Goal: Task Accomplishment & Management: Manage account settings

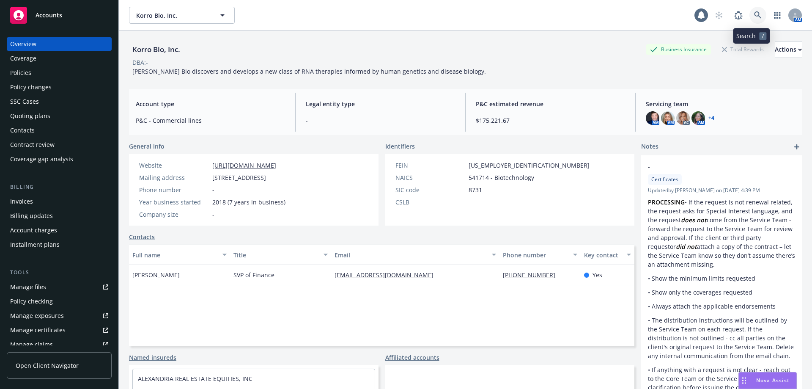
click at [754, 12] on icon at bounding box center [758, 15] width 8 height 8
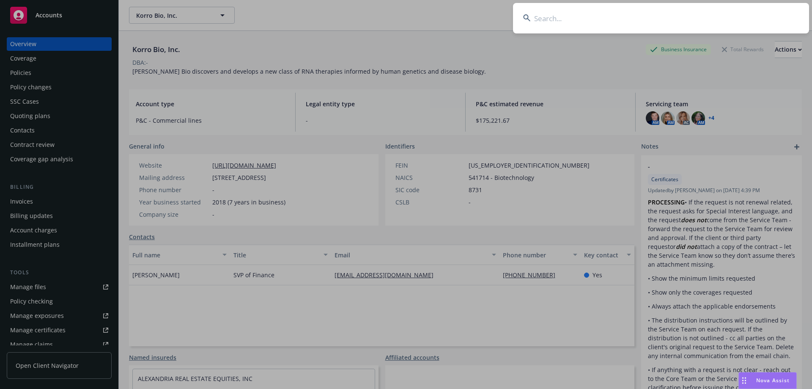
click at [566, 23] on input at bounding box center [661, 18] width 296 height 30
type input "f"
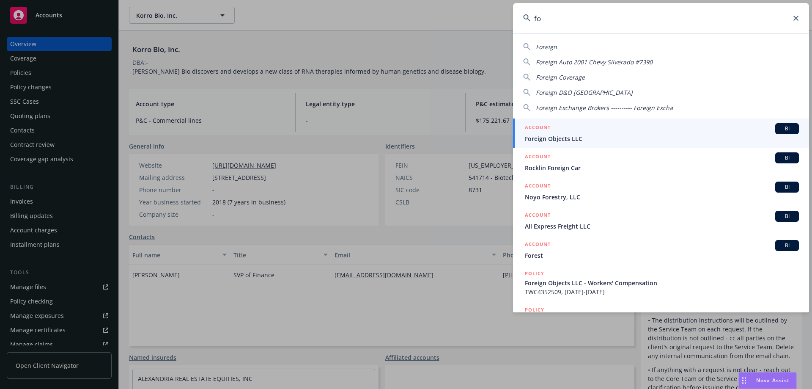
type input "f"
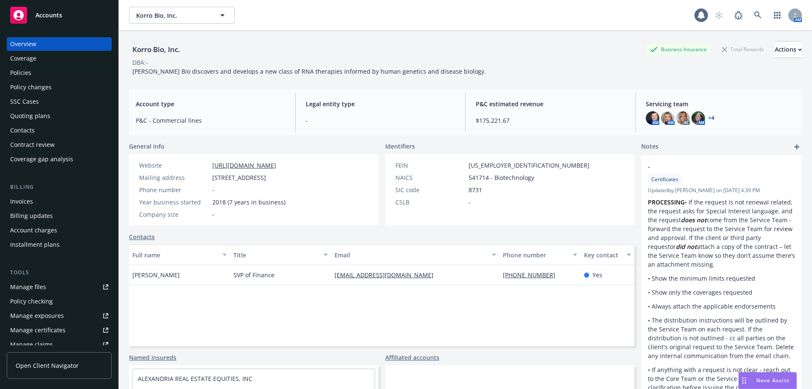
click at [39, 116] on div "Quoting plans" at bounding box center [30, 116] width 40 height 14
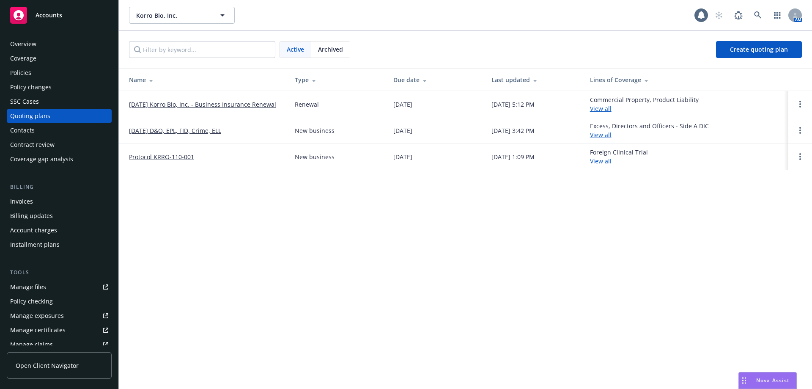
click at [195, 105] on link "11/30/25 Korro Bio, Inc. - Business Insurance Renewal" at bounding box center [202, 104] width 147 height 9
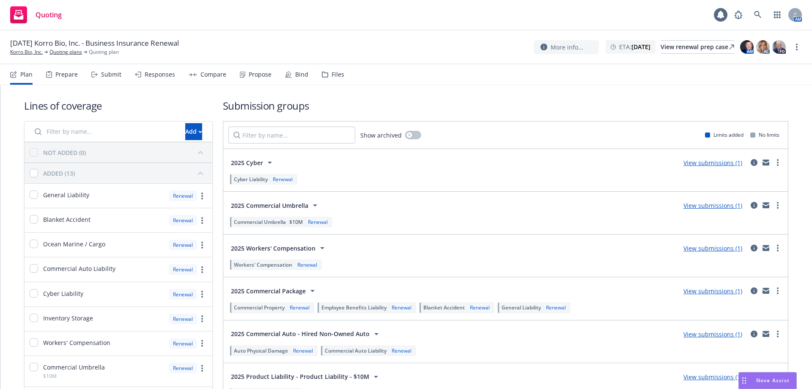
click at [265, 161] on icon at bounding box center [270, 162] width 10 height 10
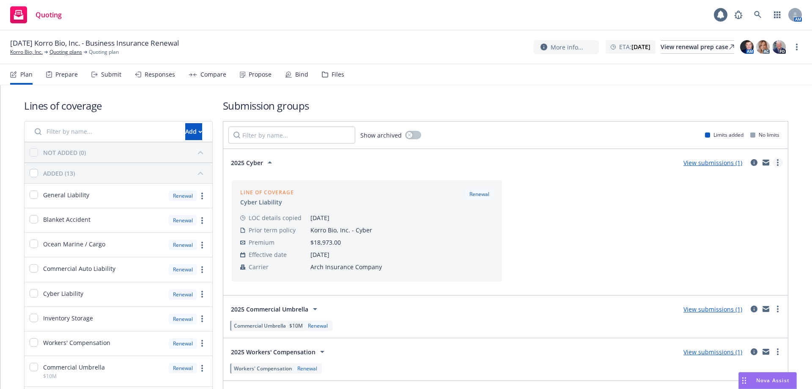
click at [775, 166] on link "more" at bounding box center [778, 162] width 10 height 10
click at [267, 165] on icon at bounding box center [270, 162] width 10 height 10
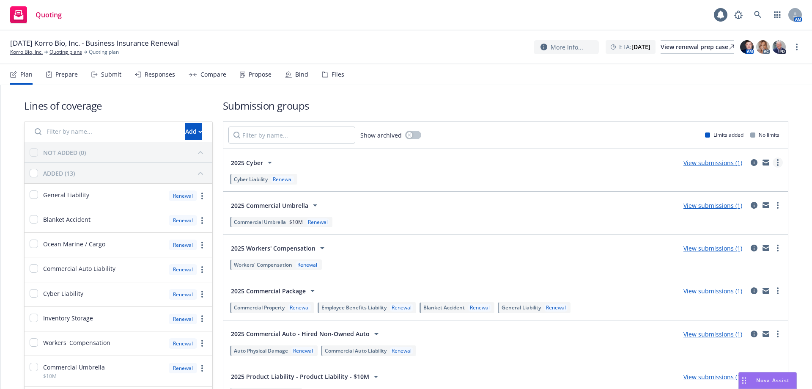
click at [773, 165] on link "more" at bounding box center [778, 162] width 10 height 10
click at [512, 102] on h1 "Submission groups" at bounding box center [506, 106] width 566 height 14
click at [273, 161] on icon at bounding box center [270, 162] width 10 height 10
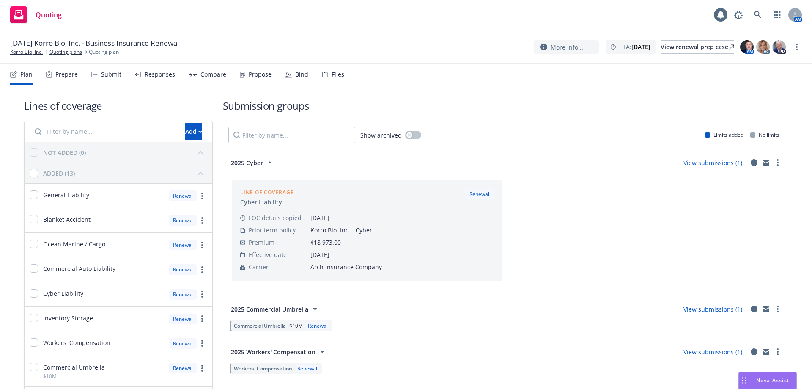
click at [273, 161] on icon at bounding box center [270, 162] width 10 height 10
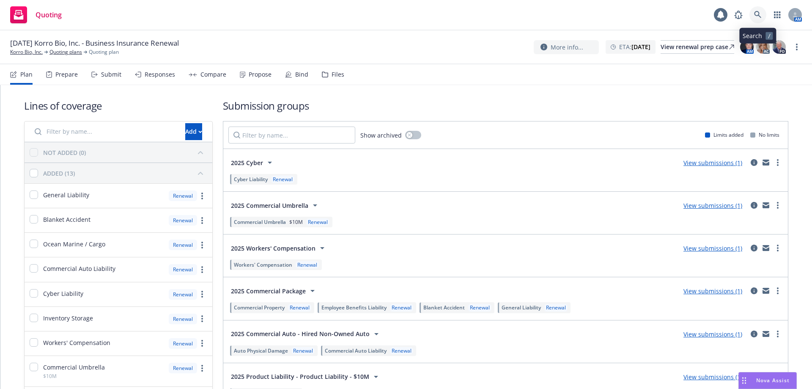
click at [757, 13] on icon at bounding box center [758, 15] width 8 height 8
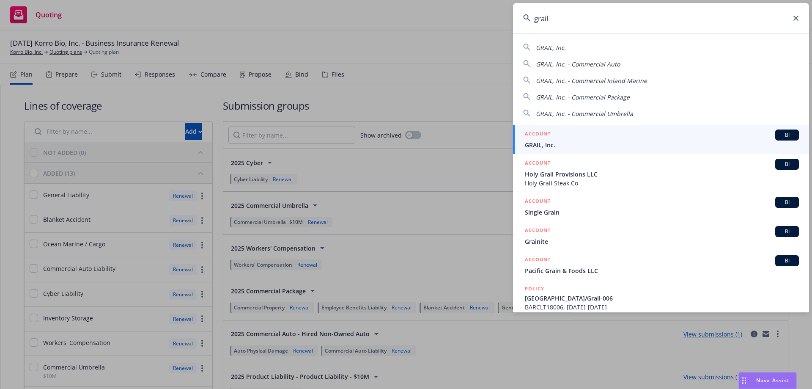
type input "grail"
click at [564, 138] on div "ACCOUNT BI" at bounding box center [662, 134] width 274 height 11
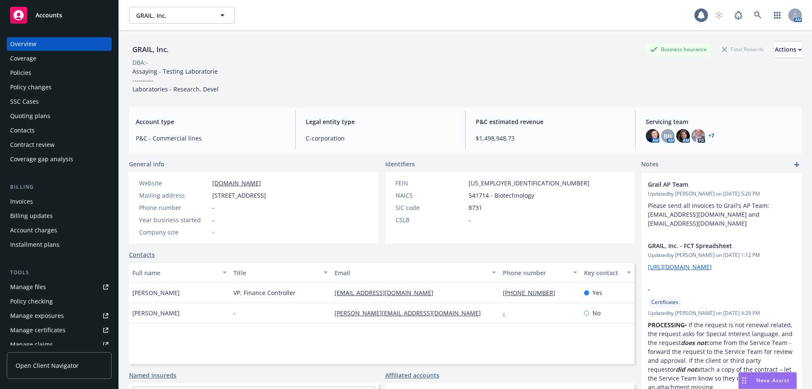
click at [44, 111] on div "Quoting plans" at bounding box center [30, 116] width 40 height 14
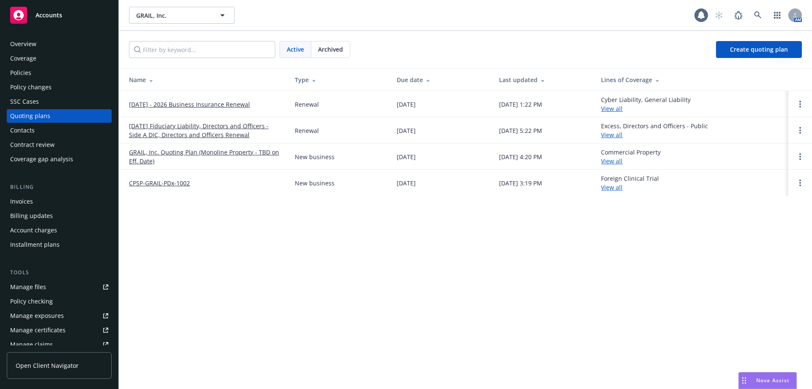
click at [144, 102] on link "[DATE] - 2026 Business Insurance Renewal" at bounding box center [189, 104] width 121 height 9
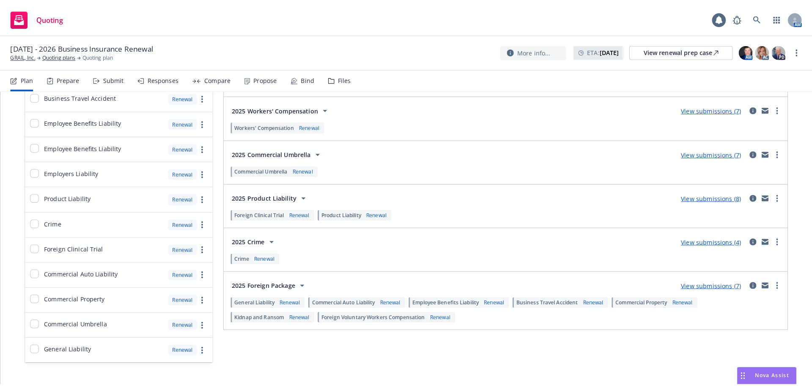
scroll to position [479, 0]
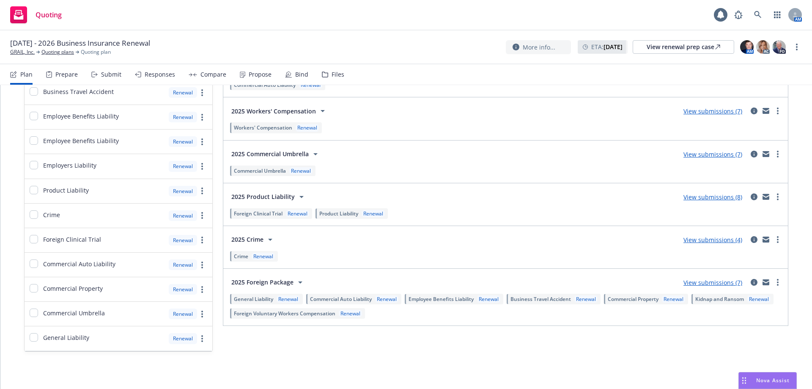
click at [167, 75] on div "Responses" at bounding box center [160, 74] width 30 height 7
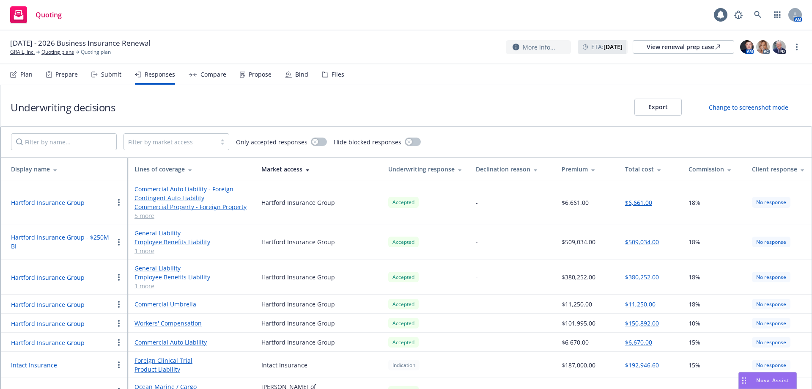
click at [206, 77] on div "Compare" at bounding box center [214, 74] width 26 height 7
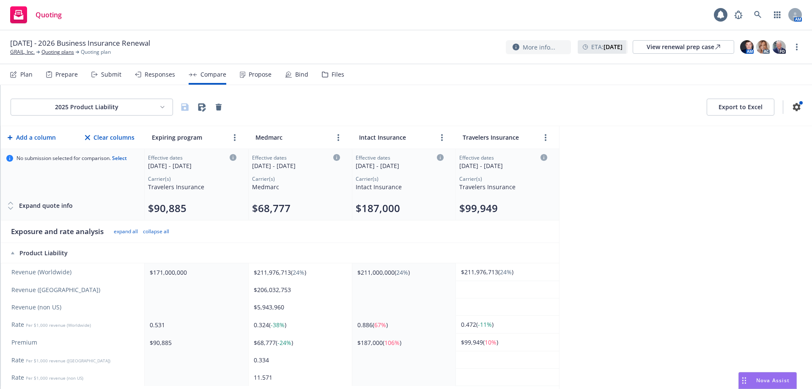
click at [138, 110] on html "Quoting 1 AM 09/01/2025 - 2026 Business Insurance Renewal GRAIL, Inc. Quoting p…" at bounding box center [406, 194] width 812 height 389
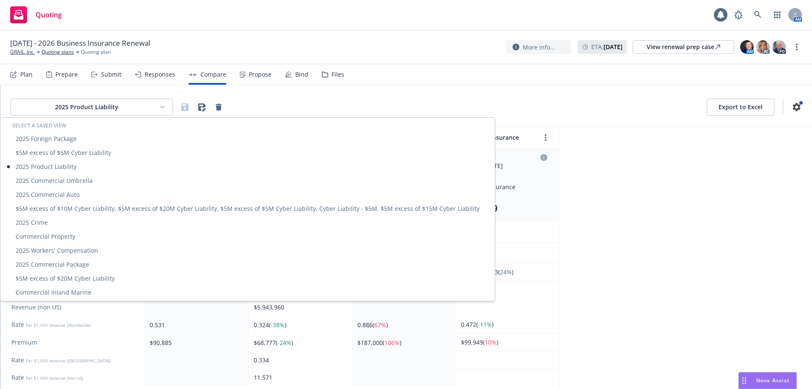
click at [138, 110] on html "Quoting 1 AM 09/01/2025 - 2026 Business Insurance Renewal GRAIL, Inc. Quoting p…" at bounding box center [406, 194] width 812 height 389
click at [96, 138] on div "2025 Foreign Package" at bounding box center [247, 139] width 491 height 14
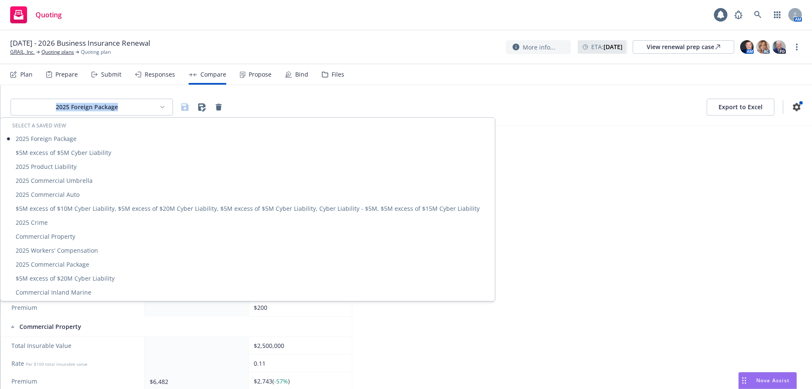
click at [124, 107] on html "Quoting 1 AM 09/01/2025 - 2026 Business Insurance Renewal GRAIL, Inc. Quoting p…" at bounding box center [406, 194] width 812 height 389
click at [87, 180] on div "2025 Commercial Umbrella" at bounding box center [247, 180] width 491 height 14
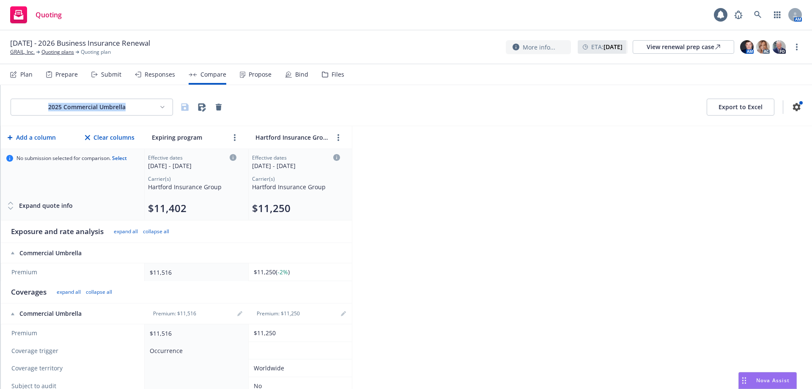
click at [94, 107] on html "Quoting 1 AM 09/01/2025 - 2026 Business Insurance Renewal GRAIL, Inc. Quoting p…" at bounding box center [406, 194] width 812 height 389
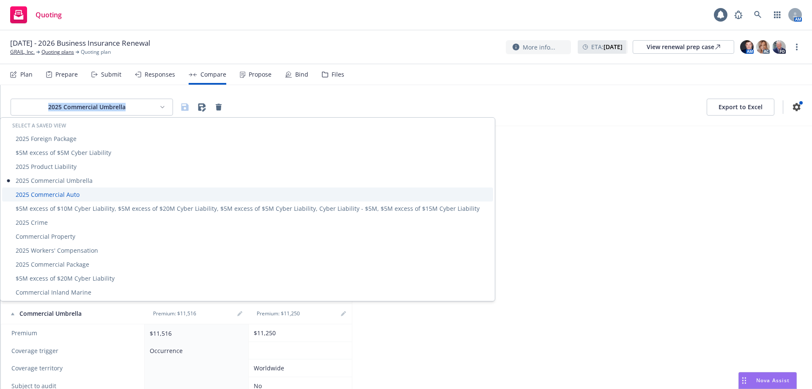
click at [70, 195] on div "2025 Commercial Auto" at bounding box center [247, 194] width 491 height 14
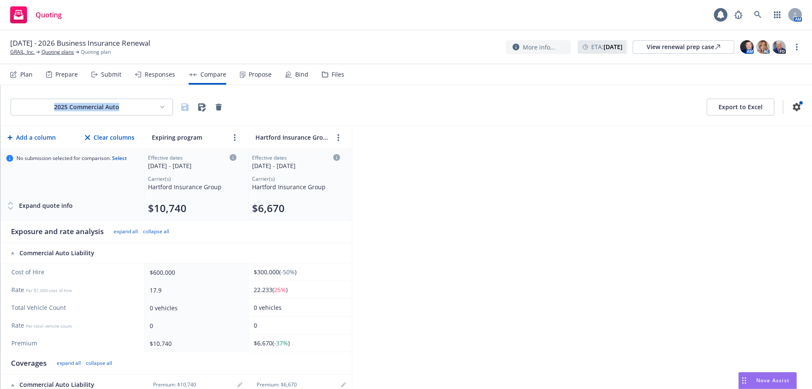
click at [91, 112] on html "Quoting 1 AM 09/01/2025 - 2026 Business Insurance Renewal GRAIL, Inc. Quoting p…" at bounding box center [406, 194] width 812 height 389
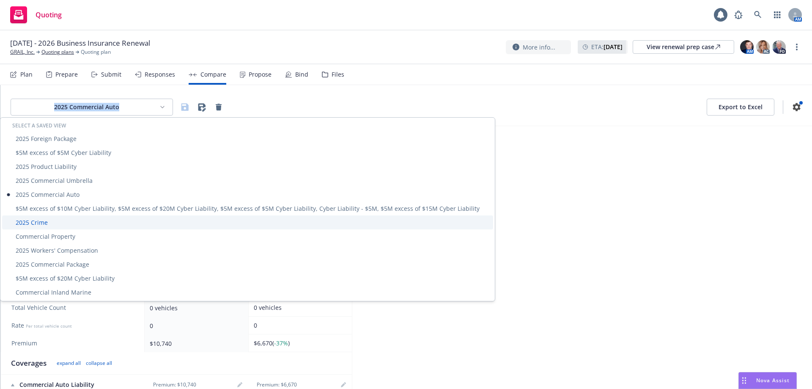
click at [63, 223] on div "2025 Crime" at bounding box center [247, 222] width 491 height 14
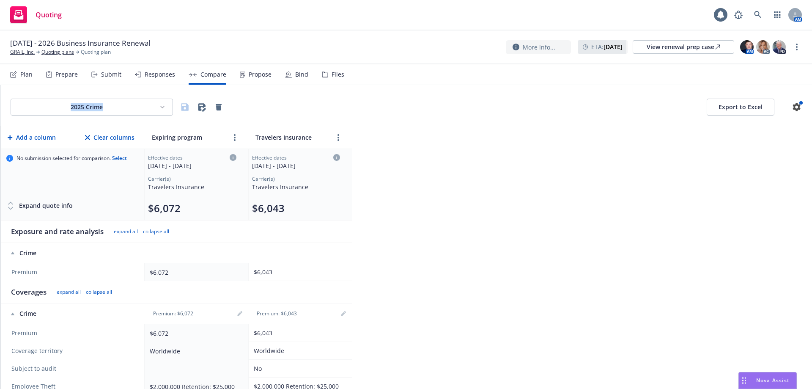
click at [92, 107] on html "Quoting 1 AM 09/01/2025 - 2026 Business Insurance Renewal GRAIL, Inc. Quoting p…" at bounding box center [406, 194] width 812 height 389
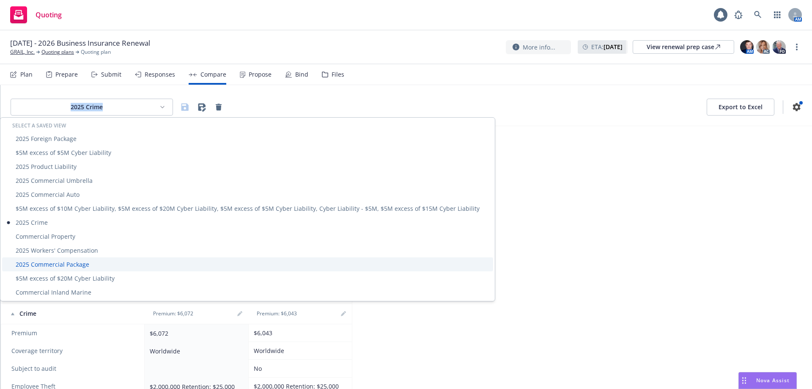
click at [71, 266] on div "2025 Commercial Package" at bounding box center [247, 264] width 491 height 14
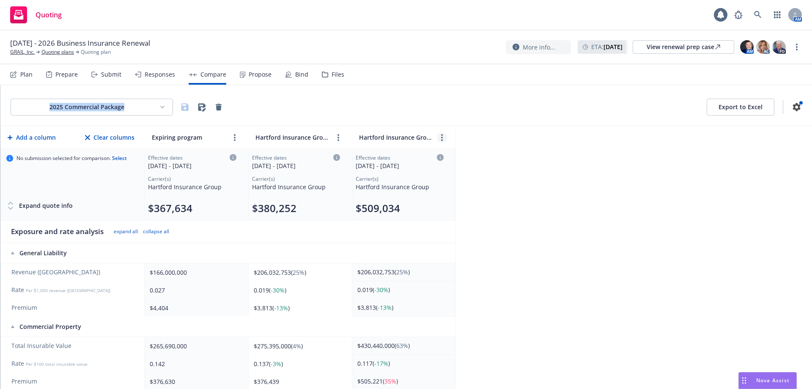
click at [441, 138] on link "more" at bounding box center [442, 137] width 10 height 10
click at [548, 154] on div "2025 Commercial Package Export to Excel Add a column Clear columns Expiring pro…" at bounding box center [406, 237] width 812 height 304
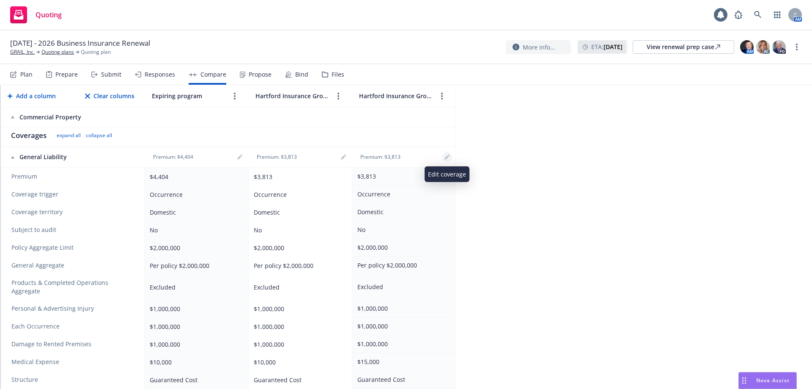
click at [448, 159] on icon "editPencil" at bounding box center [447, 156] width 5 height 5
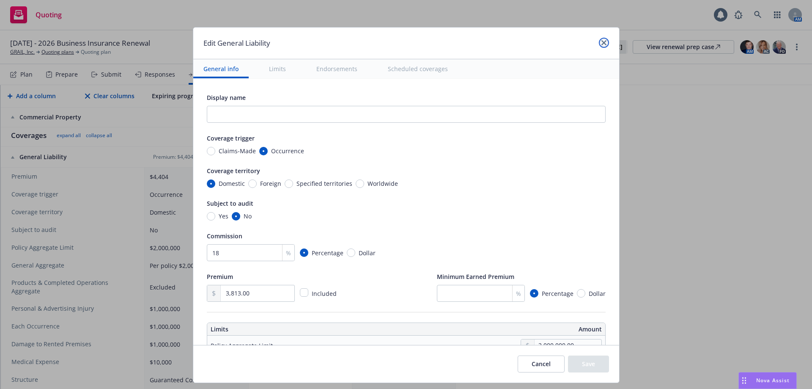
click at [602, 42] on icon "close" at bounding box center [604, 42] width 5 height 5
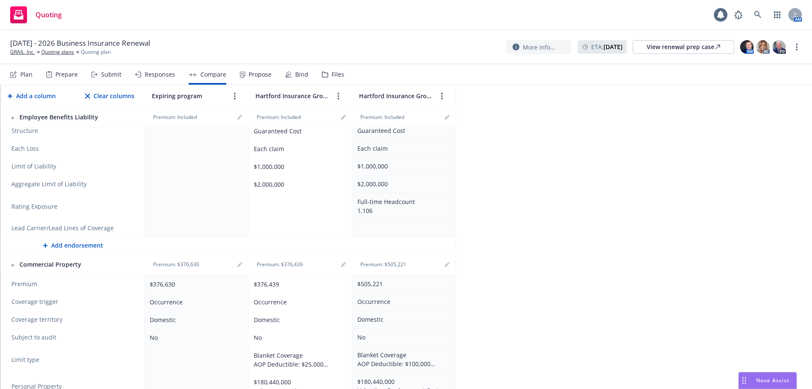
scroll to position [1236, 0]
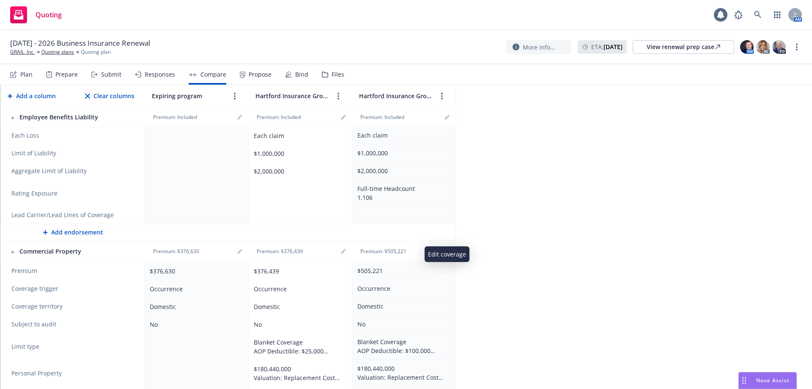
click at [444, 246] on link "editPencil" at bounding box center [447, 251] width 10 height 10
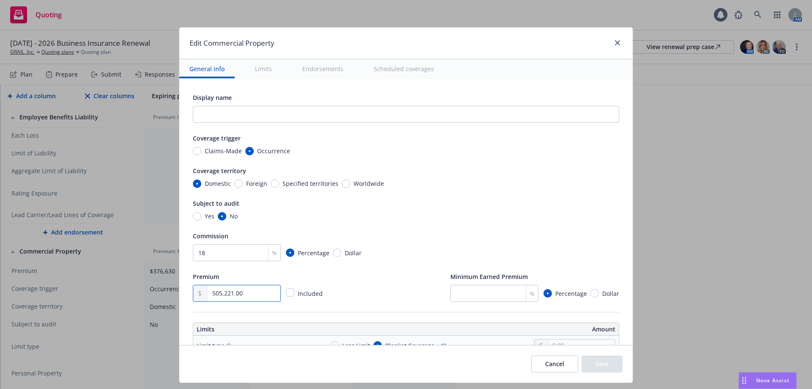
drag, startPoint x: 250, startPoint y: 289, endPoint x: 99, endPoint y: 289, distance: 151.9
click at [100, 289] on div "Edit Commercial Property General info Limits Endorsements Scheduled coverages D…" at bounding box center [406, 194] width 812 height 389
type input "500,256.00"
click at [470, 231] on div "Commission" at bounding box center [406, 236] width 427 height 10
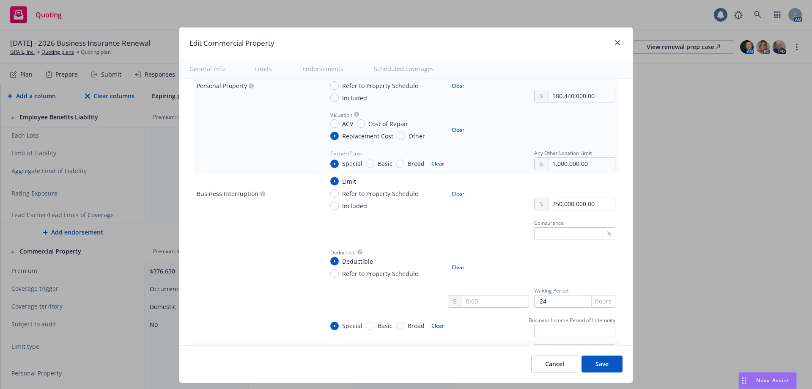
scroll to position [430, 0]
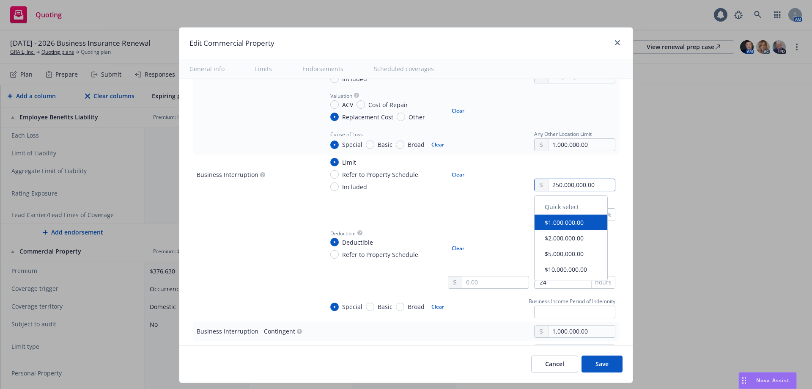
drag, startPoint x: 589, startPoint y: 186, endPoint x: 523, endPoint y: 185, distance: 66.0
click at [523, 185] on div "Limit Refer to Property Schedule Included Clear 250,000,000.00" at bounding box center [470, 174] width 292 height 33
type input "300,000,000.00"
drag, startPoint x: 541, startPoint y: 284, endPoint x: 469, endPoint y: 279, distance: 72.5
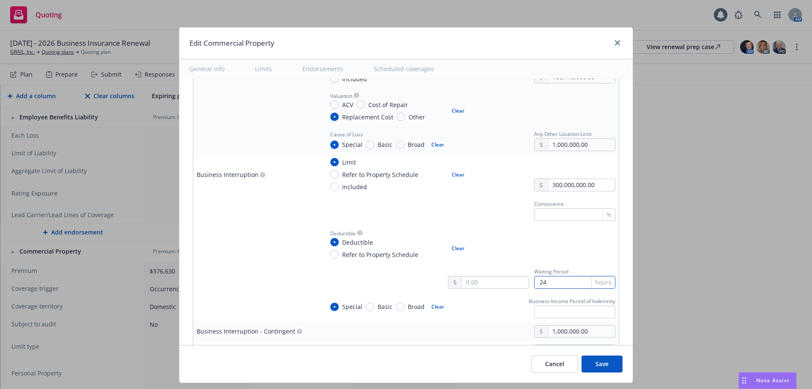
click at [469, 279] on div "Waiting Period 24 hours" at bounding box center [528, 277] width 174 height 23
type input "72"
click at [633, 264] on div "Edit Commercial Property General info Limits Endorsements Scheduled coverages D…" at bounding box center [406, 194] width 812 height 389
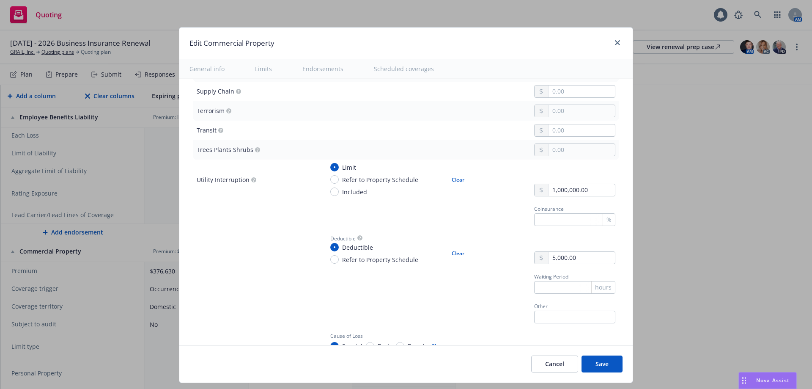
scroll to position [2562, 0]
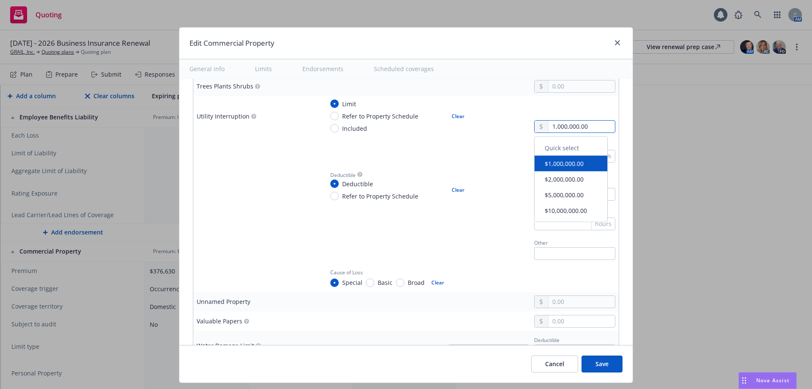
drag, startPoint x: 553, startPoint y: 127, endPoint x: 509, endPoint y: 127, distance: 44.0
click at [511, 127] on div "Limit Refer to Property Schedule Included Clear 1,000,000.00" at bounding box center [470, 115] width 292 height 33
type input "5,000,000.00"
click at [563, 224] on input "text" at bounding box center [574, 223] width 81 height 13
type input "72"
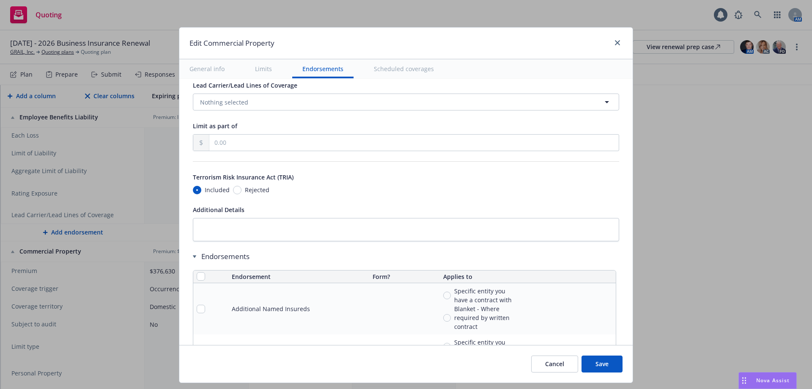
scroll to position [3074, 0]
click at [245, 188] on span "Rejected" at bounding box center [257, 189] width 25 height 9
click at [242, 188] on input "Rejected" at bounding box center [237, 189] width 8 height 8
radio input "true"
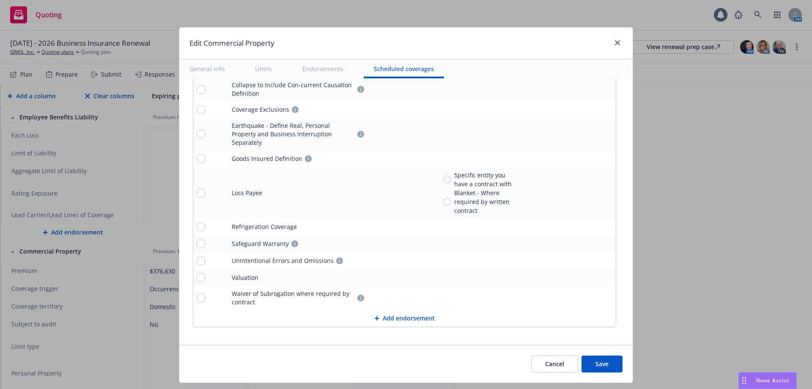
scroll to position [3485, 0]
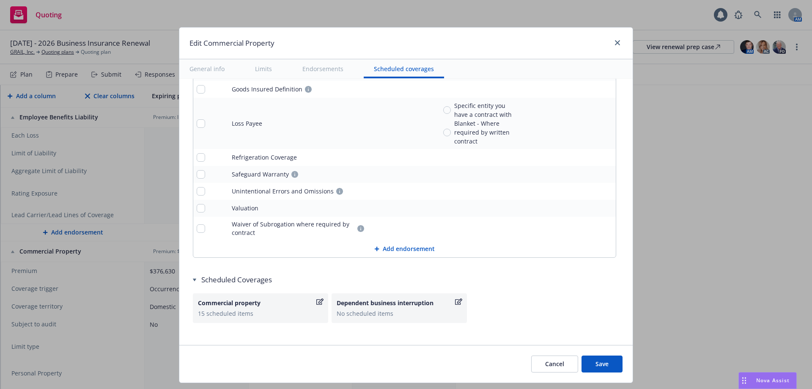
click at [614, 358] on button "Save" at bounding box center [602, 363] width 41 height 17
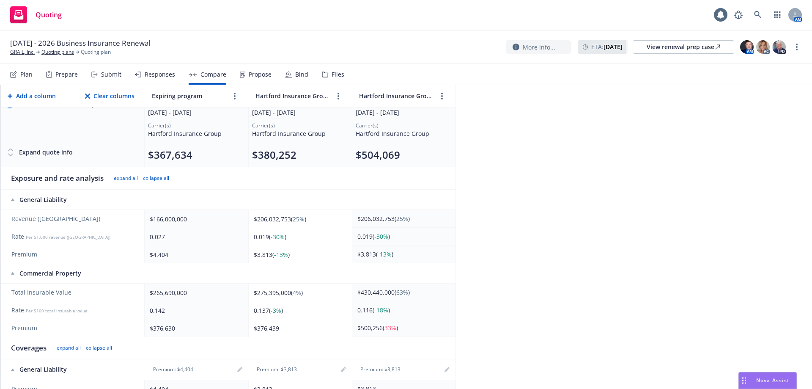
scroll to position [0, 0]
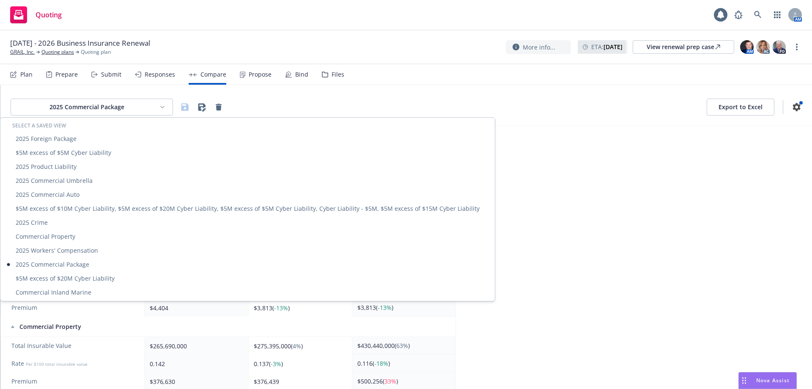
click at [133, 107] on html "Quoting 1 AM 09/01/2025 - 2026 Business Insurance Renewal GRAIL, Inc. Quoting p…" at bounding box center [406, 194] width 812 height 389
click at [77, 250] on div "2025 Workers' Compensation" at bounding box center [247, 250] width 491 height 14
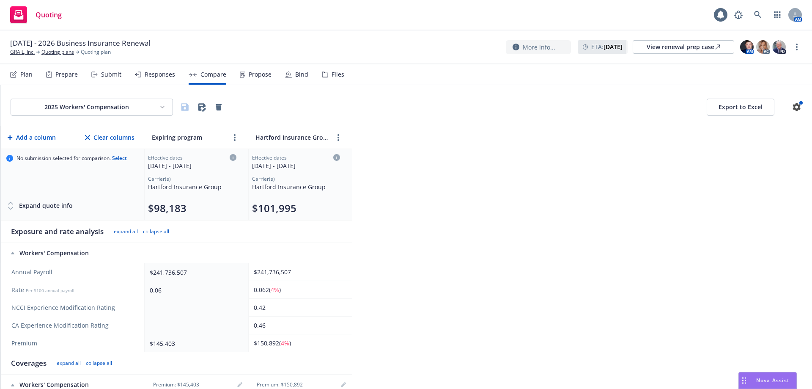
scroll to position [266, 0]
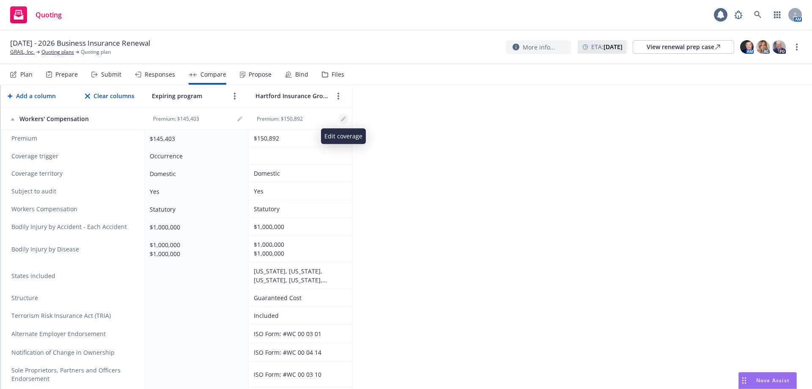
click at [343, 118] on icon "editPencil" at bounding box center [343, 120] width 4 height 4
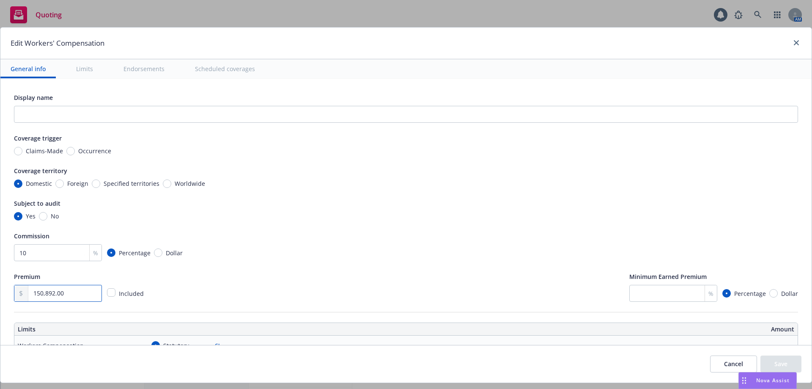
drag, startPoint x: 91, startPoint y: 292, endPoint x: 0, endPoint y: 296, distance: 90.6
click at [0, 296] on div "Edit Workers' Compensation General info Limits Endorsements Scheduled coverages…" at bounding box center [406, 205] width 812 height 356
type input "107,661.00"
click at [332, 279] on div "Premium 107,661.00 Included Minimum Earned Premium % Percentage Dollar" at bounding box center [406, 286] width 784 height 30
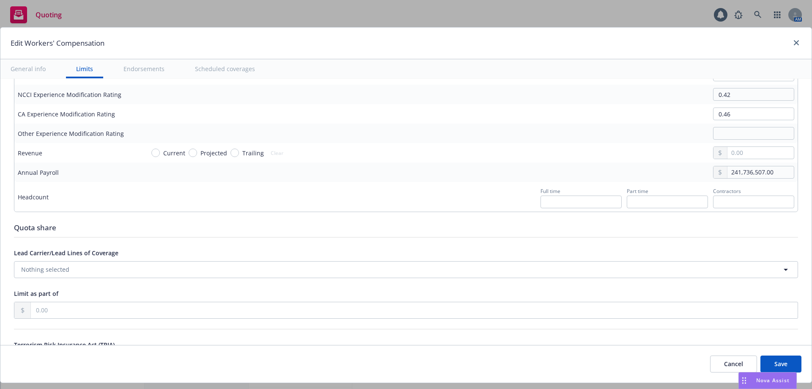
scroll to position [536, 0]
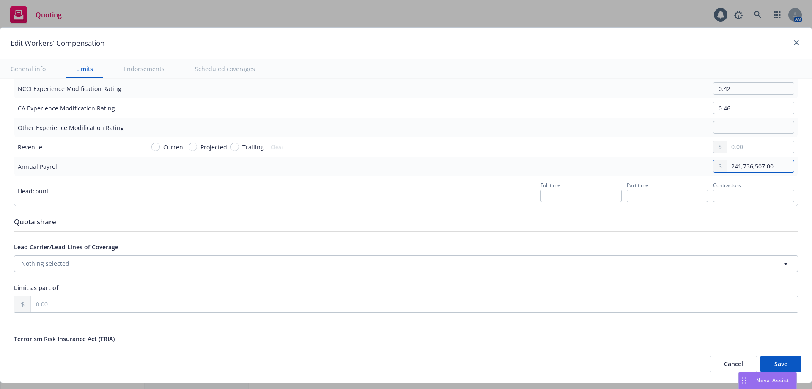
drag, startPoint x: 673, startPoint y: 171, endPoint x: 555, endPoint y: 152, distance: 120.0
click at [555, 152] on tbody "Workers Compensation Statutory Clear Bodily Injury by Accident - Each Accident …" at bounding box center [406, 2] width 784 height 406
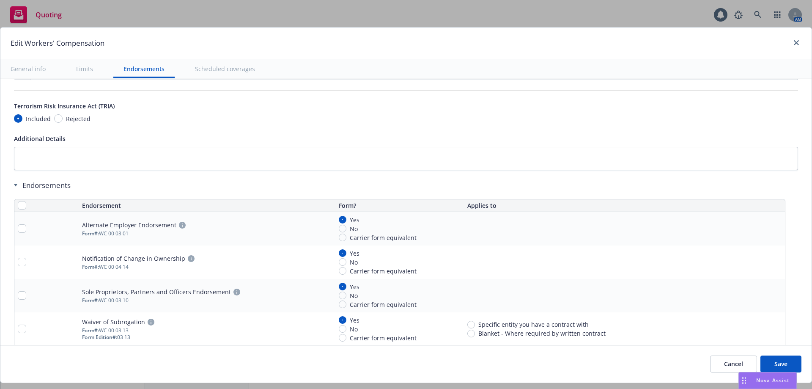
scroll to position [882, 0]
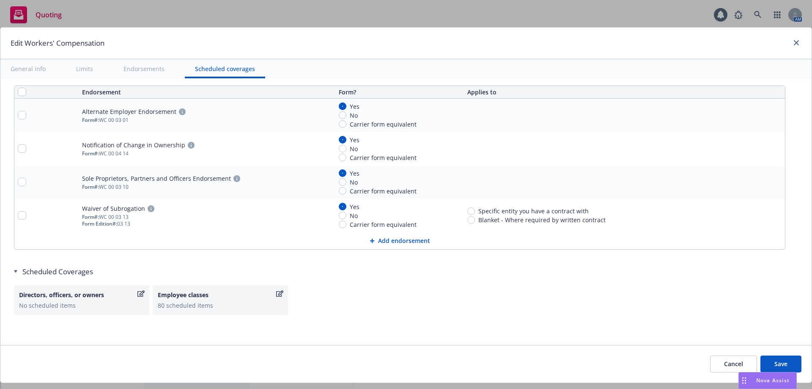
type input "187,814,819.00"
click at [26, 114] on input "checkbox" at bounding box center [22, 115] width 8 height 8
checkbox input "true"
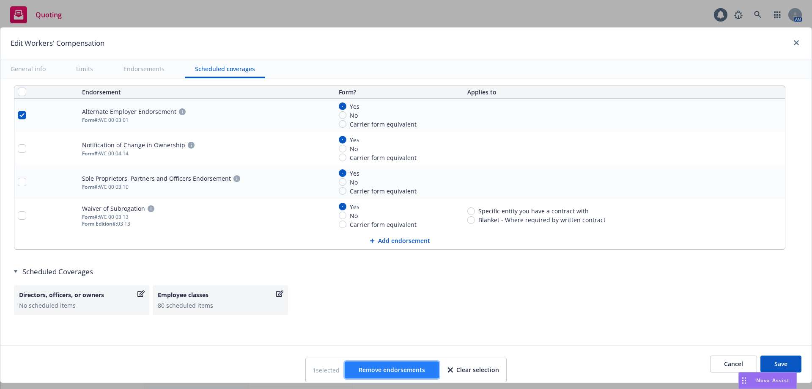
click at [372, 369] on span "Remove endorsements" at bounding box center [392, 370] width 66 height 8
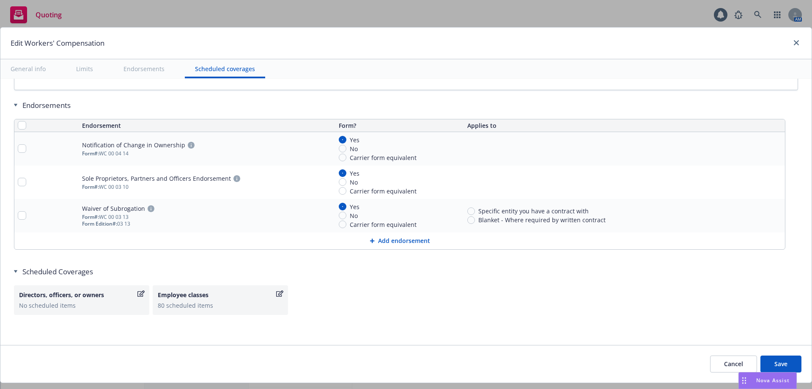
scroll to position [849, 0]
click at [774, 365] on button "Save" at bounding box center [781, 363] width 41 height 17
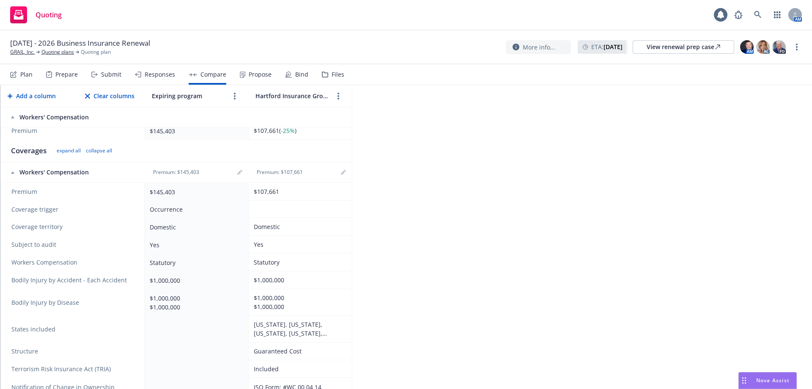
scroll to position [0, 0]
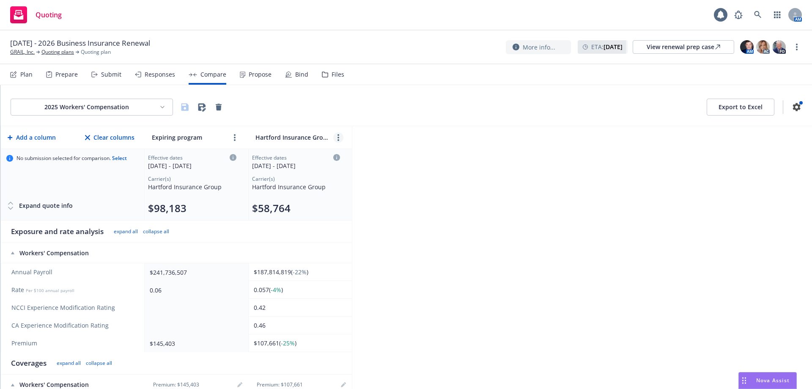
click at [335, 135] on link "more" at bounding box center [338, 137] width 10 height 10
click at [343, 158] on icon "editPencil" at bounding box center [345, 156] width 5 height 5
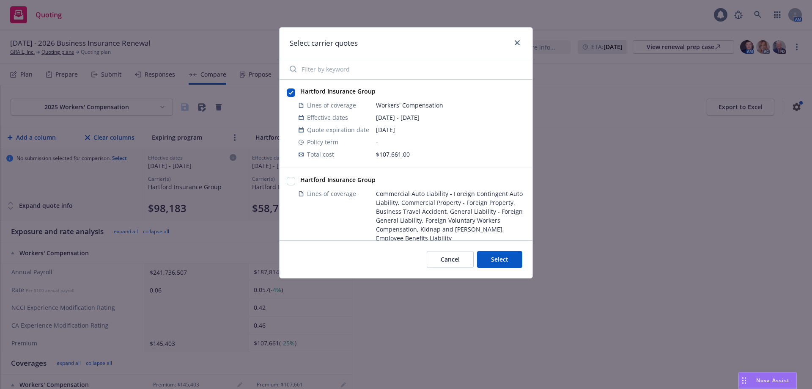
click at [488, 255] on button "Select" at bounding box center [499, 259] width 45 height 17
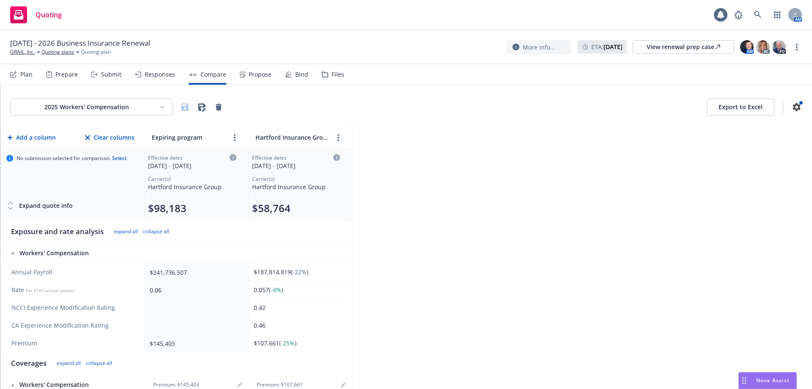
click at [94, 109] on html "Quoting 1 AM 09/01/2025 - 2026 Business Insurance Renewal GRAIL, Inc. Quoting p…" at bounding box center [406, 194] width 812 height 389
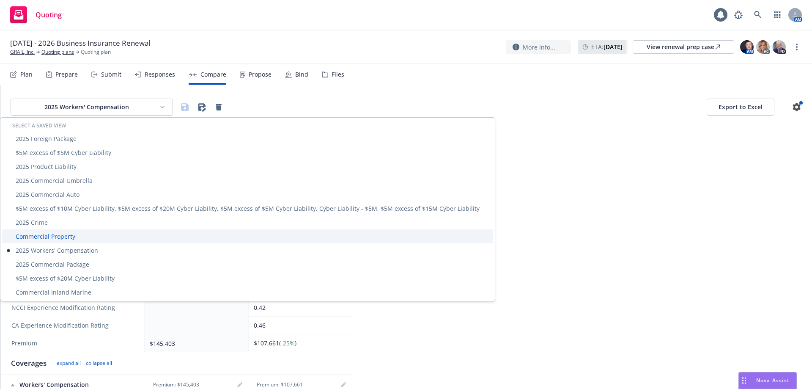
click at [69, 234] on div "Commercial Property" at bounding box center [247, 236] width 491 height 14
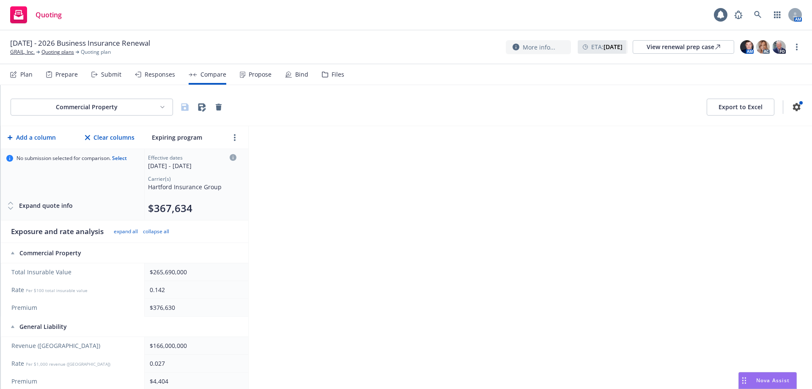
click at [150, 111] on html "Quoting 1 AM 09/01/2025 - 2026 Business Insurance Renewal GRAIL, Inc. Quoting p…" at bounding box center [406, 194] width 812 height 389
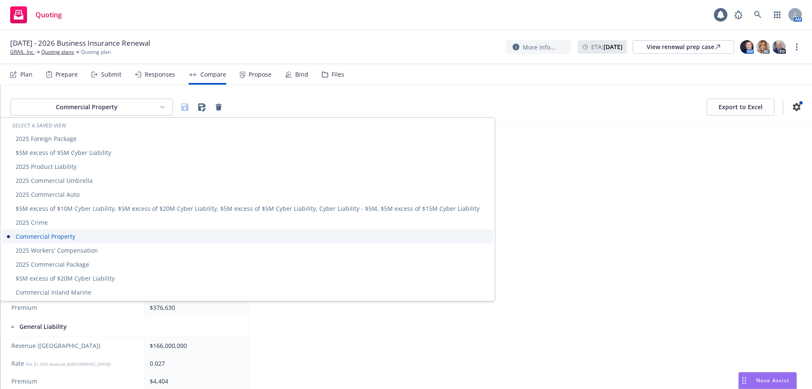
click at [70, 234] on div "Commercial Property" at bounding box center [247, 236] width 491 height 14
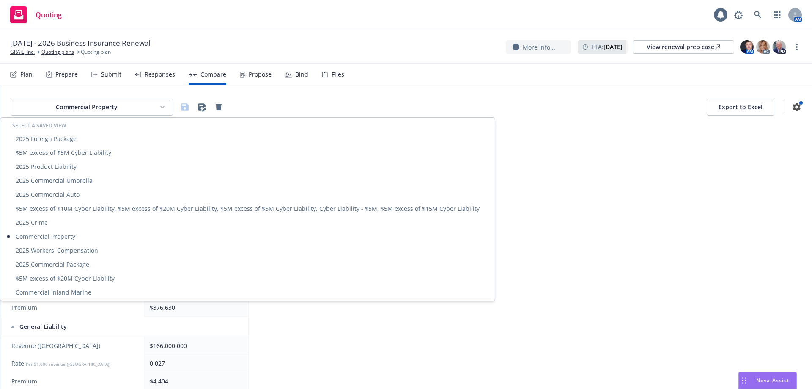
click at [89, 104] on html "Quoting 1 AM 09/01/2025 - 2026 Business Insurance Renewal GRAIL, Inc. Quoting p…" at bounding box center [406, 194] width 812 height 389
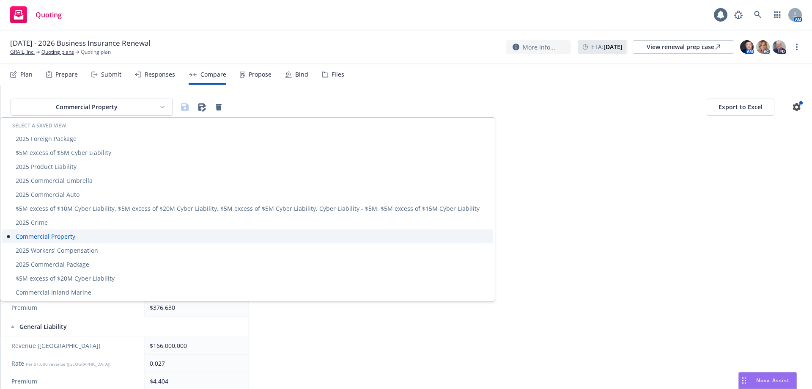
click at [69, 237] on div "Commercial Property" at bounding box center [247, 236] width 491 height 14
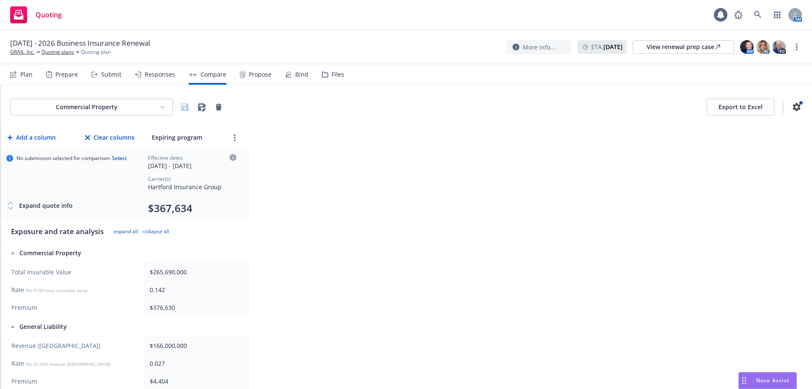
click at [148, 68] on div "Responses" at bounding box center [155, 74] width 40 height 20
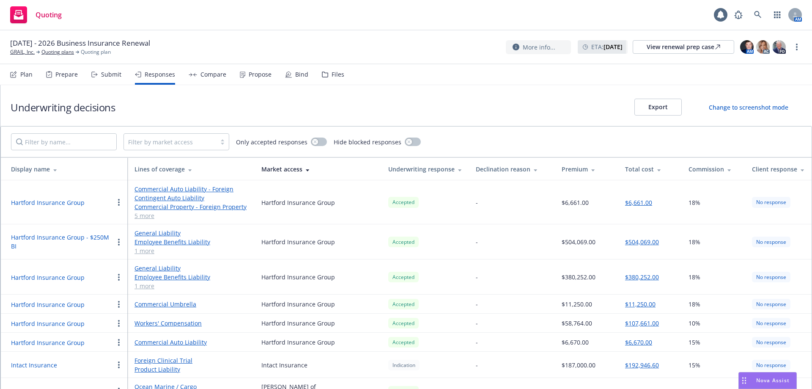
click at [117, 80] on div "Submit" at bounding box center [106, 74] width 30 height 20
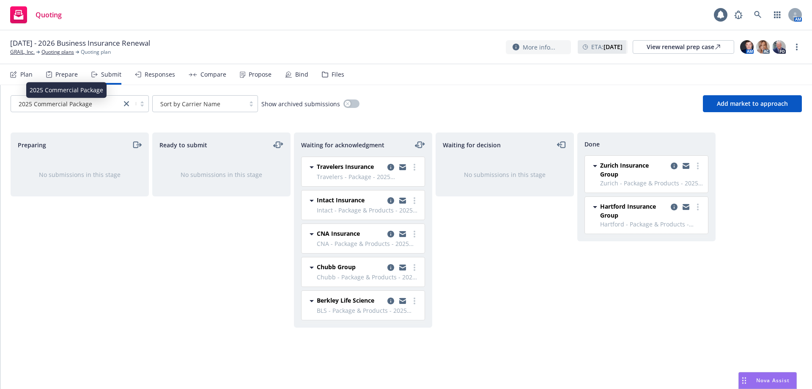
click at [97, 104] on div "2025 Commercial Package" at bounding box center [66, 103] width 102 height 9
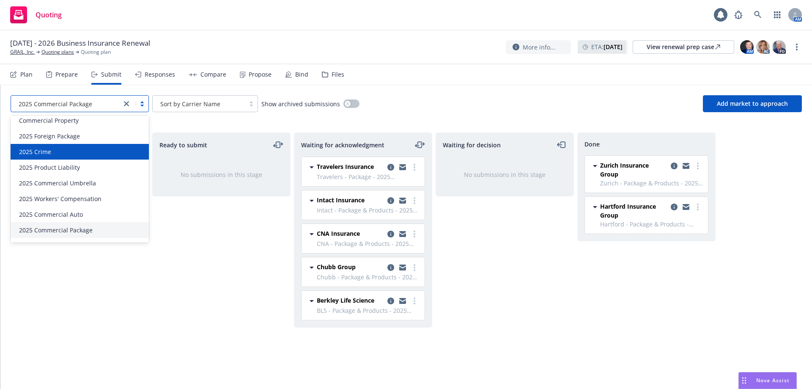
scroll to position [100, 0]
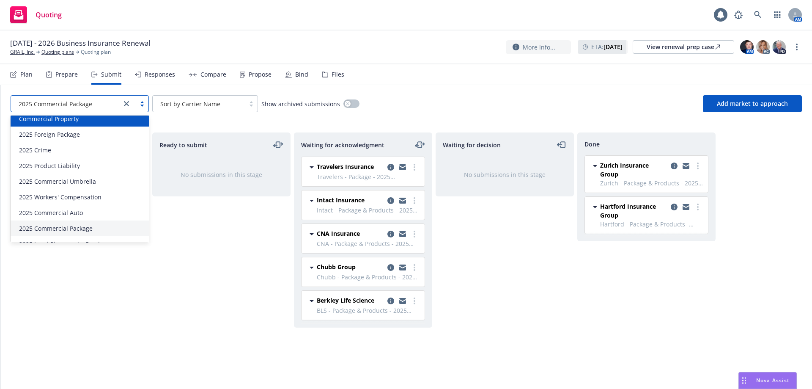
click at [86, 127] on div "Commercial Property" at bounding box center [80, 119] width 138 height 16
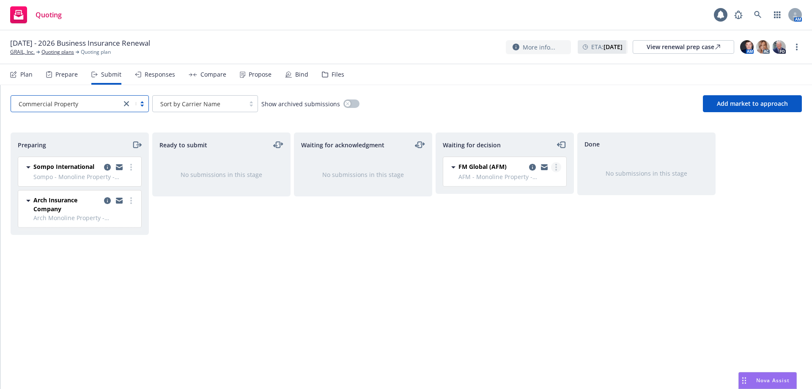
click at [554, 170] on link "more" at bounding box center [556, 167] width 10 height 10
click at [520, 220] on span "Add accepted decision" at bounding box center [518, 218] width 85 height 8
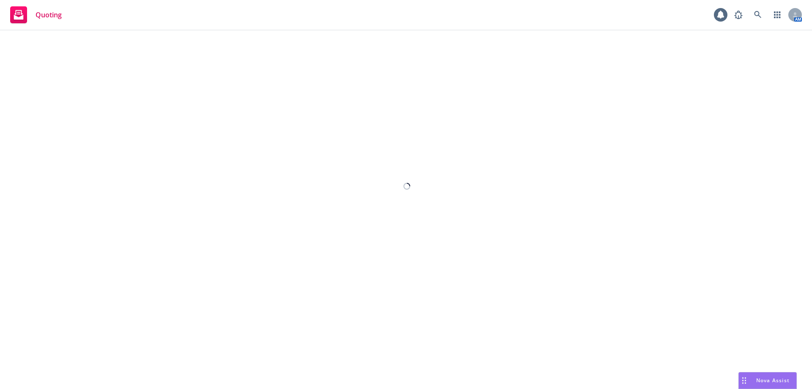
select select "12"
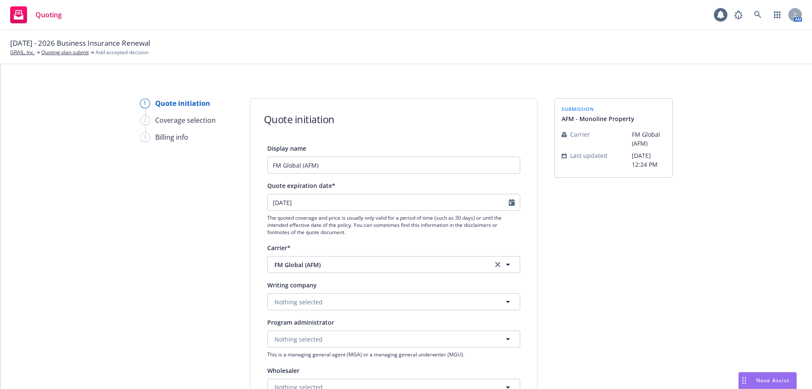
click at [390, 210] on div "09/28/2025" at bounding box center [393, 202] width 253 height 17
select select "9"
click at [390, 206] on input "09/28/2025" at bounding box center [388, 202] width 241 height 16
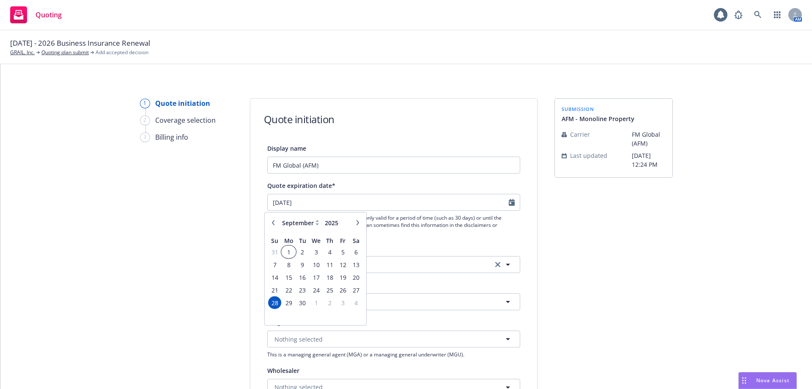
click at [288, 250] on span "1" at bounding box center [288, 252] width 13 height 11
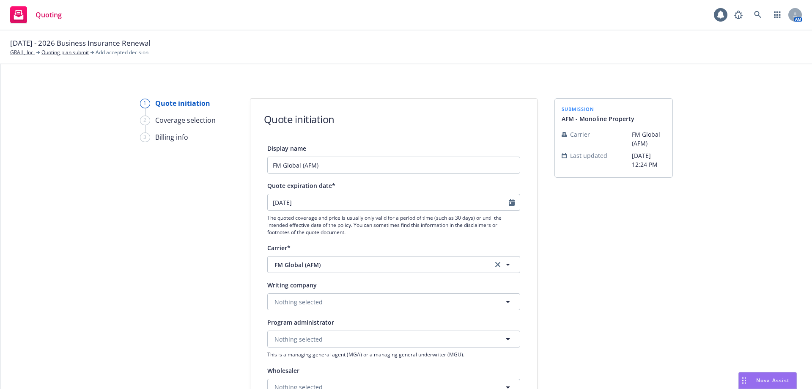
type input "[DATE]"
click at [299, 304] on span "Nothing selected" at bounding box center [299, 301] width 48 height 9
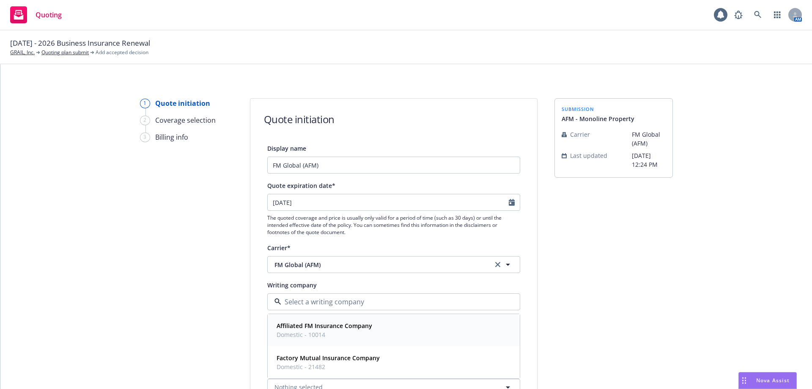
click at [319, 335] on span "Domestic - 10014" at bounding box center [325, 334] width 96 height 9
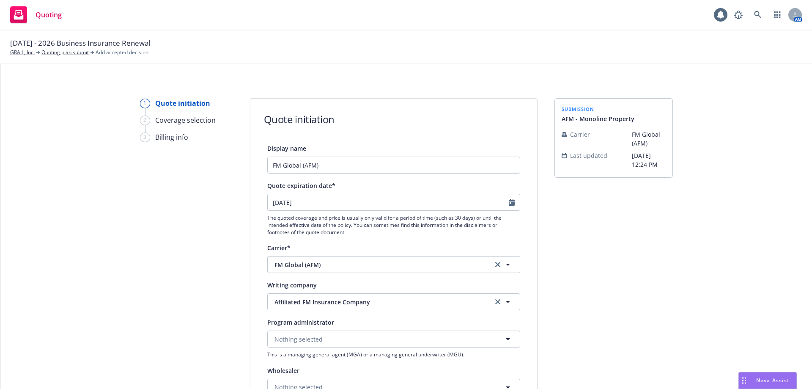
drag, startPoint x: 805, startPoint y: 172, endPoint x: 812, endPoint y: 194, distance: 23.4
click at [808, 200] on div "1 Quote initiation 2 Coverage selection 3 Billing info Quote initiation Display…" at bounding box center [406, 226] width 812 height 325
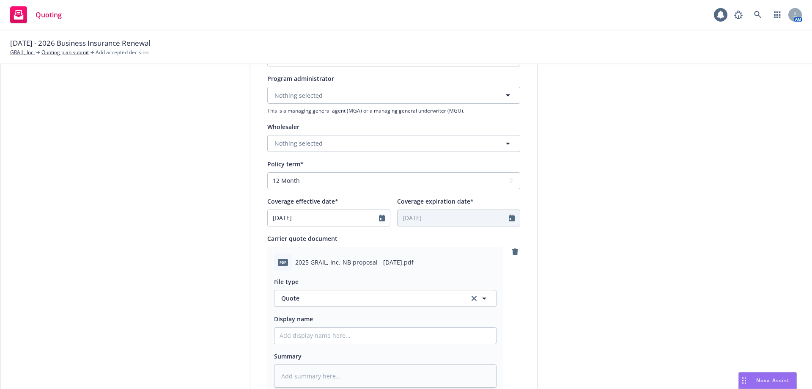
scroll to position [434, 0]
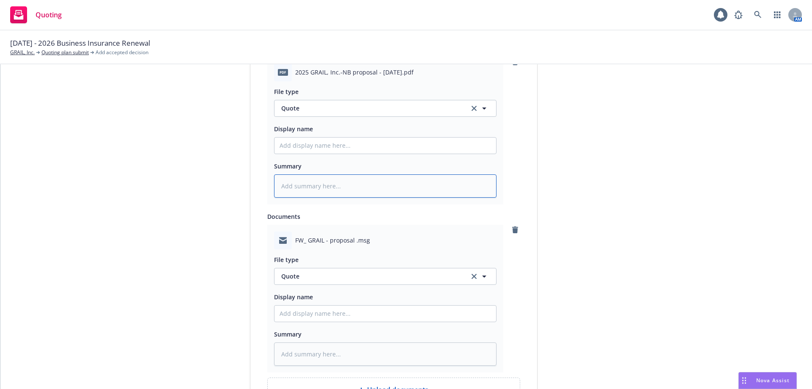
click at [294, 186] on textarea at bounding box center [385, 185] width 223 height 23
type textarea "x"
type textarea "A"
type textarea "x"
type textarea "AF"
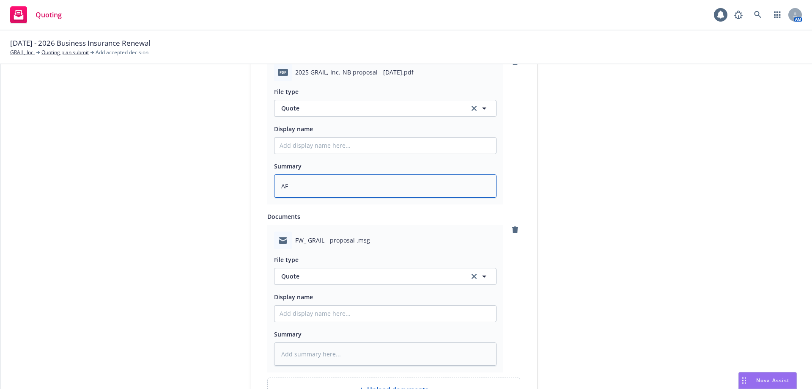
type textarea "x"
type textarea "AFM"
type textarea "x"
type textarea "AFM"
type textarea "x"
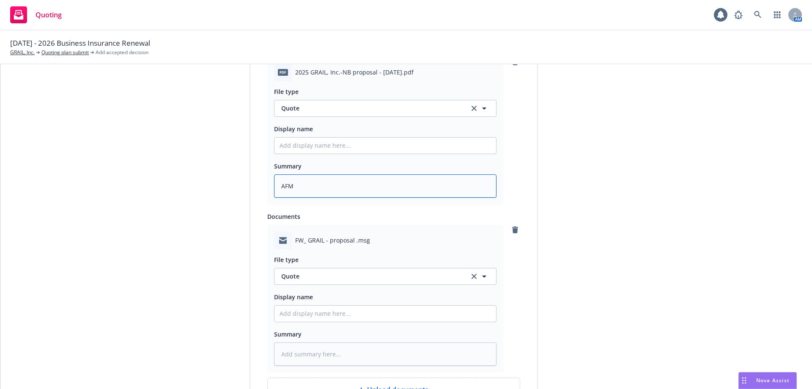
type textarea "AFM Q"
type textarea "x"
type textarea "AFM Qu"
type textarea "x"
type textarea "AFM Quo"
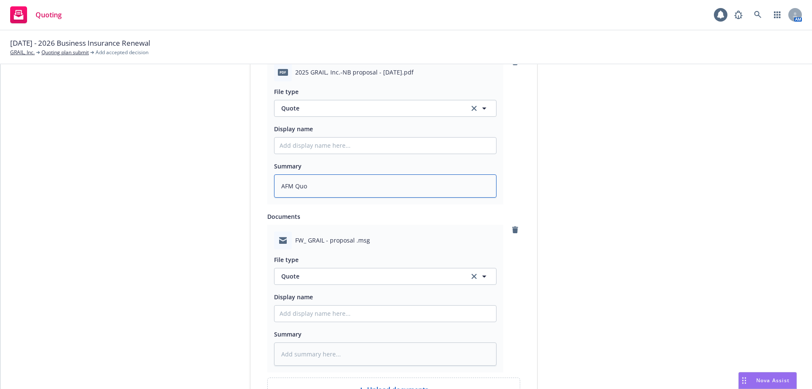
type textarea "x"
type textarea "AFM Quot"
type textarea "x"
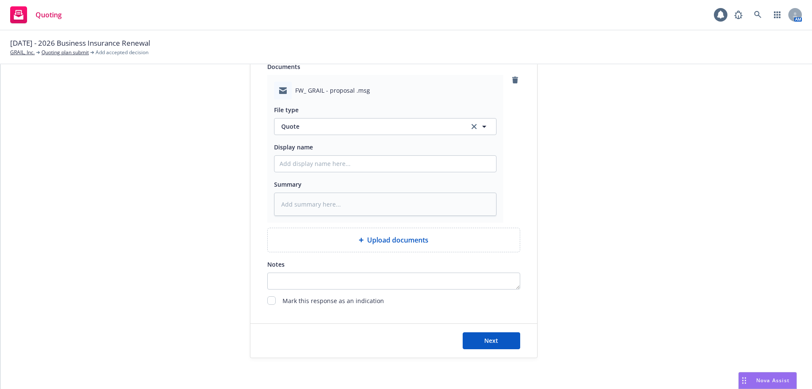
scroll to position [586, 0]
type textarea "AFM Quote"
click at [506, 339] on button "Next" at bounding box center [492, 337] width 58 height 17
type textarea "x"
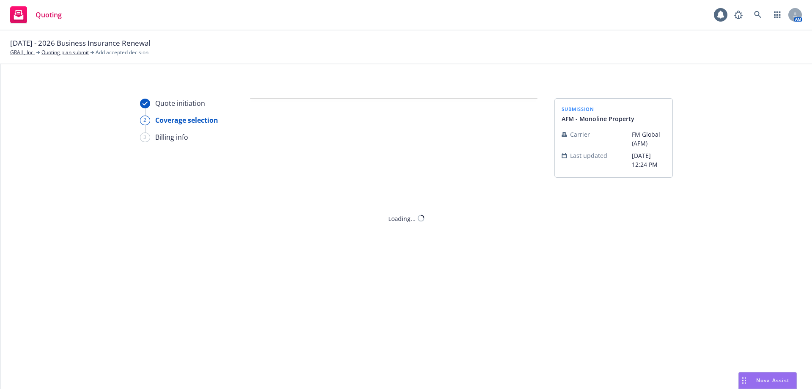
scroll to position [0, 0]
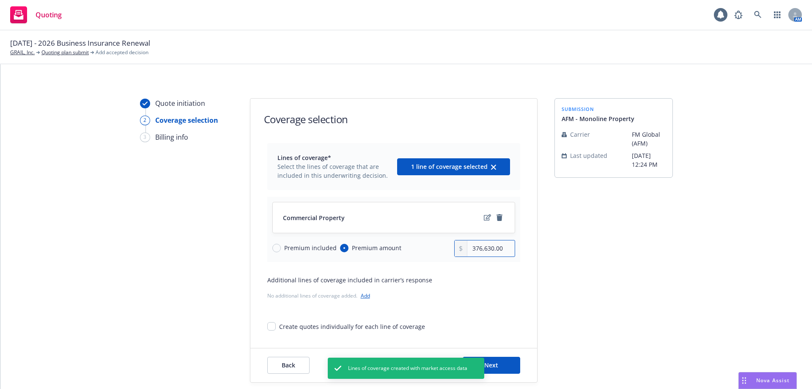
drag, startPoint x: 504, startPoint y: 249, endPoint x: 395, endPoint y: 245, distance: 109.7
click at [396, 245] on div "Premium included Premium amount 376,630.00" at bounding box center [393, 248] width 243 height 17
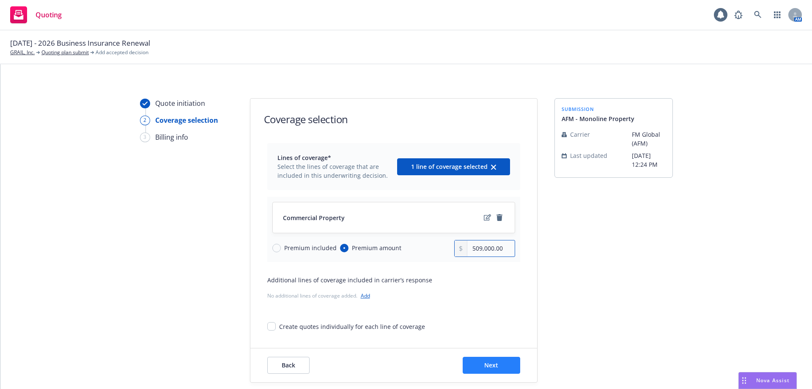
type input "509,000.00"
click at [473, 362] on button "Next" at bounding box center [492, 365] width 58 height 17
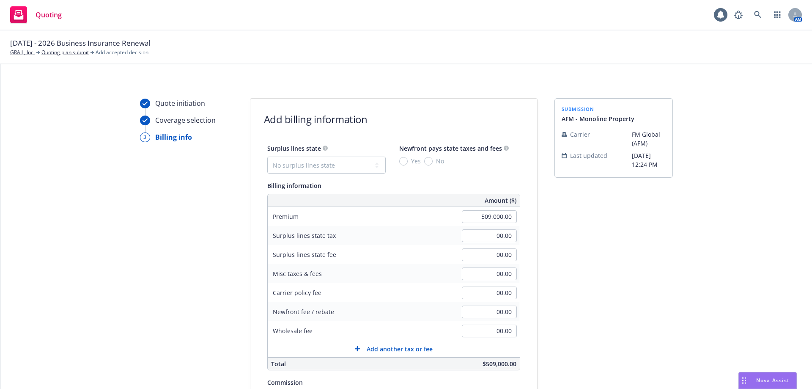
scroll to position [176, 0]
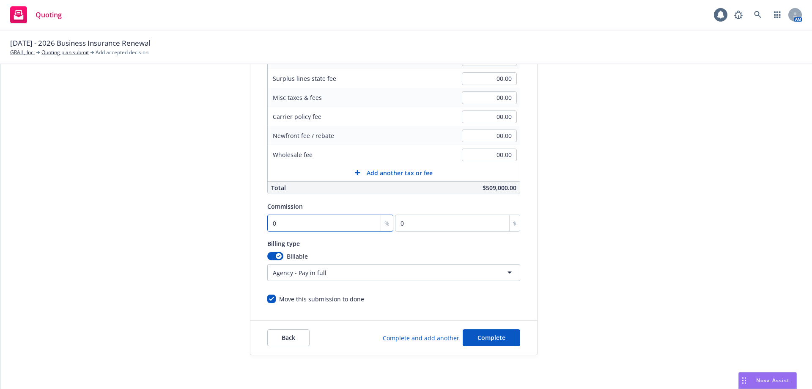
click at [305, 217] on input "0" at bounding box center [330, 223] width 127 height 17
type input "1"
type input "5090"
type input "15"
type input "76350"
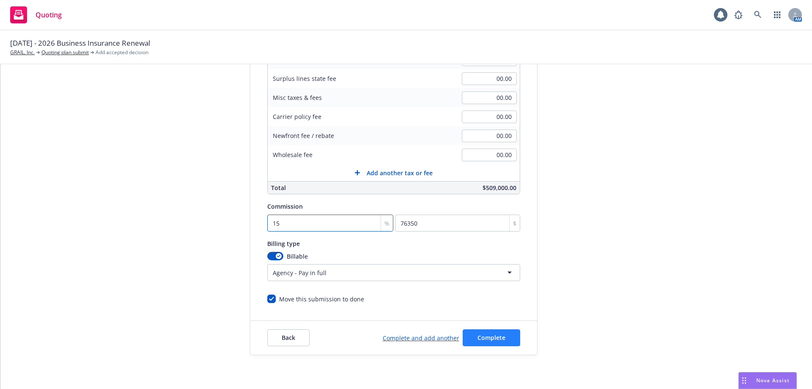
type input "15"
click at [482, 339] on span "Complete" at bounding box center [492, 337] width 28 height 8
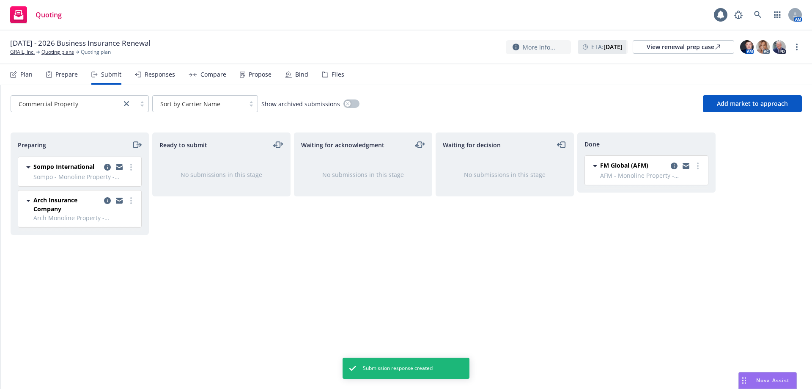
click at [155, 73] on div "Responses" at bounding box center [160, 74] width 30 height 7
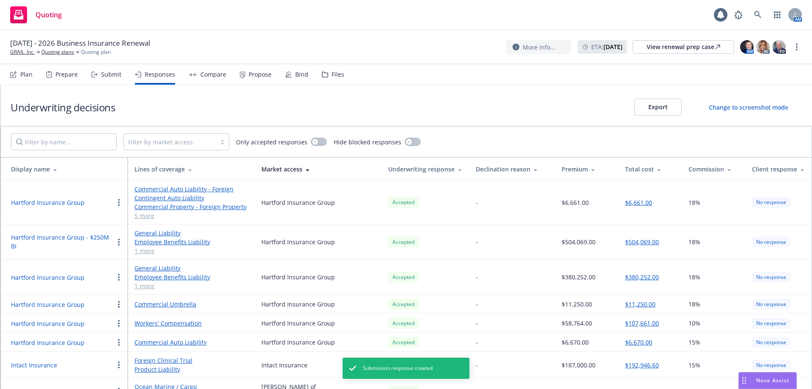
click at [201, 71] on div "Compare" at bounding box center [214, 74] width 26 height 7
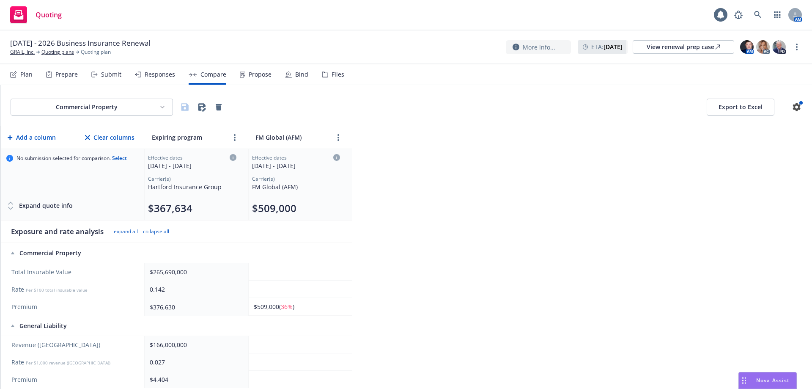
click at [138, 104] on html "Quoting 1 AM 09/01/2025 - 2026 Business Insurance Renewal GRAIL, Inc. Quoting p…" at bounding box center [406, 194] width 812 height 389
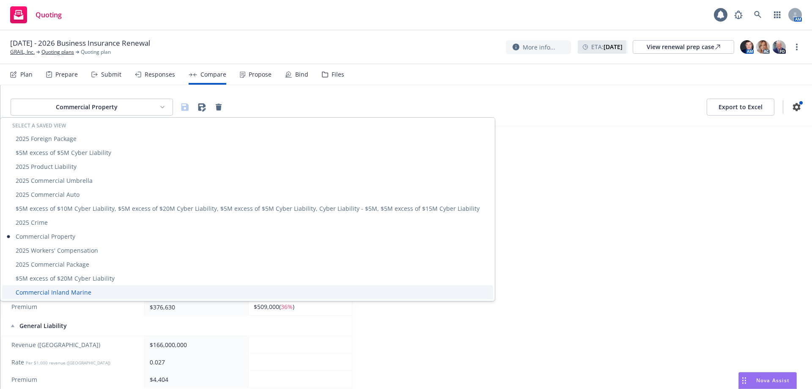
click at [94, 293] on div "Commercial Inland Marine" at bounding box center [247, 292] width 491 height 14
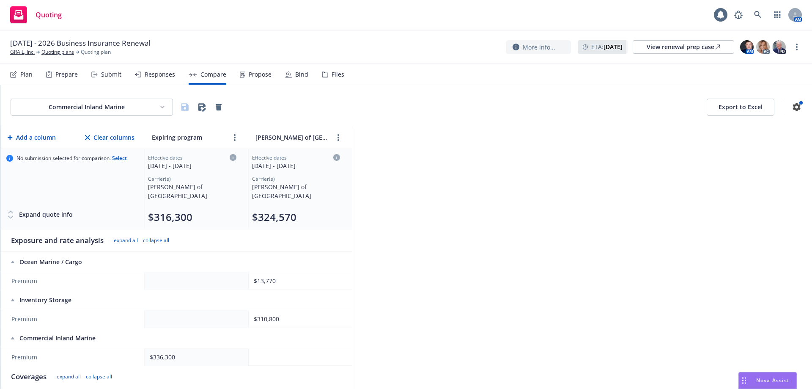
click at [151, 73] on div "Responses" at bounding box center [160, 74] width 30 height 7
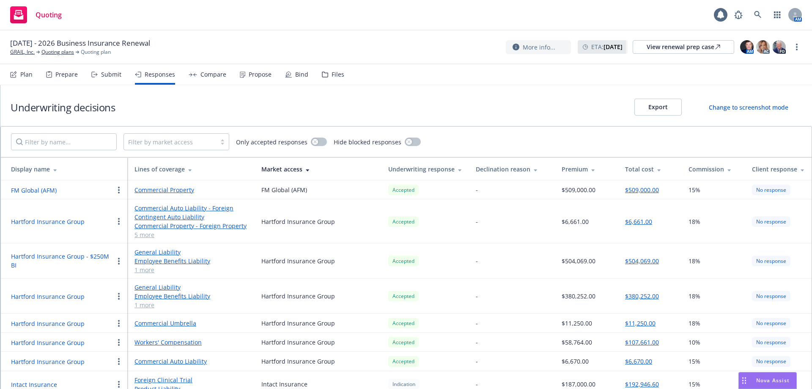
click at [104, 74] on div "Submit" at bounding box center [111, 74] width 20 height 7
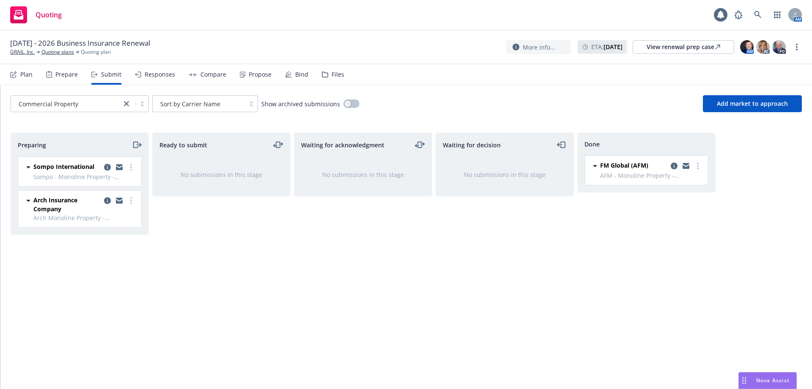
click at [53, 74] on div "Prepare" at bounding box center [62, 74] width 32 height 20
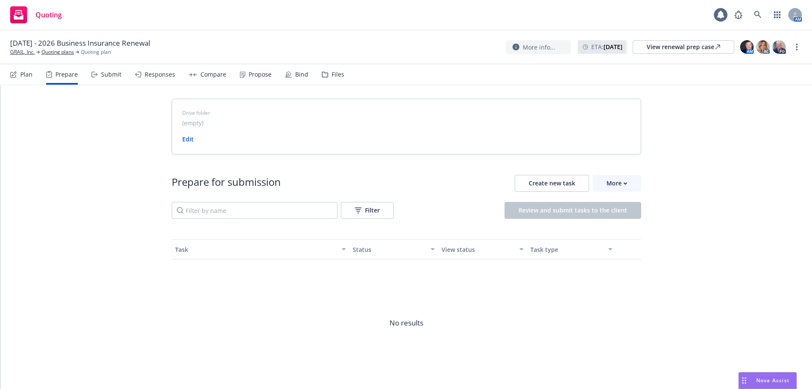
click at [103, 72] on div "Submit" at bounding box center [111, 74] width 20 height 7
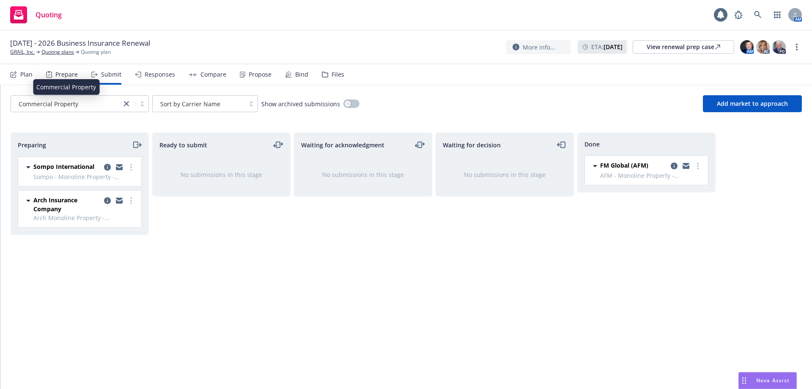
click at [108, 105] on div "Commercial Property" at bounding box center [66, 103] width 102 height 9
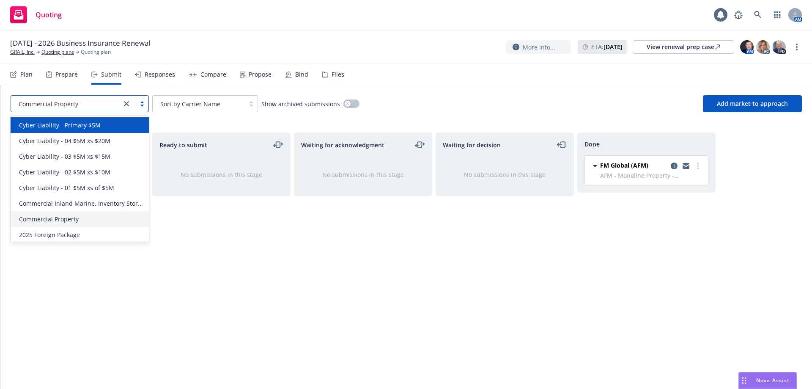
click at [101, 124] on div "Cyber Liability - Primary $5M" at bounding box center [80, 125] width 128 height 9
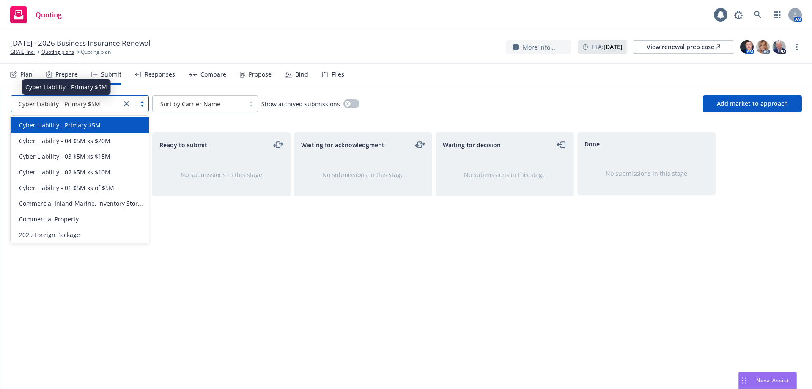
click at [104, 105] on div "Cyber Liability - Primary $5M" at bounding box center [66, 103] width 102 height 9
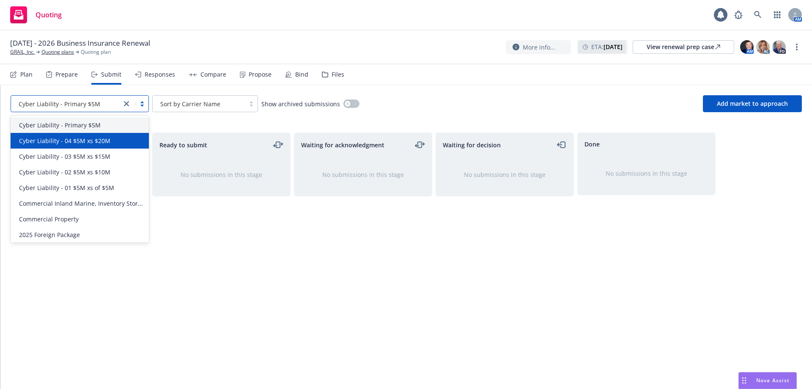
click at [99, 140] on span "Cyber Liability - 04 $5M xs $20M" at bounding box center [64, 140] width 91 height 9
click at [99, 110] on div "Cyber Liability - 04 $5M xs $20M" at bounding box center [66, 104] width 110 height 14
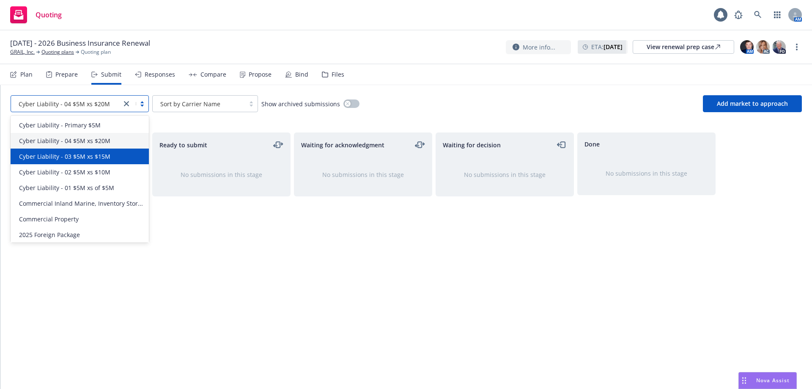
click at [94, 154] on span "Cyber Liability - 03 $5M xs $15M" at bounding box center [64, 156] width 91 height 9
click at [92, 107] on span "Cyber Liability - 03 $5M xs $15M" at bounding box center [64, 103] width 91 height 9
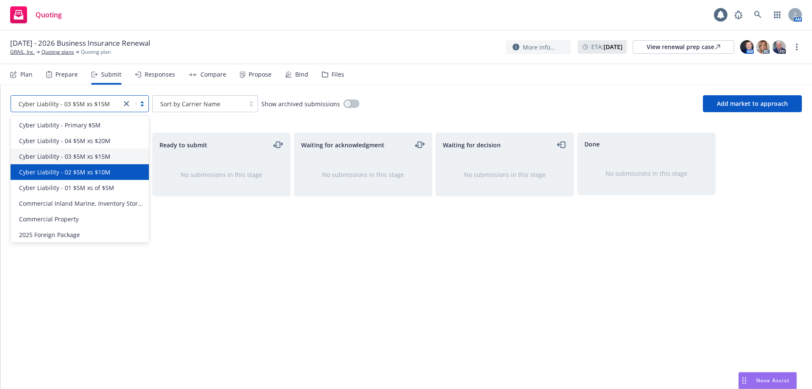
click at [89, 168] on span "Cyber Liability - 02 $5M xs $10M" at bounding box center [64, 172] width 91 height 9
click at [93, 108] on span "Cyber Liability - 02 $5M xs $10M" at bounding box center [64, 103] width 91 height 9
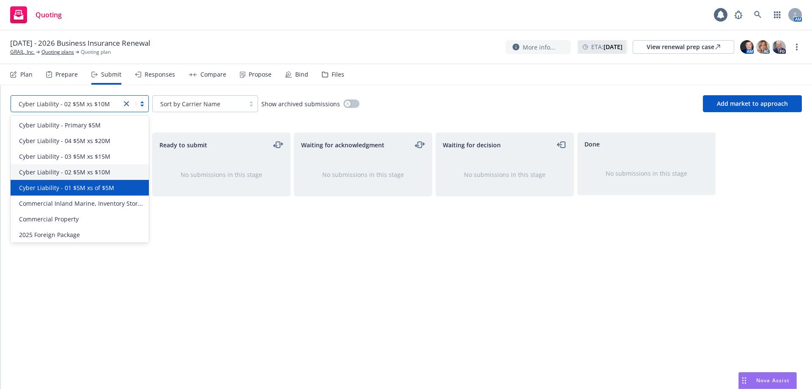
click at [91, 186] on span "Cyber Liability - 01 $5M xs of $5M" at bounding box center [66, 187] width 95 height 9
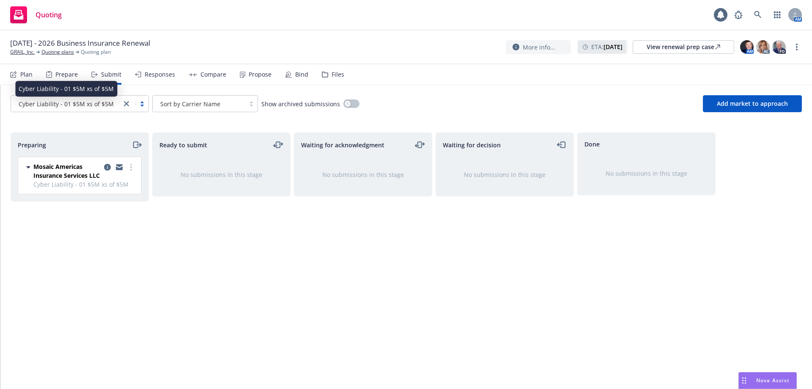
click at [85, 107] on span "Cyber Liability - 01 $5M xs of $5M" at bounding box center [66, 103] width 95 height 9
click at [69, 80] on body "Quoting 1 AM 09/01/2025 - 2026 Business Insurance Renewal GRAIL, Inc. Quoting p…" at bounding box center [406, 194] width 812 height 389
click at [62, 77] on div "Prepare" at bounding box center [66, 74] width 22 height 7
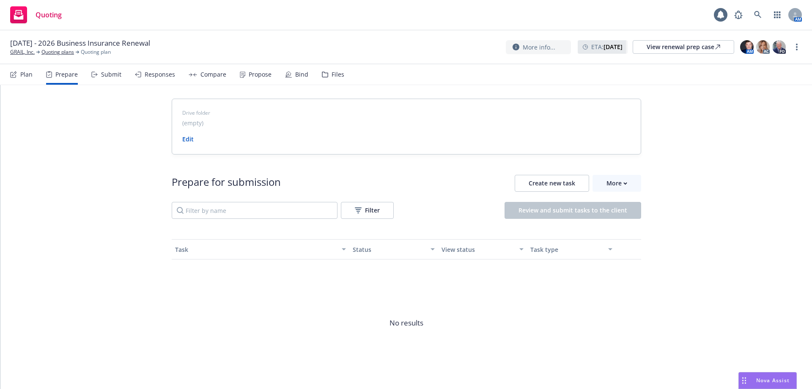
click at [103, 79] on div "Submit" at bounding box center [106, 74] width 30 height 20
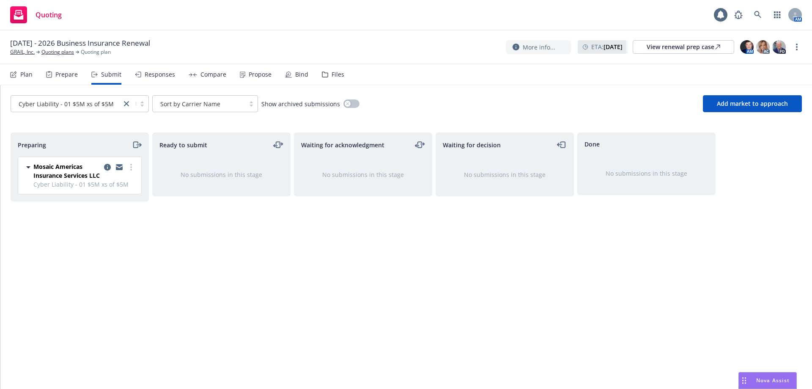
click at [159, 79] on div "Responses" at bounding box center [155, 74] width 40 height 20
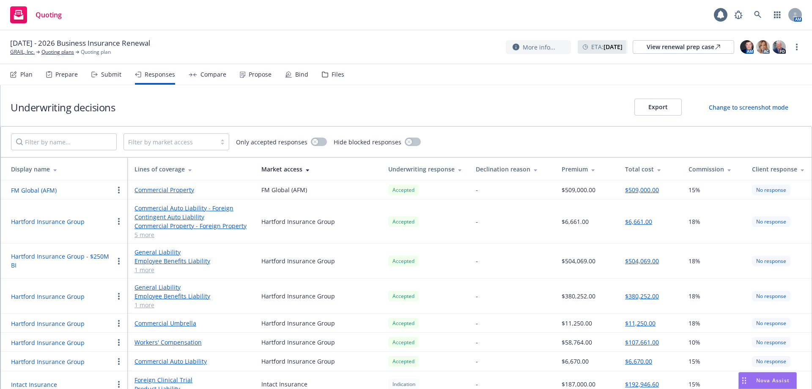
click at [195, 79] on div "Compare" at bounding box center [208, 74] width 38 height 20
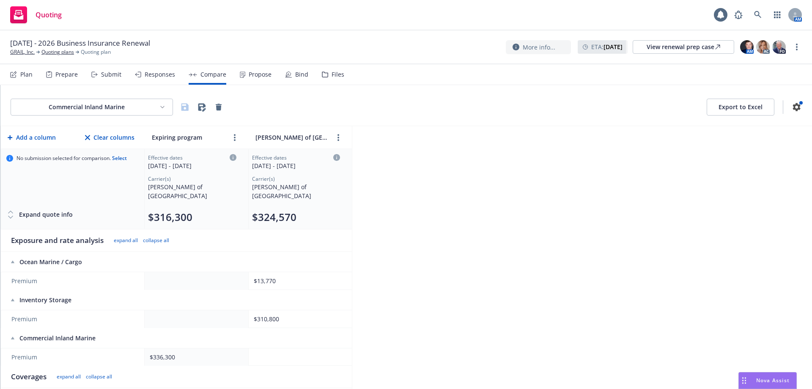
click at [107, 105] on html "Quoting 1 AM 09/01/2025 - 2026 Business Insurance Renewal GRAIL, Inc. Quoting p…" at bounding box center [406, 194] width 812 height 389
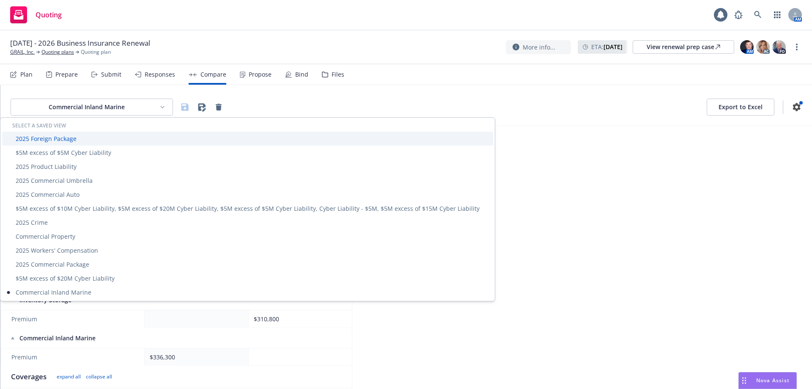
click at [77, 137] on div "2025 Foreign Package" at bounding box center [247, 139] width 491 height 14
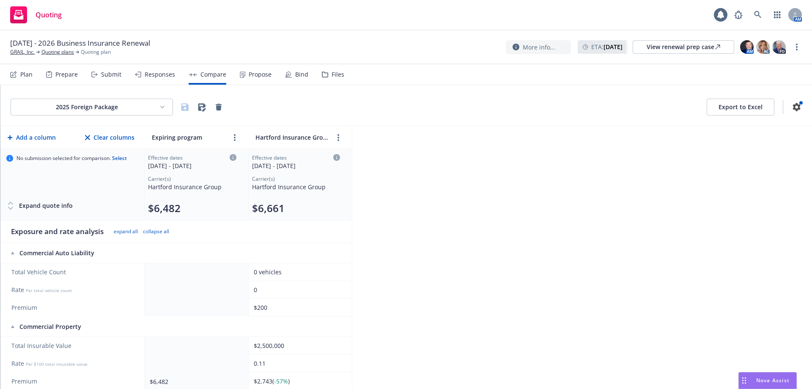
click at [249, 77] on div "Propose" at bounding box center [260, 74] width 23 height 7
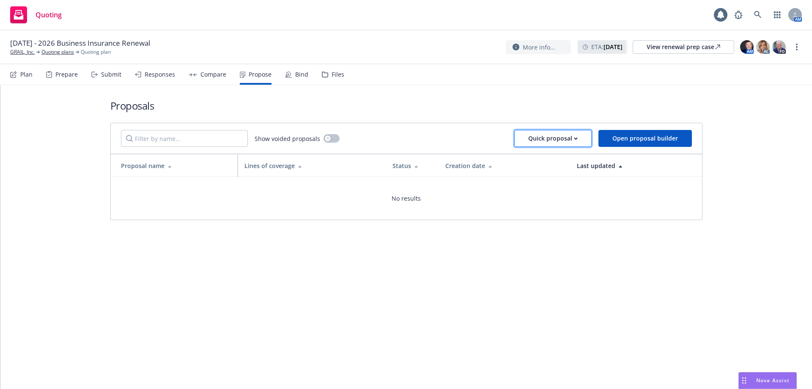
click at [549, 134] on div "Quick proposal" at bounding box center [553, 138] width 50 height 16
click at [552, 157] on span "Upload quick proposal" at bounding box center [559, 160] width 84 height 8
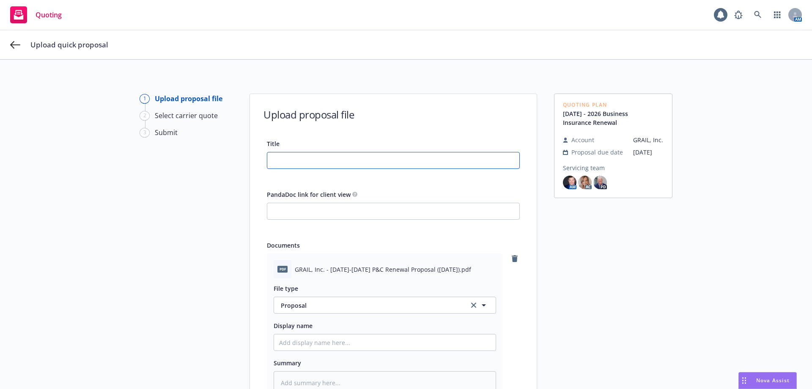
click at [276, 162] on input "Title" at bounding box center [393, 160] width 252 height 16
type textarea "x"
type input "2"
type textarea "x"
type input "202"
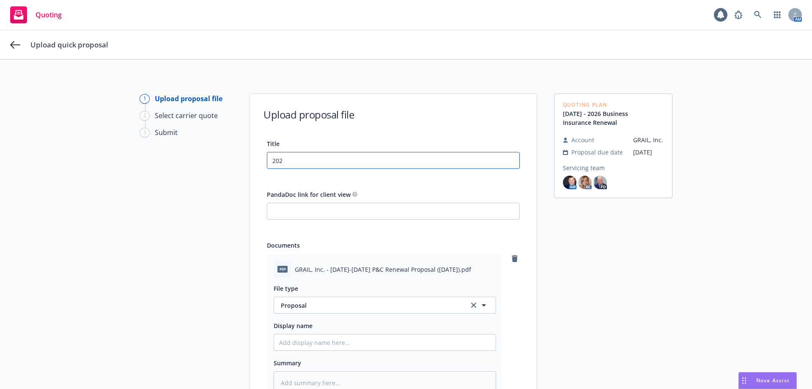
type textarea "x"
type input "2025"
type textarea "x"
type input "2025-"
type textarea "x"
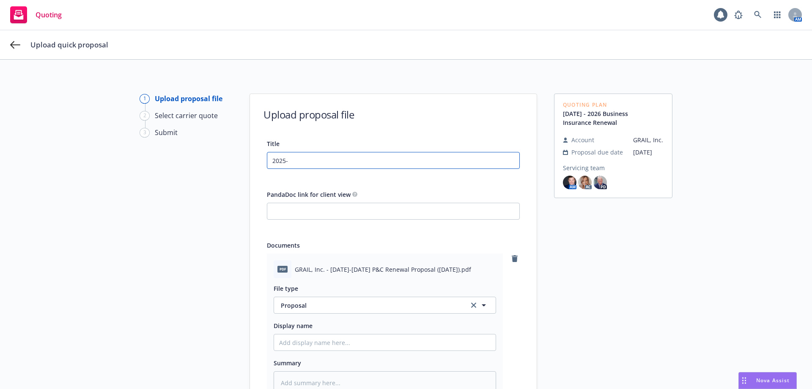
type input "2025-2"
type textarea "x"
type input "2025-20"
type textarea "x"
type input "2025-202"
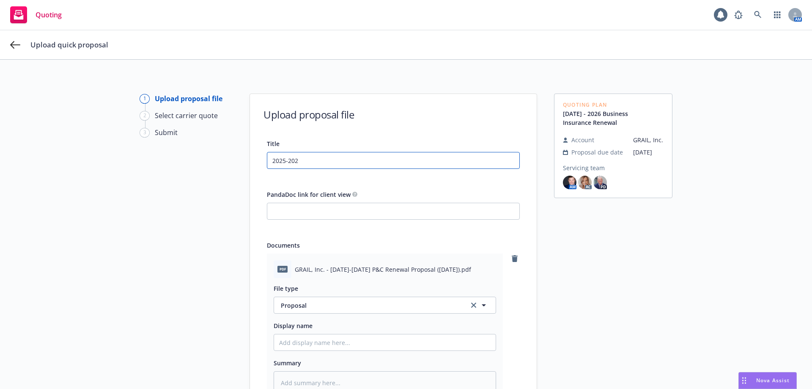
type textarea "x"
type input "2025-2026"
type textarea "x"
type input "2025-2026"
type textarea "x"
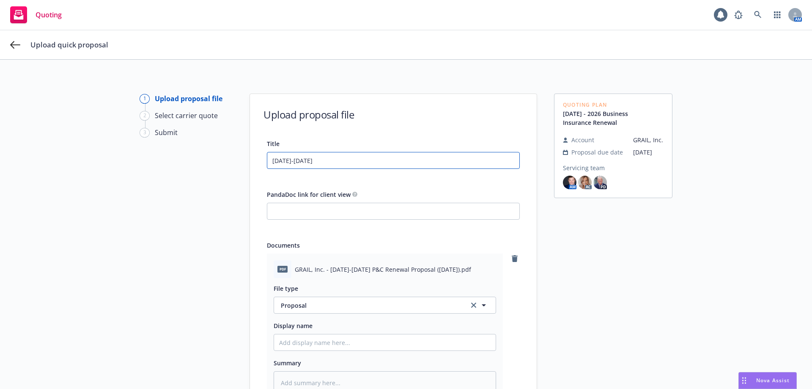
type input "2025-2026 P"
type textarea "x"
type input "2025-2026 P&"
type textarea "x"
type input "2025-2026 P&C"
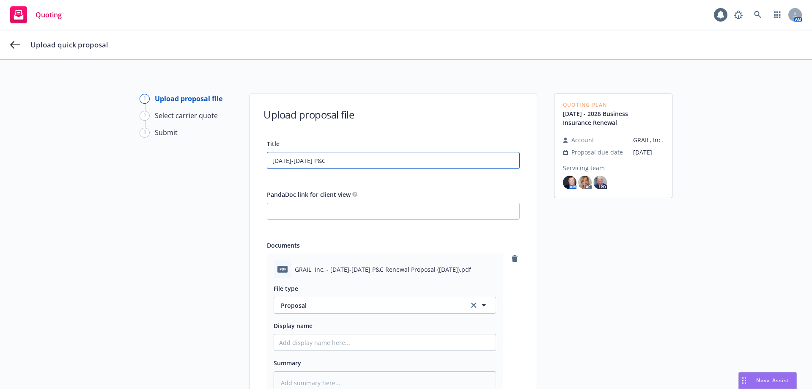
type textarea "x"
type input "2025-2026 P&C"
type textarea "x"
type input "2025-2026 P&C r"
type textarea "x"
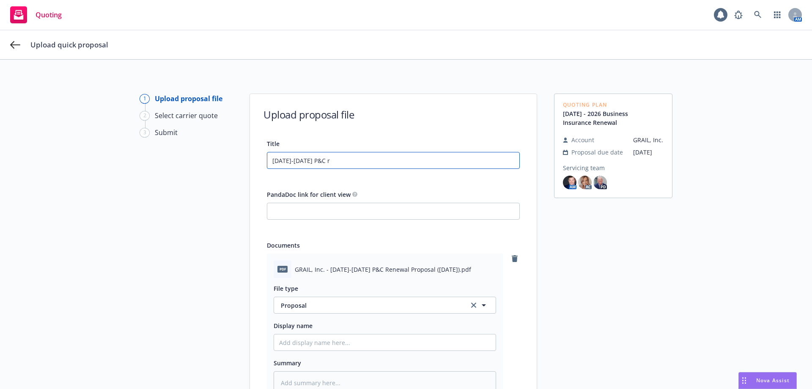
type input "2025-2026 P&C"
type textarea "x"
type input "2025-2026 P&C R"
type textarea "x"
type input "2025-2026 P&C Re"
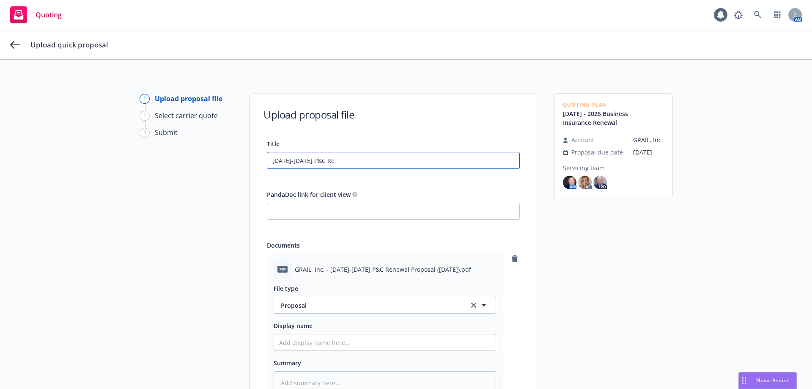
type textarea "x"
type input "2025-2026 P&C Ren"
type textarea "x"
type input "2025-2026 P&C Rene"
type textarea "x"
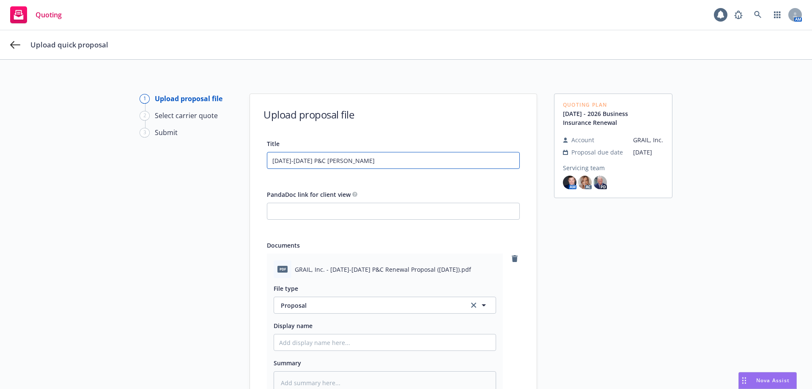
type input "2025-2026 P&C Renew"
type textarea "x"
type input "2025-2026 P&C Renewa"
type textarea "x"
type input "2025-2026 P&C Renewal"
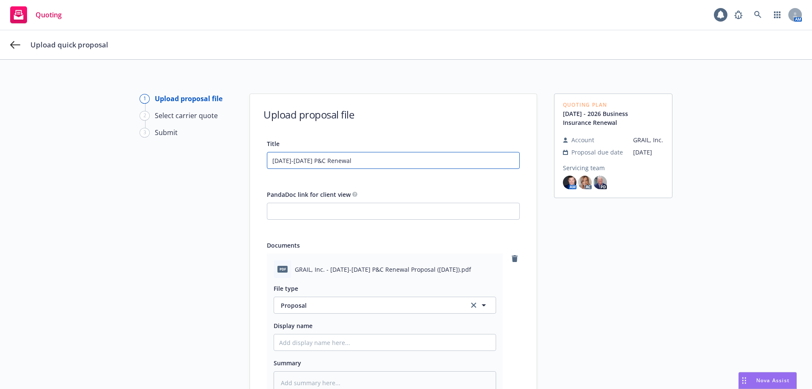
type textarea "x"
type input "2025-2026 P&C Renewal P"
type textarea "x"
type input "2025-2026 P&C Renewal Pr"
type textarea "x"
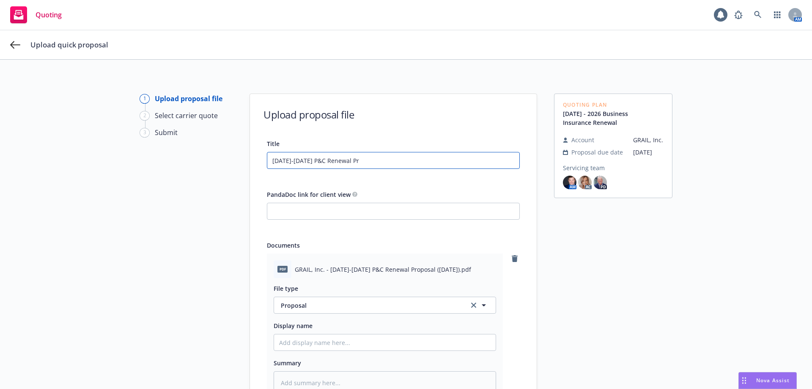
type input "2025-2026 P&C Renewal Pro"
type textarea "x"
type input "2025-2026 P&C Renewal Prop"
type textarea "x"
type input "2025-2026 P&C Renewal Propo"
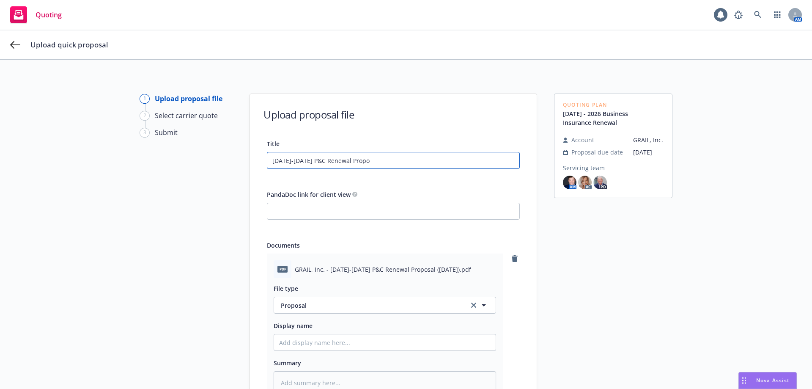
type textarea "x"
type input "2025-2026 P&C Renewal Propos"
type textarea "x"
type input "2025-2026 P&C Renewal Proposa"
type textarea "x"
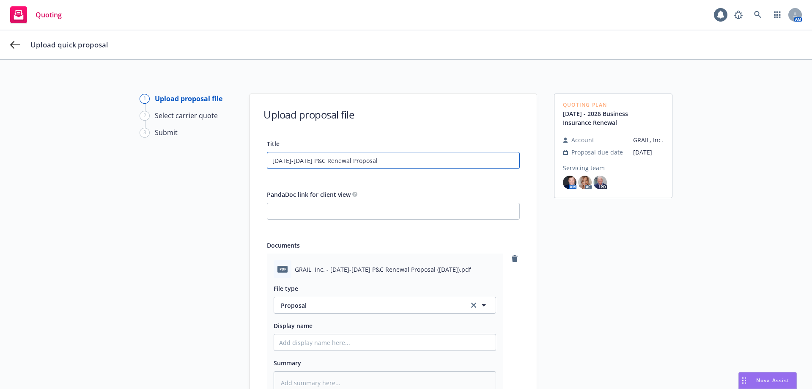
type input "2025-2026 P&C Renewal Proposal"
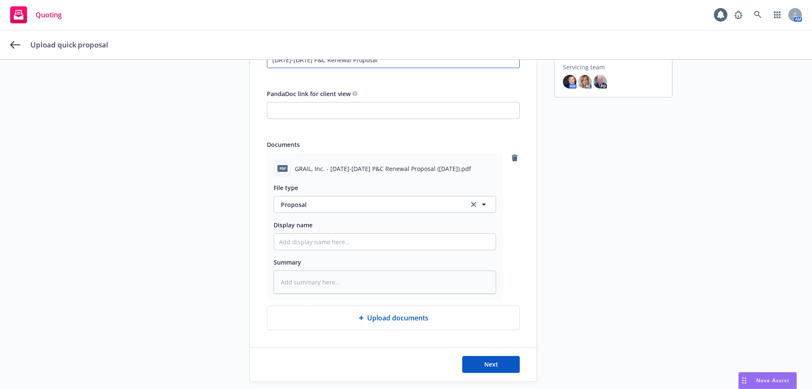
scroll to position [127, 0]
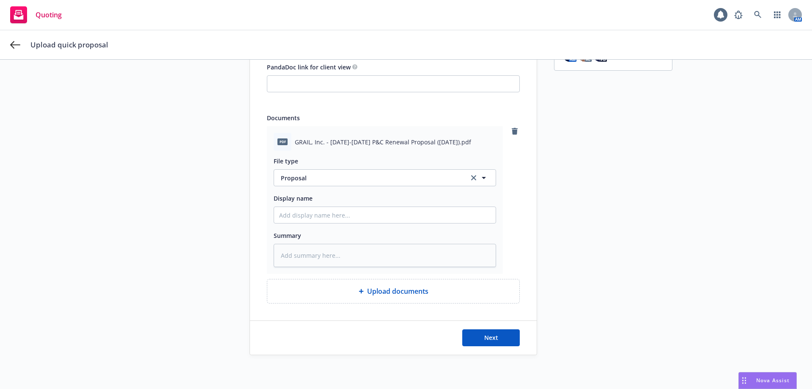
type textarea "x"
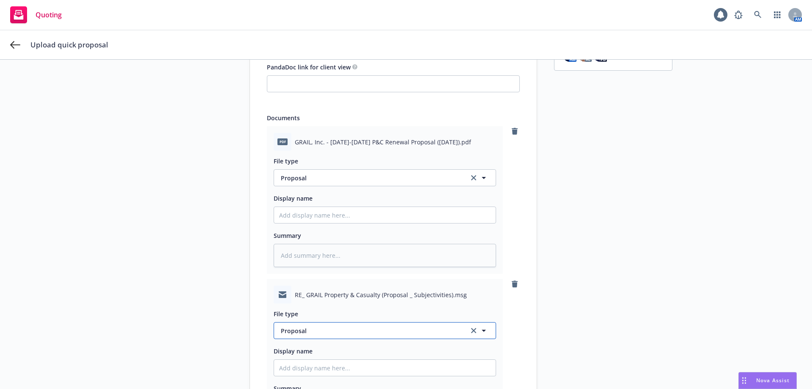
click at [322, 332] on span "Proposal" at bounding box center [370, 330] width 178 height 9
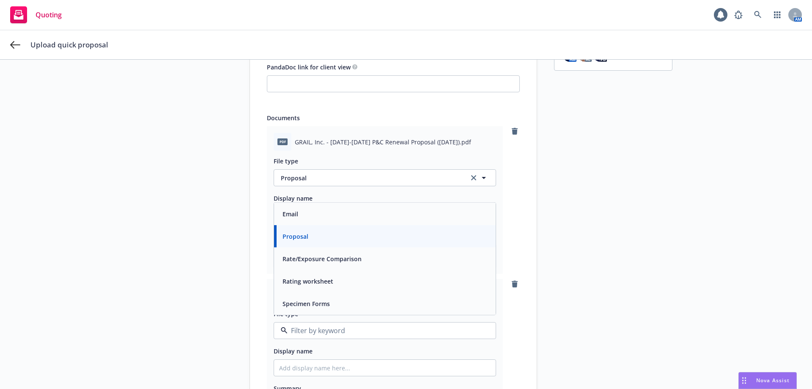
scroll to position [152, 0]
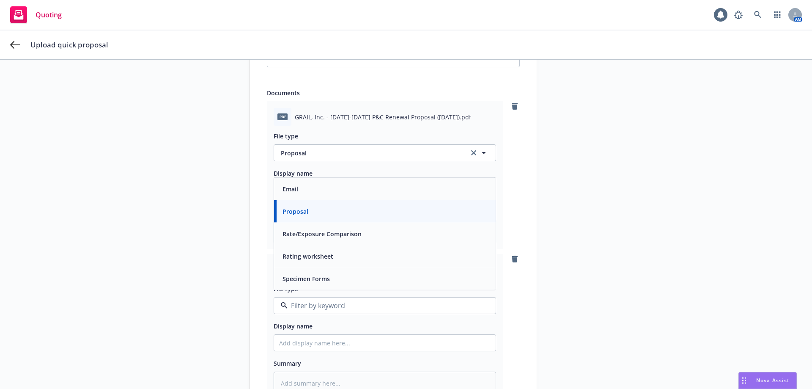
type input "e"
click at [292, 215] on span "Email" at bounding box center [291, 214] width 16 height 9
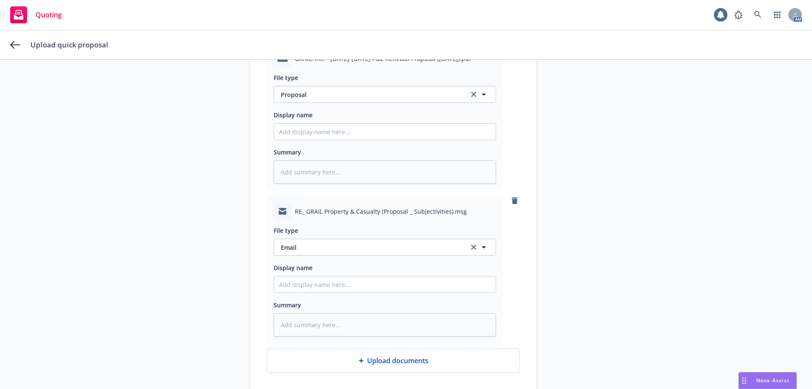
scroll to position [280, 0]
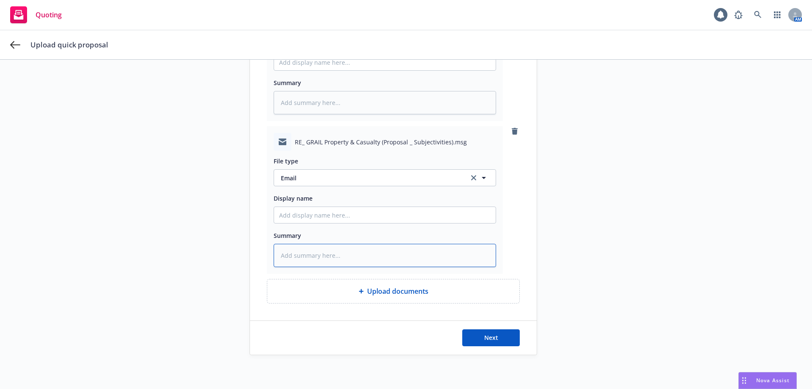
click at [300, 257] on textarea at bounding box center [385, 255] width 223 height 23
type textarea "x"
type textarea "F"
type textarea "x"
type textarea "Fi"
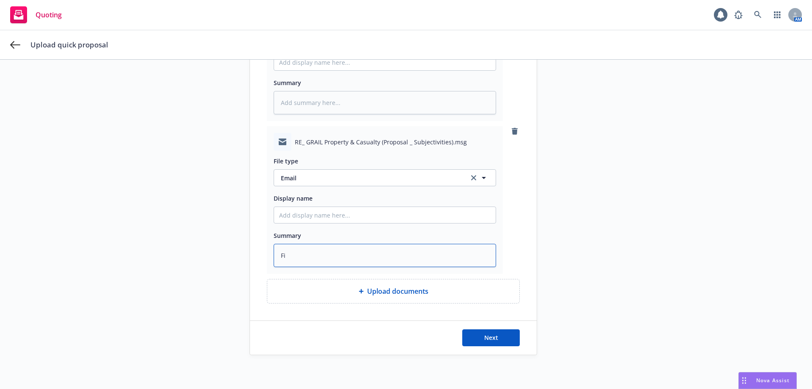
type textarea "x"
type textarea "Fin"
type textarea "x"
type textarea "Fina"
type textarea "x"
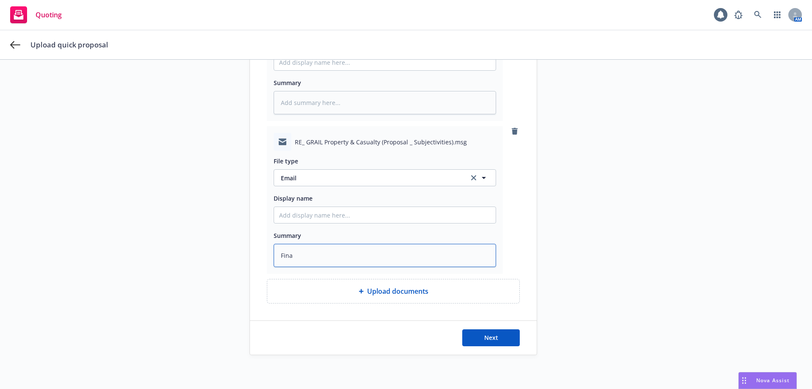
type textarea "Final"
type textarea "x"
type textarea "Final"
type textarea "x"
type textarea "Final P"
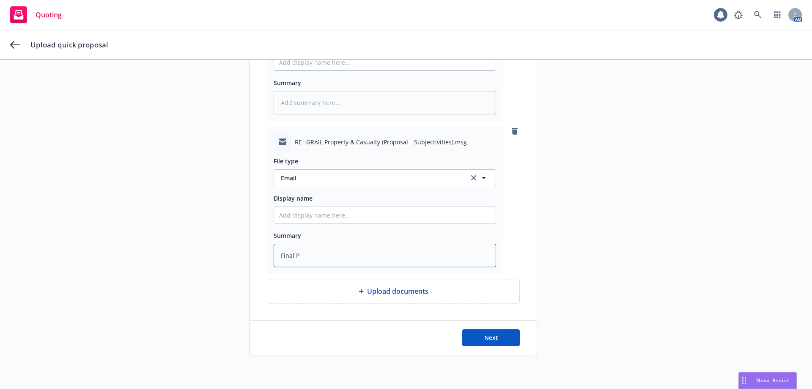
type textarea "x"
type textarea "Final Pr"
type textarea "x"
type textarea "Final Pro"
type textarea "x"
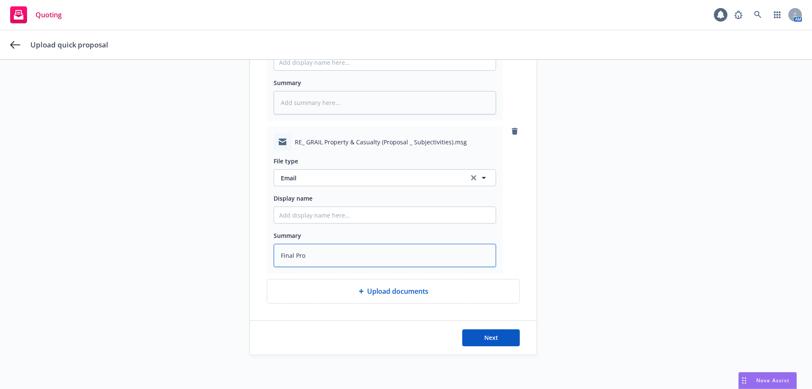
type textarea "Final Prop"
type textarea "x"
type textarea "Final Propo"
type textarea "x"
type textarea "Final Propos"
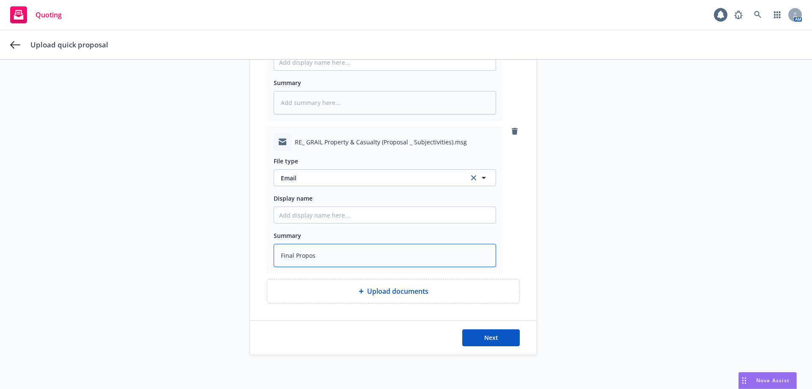
type textarea "x"
type textarea "Final Proposa"
type textarea "x"
type textarea "Final Proposal"
type textarea "x"
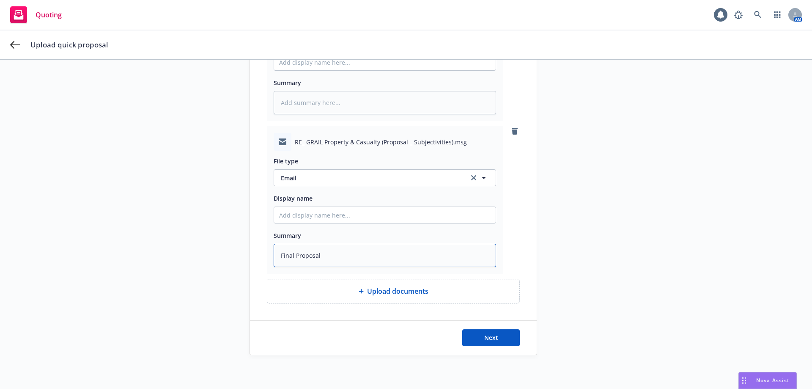
type textarea "Final Proposal E"
type textarea "x"
type textarea "Final Proposal Em"
type textarea "x"
type textarea "Final Proposal Ema"
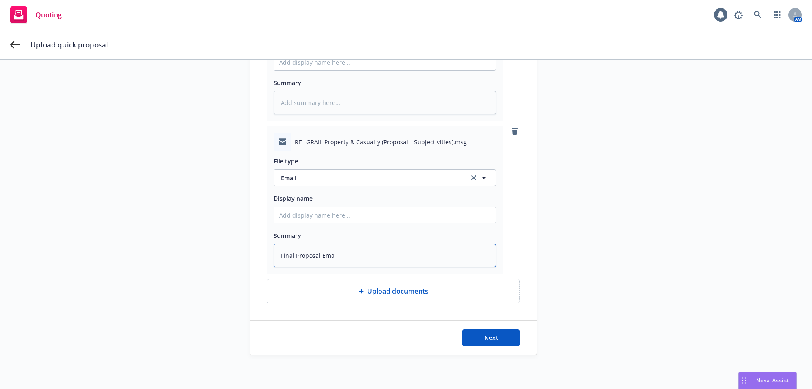
type textarea "x"
type textarea "Final Proposal Emai"
type textarea "x"
type textarea "Final Proposal Email"
type textarea "x"
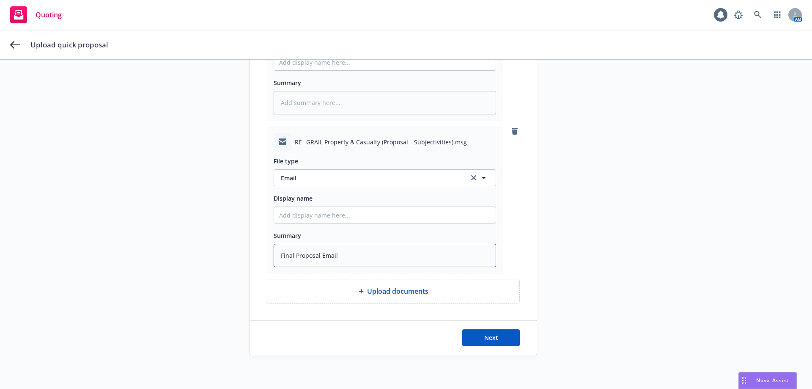
type textarea "Final Proposal Emaile"
type textarea "x"
type textarea "Final Proposal Emailed"
type textarea "x"
type textarea "Final Proposal Emailed t"
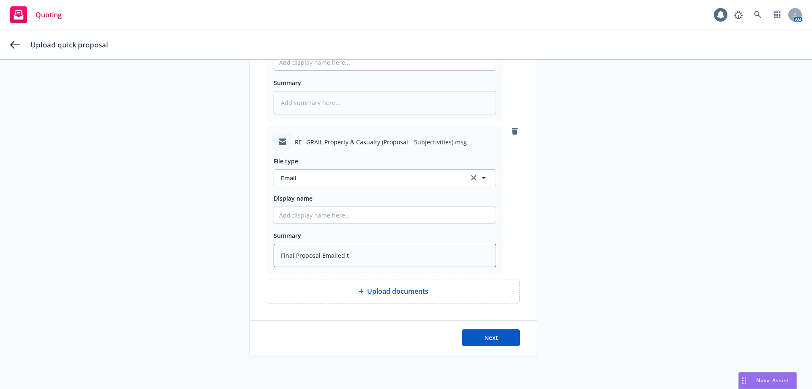
type textarea "x"
type textarea "Final Proposal Emailed to"
type textarea "x"
type textarea "Final Proposal Emailed to I"
type textarea "x"
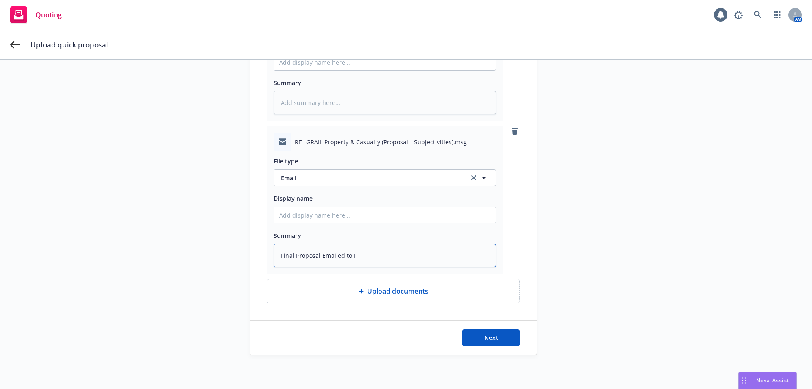
type textarea "Final Proposal Emailed to In"
type textarea "x"
type textarea "Final Proposal Emailed to Ins"
type textarea "x"
type textarea "Final Proposal Emailed to Insu"
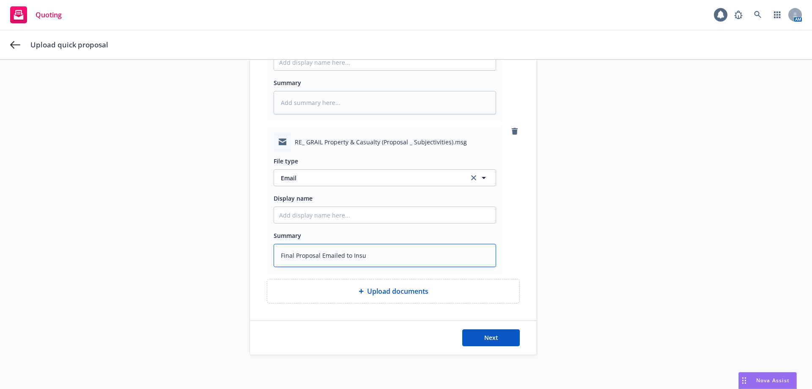
type textarea "x"
type textarea "Final Proposal Emailed to Insur"
type textarea "x"
type textarea "Final Proposal Emailed to Insure"
type textarea "x"
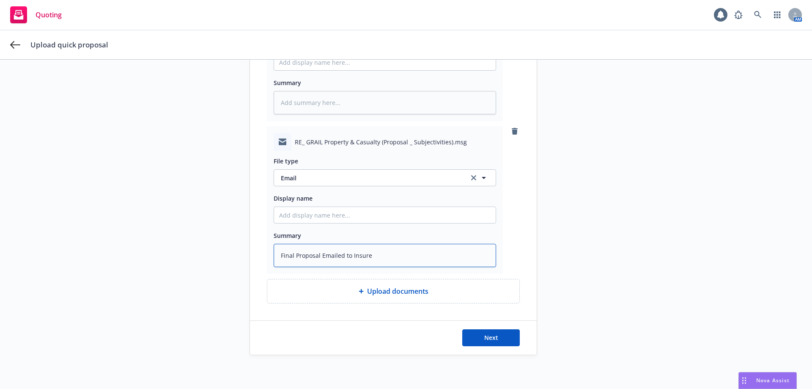
type textarea "Final Proposal Emailed to Insured"
type textarea "x"
type textarea "Final Proposal Emailed to Insured/"
type textarea "x"
type textarea "Final Proposal Emailed to Insured/M"
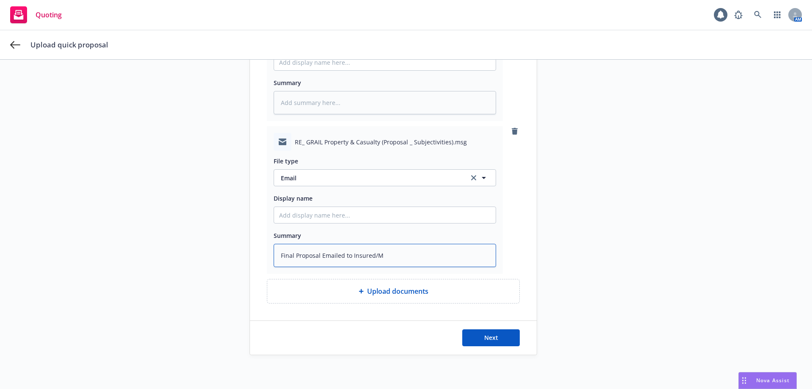
type textarea "x"
type textarea "Final Proposal Emailed to Insured/Ma"
type textarea "x"
type textarea "Final Proposal Emailed to Insured/Mar"
type textarea "x"
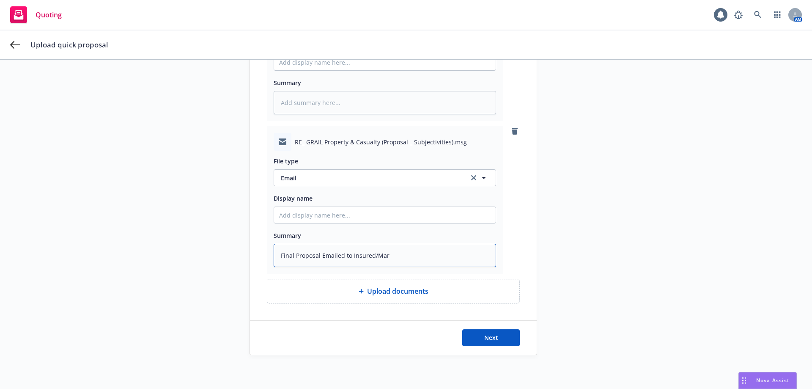
type textarea "Final Proposal Emailed to Insured/Mark"
type textarea "x"
type textarea "Final Proposal Emailed to Insured/Marke"
type textarea "x"
type textarea "Final Proposal Emailed to Insured/Market"
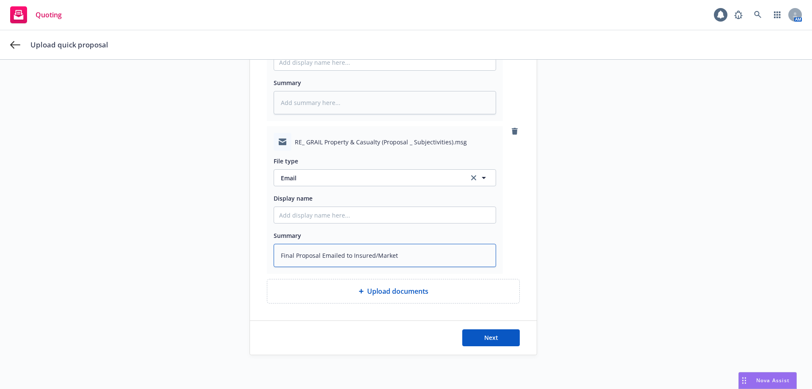
type textarea "x"
type textarea "Final Proposal Emailed to Insured/Marketi"
type textarea "x"
type textarea "Final Proposal Emailed to Insured/Marketin"
type textarea "x"
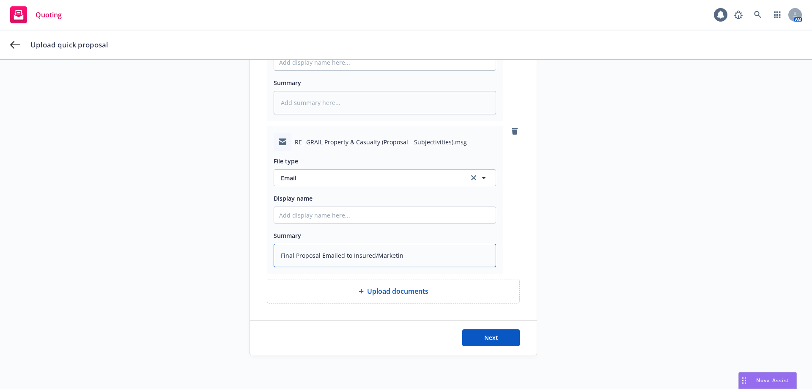
type textarea "Final Proposal Emailed to Insured/Marketing"
type textarea "x"
type textarea "Final Proposal Emailed to Insured/Marketing"
type textarea "x"
type textarea "Final Proposal Emailed to Insured/Marketing D"
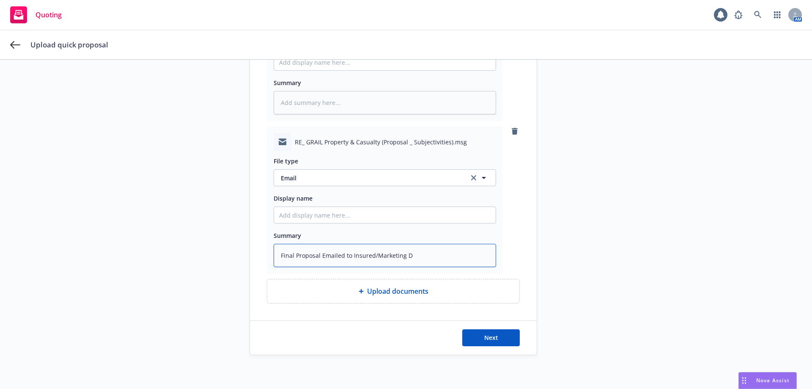
type textarea "x"
type textarea "Final Proposal Emailed to Insured/Marketing Di"
type textarea "x"
type textarea "Final Proposal Emailed to Insured/Marketing Dis"
type textarea "x"
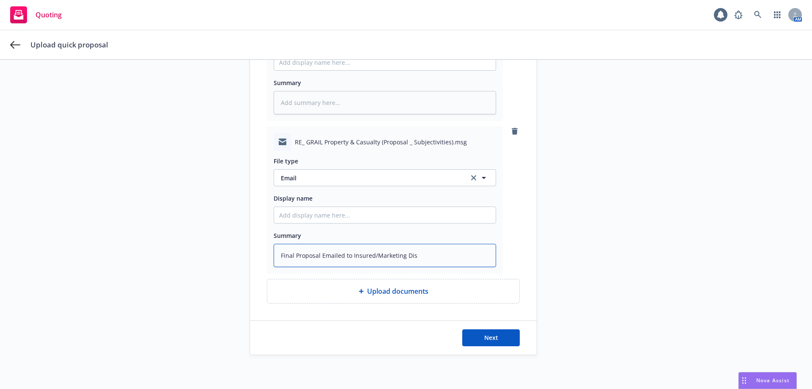
type textarea "Final Proposal Emailed to Insured/Marketing Disc"
type textarea "x"
type textarea "Final Proposal Emailed to Insured/Marketing Discu"
type textarea "x"
type textarea "Final Proposal Emailed to Insured/Marketing Discus"
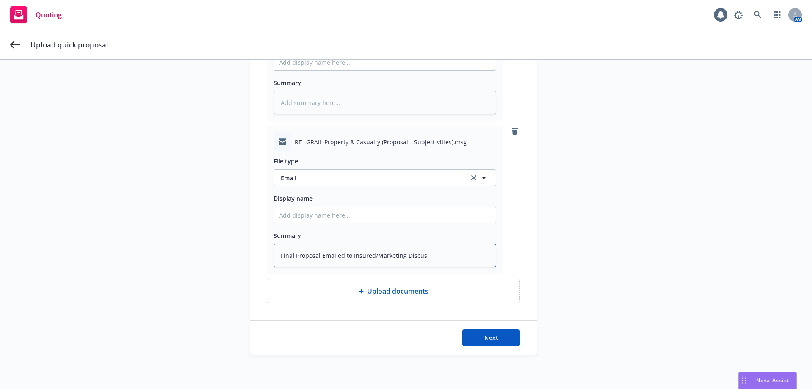
type textarea "x"
type textarea "Final Proposal Emailed to Insured/Marketing Discuss"
type textarea "x"
type textarea "Final Proposal Emailed to Insured/Marketing Discussi"
type textarea "x"
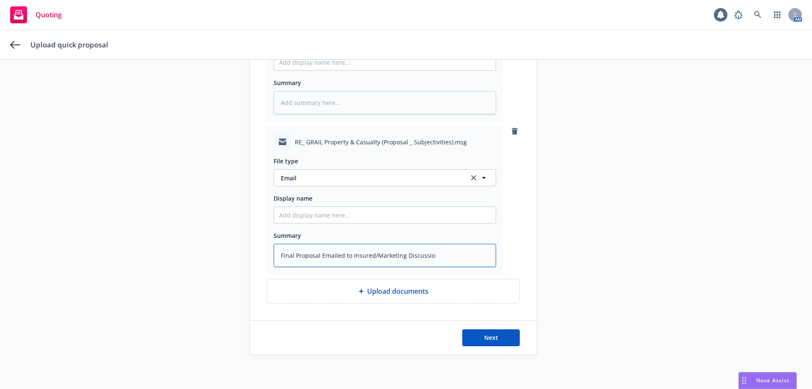
type textarea "Final Proposal Emailed to Insured/Marketing Discussion"
type textarea "x"
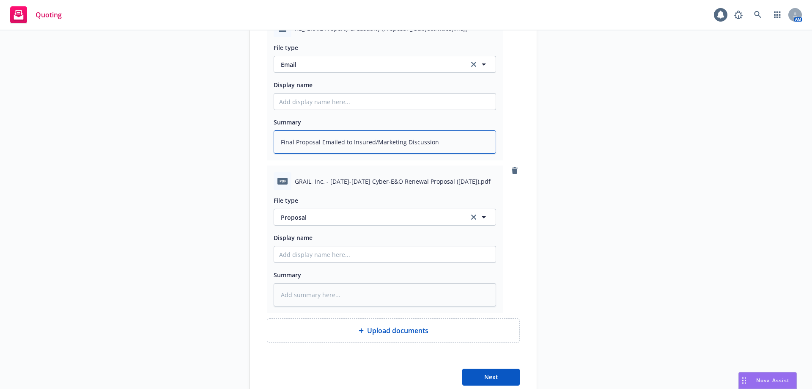
scroll to position [433, 0]
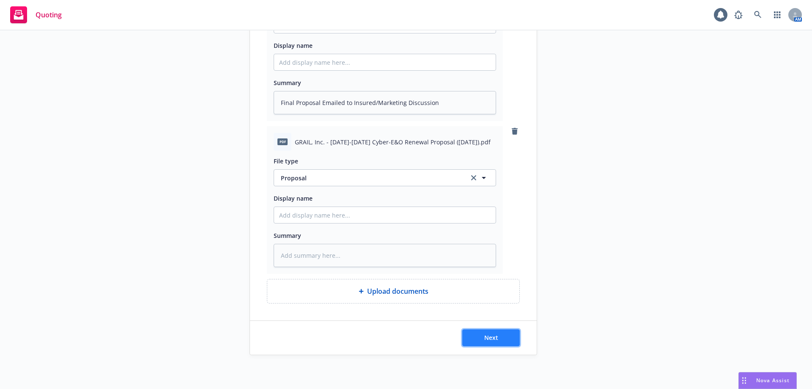
click at [479, 335] on button "Next" at bounding box center [491, 337] width 58 height 17
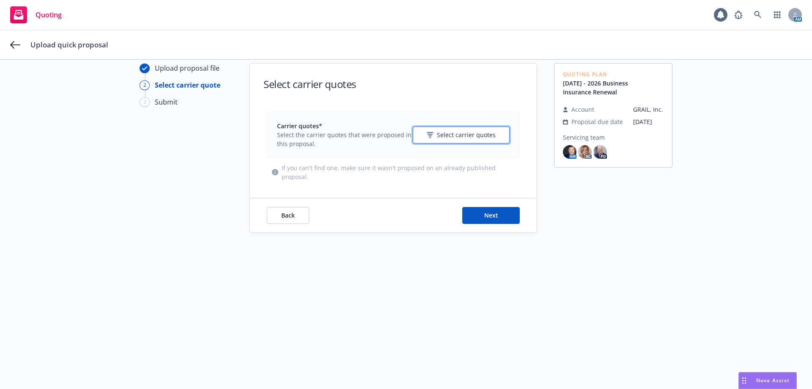
click at [472, 133] on span "Select carrier quotes" at bounding box center [466, 134] width 59 height 9
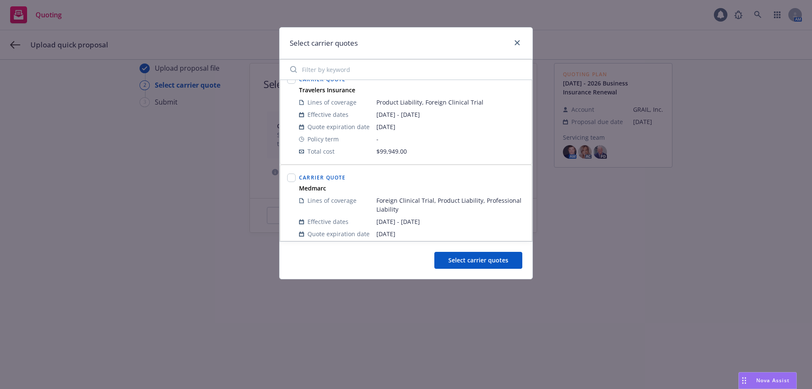
scroll to position [0, 0]
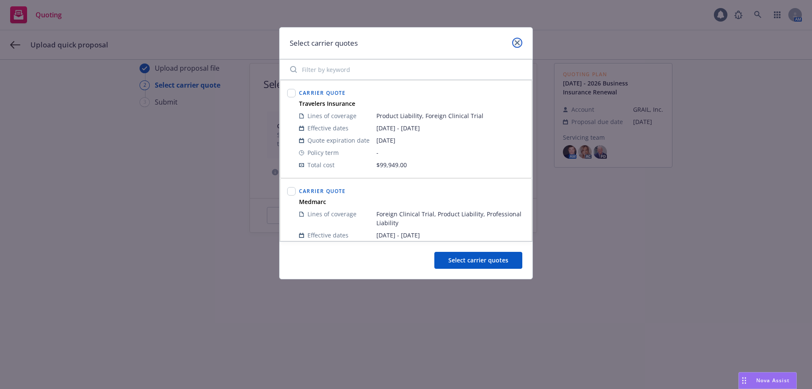
click at [518, 45] on icon "close" at bounding box center [517, 42] width 5 height 5
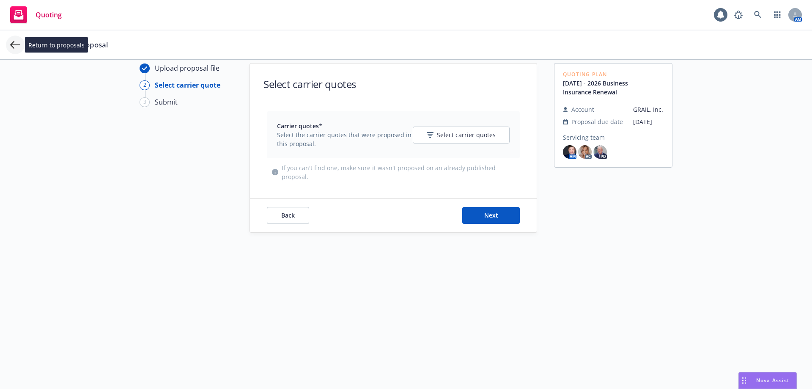
click at [15, 47] on icon at bounding box center [15, 45] width 10 height 10
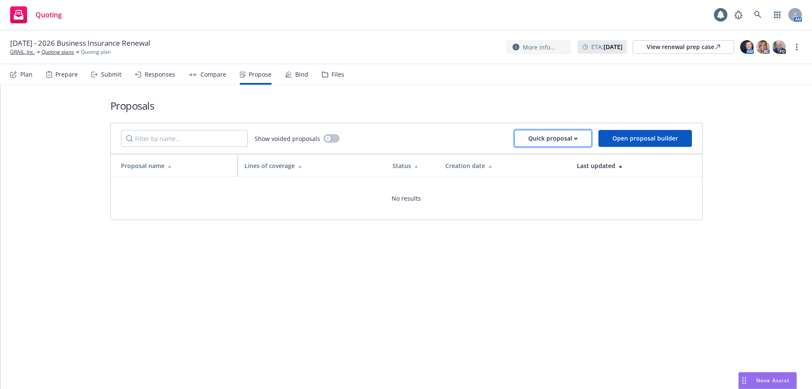
click at [542, 135] on div "Quick proposal" at bounding box center [553, 138] width 50 height 16
click at [549, 160] on span "Upload quick proposal" at bounding box center [559, 160] width 84 height 8
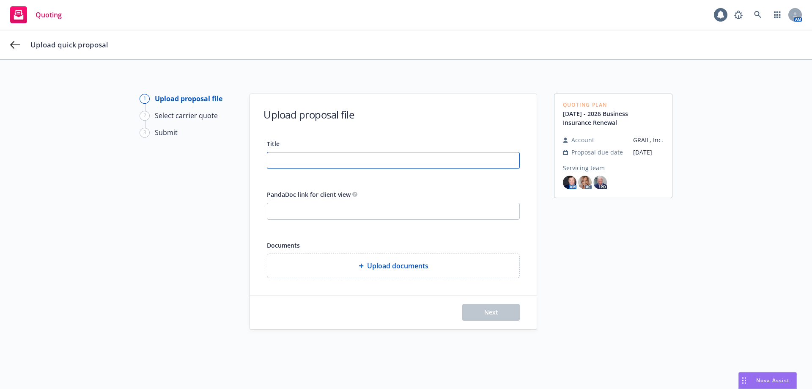
click at [273, 167] on input "Title" at bounding box center [393, 160] width 252 height 16
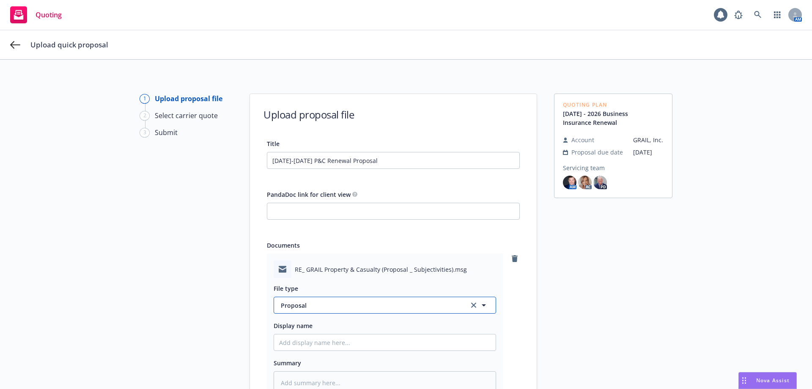
click at [317, 302] on span "Proposal" at bounding box center [370, 305] width 178 height 9
click at [338, 287] on div "Email" at bounding box center [385, 281] width 212 height 12
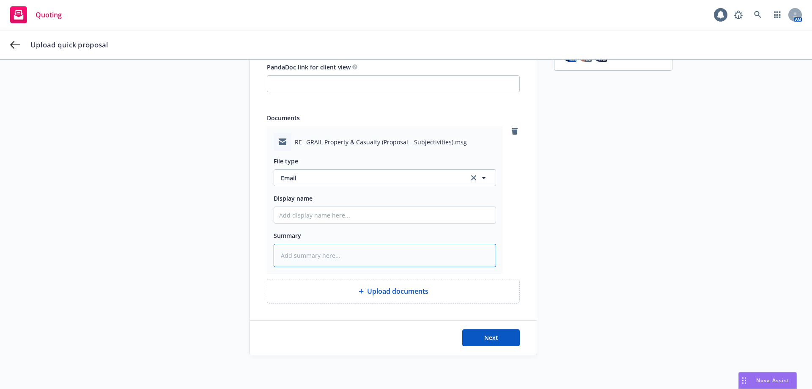
click at [323, 256] on textarea at bounding box center [385, 255] width 223 height 23
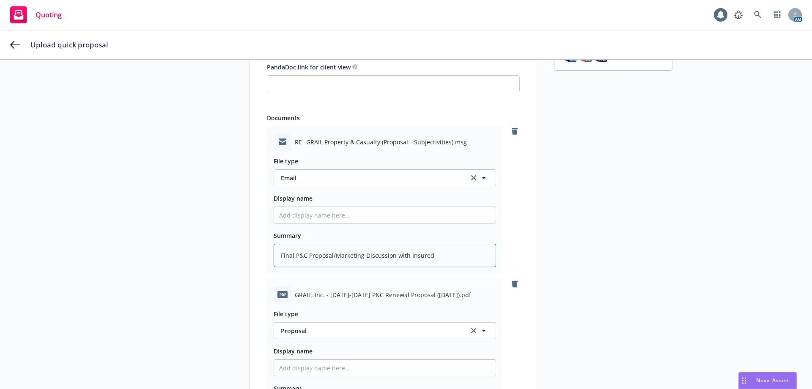
scroll to position [280, 0]
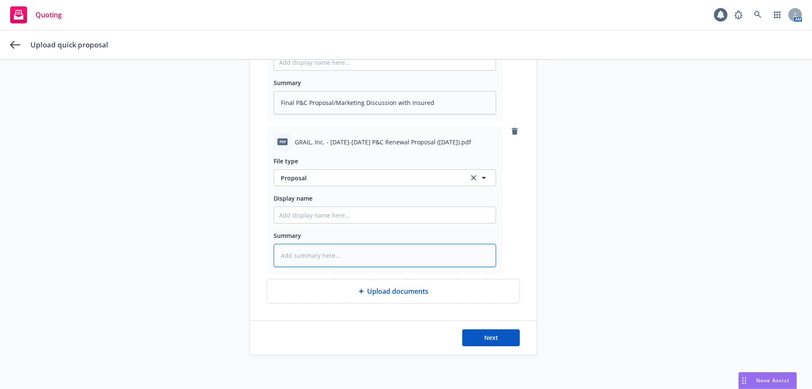
click at [304, 255] on textarea at bounding box center [385, 255] width 223 height 23
click at [488, 339] on span "Next" at bounding box center [491, 337] width 14 height 8
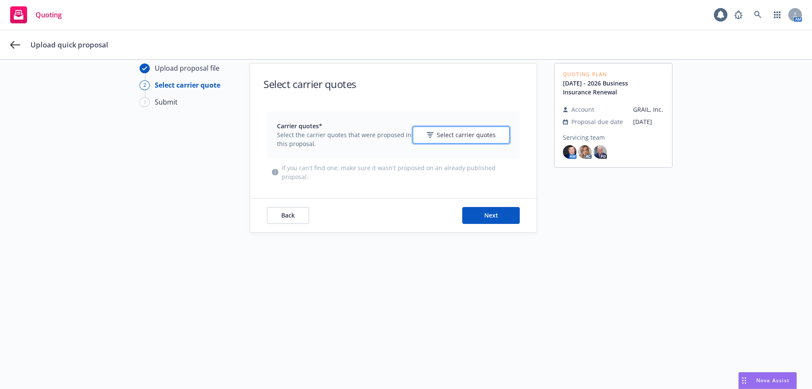
click at [474, 130] on span "Select carrier quotes" at bounding box center [466, 134] width 59 height 9
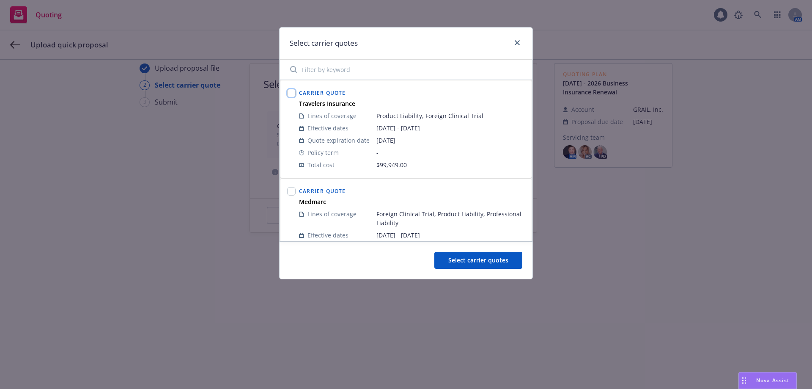
click at [291, 94] on input "checkbox" at bounding box center [291, 93] width 8 height 8
click at [293, 190] on input "checkbox" at bounding box center [291, 191] width 8 height 8
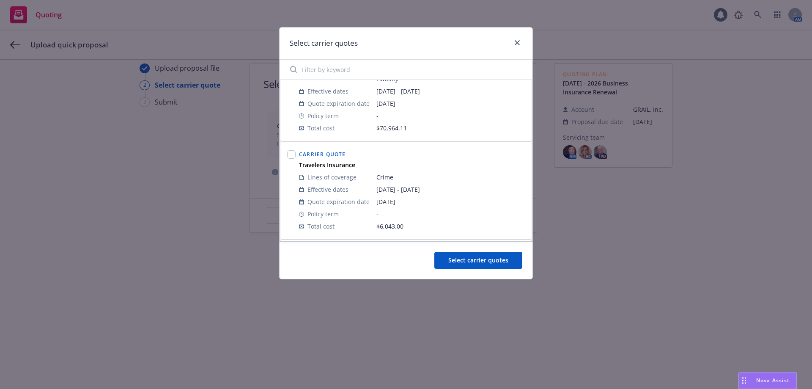
scroll to position [167, 0]
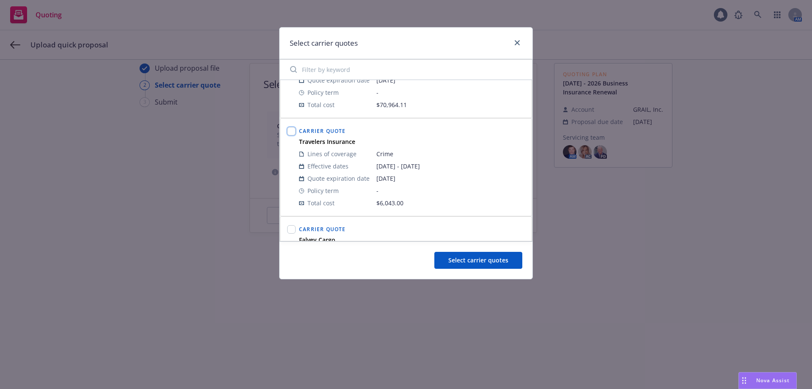
click at [294, 132] on input "checkbox" at bounding box center [291, 131] width 8 height 8
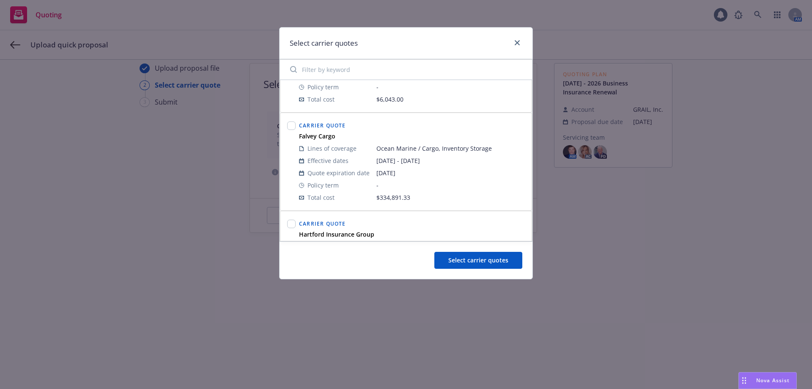
scroll to position [304, 0]
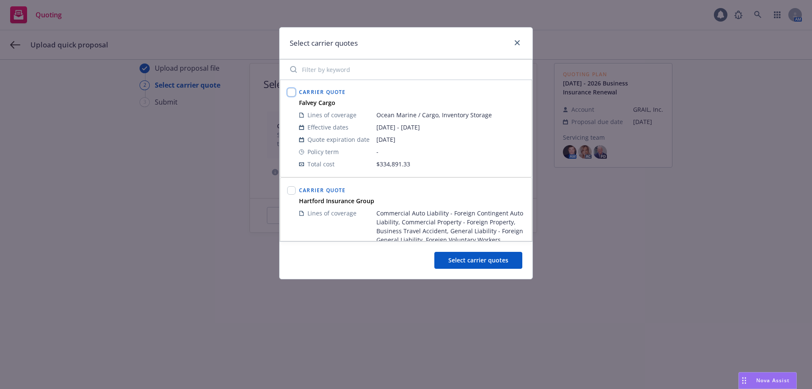
click at [292, 93] on input "checkbox" at bounding box center [291, 92] width 8 height 8
click at [290, 190] on input "checkbox" at bounding box center [291, 190] width 8 height 8
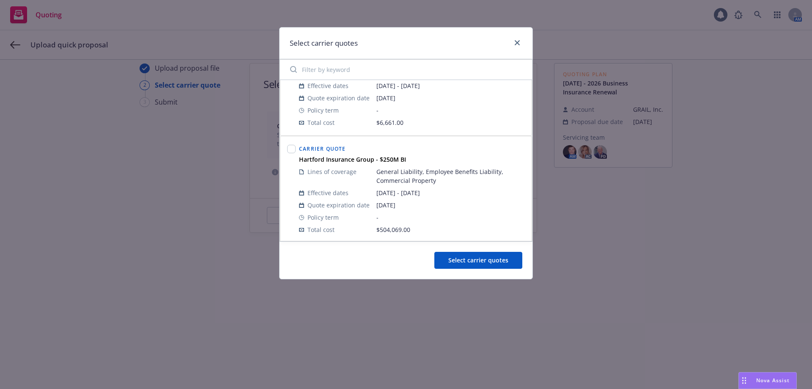
scroll to position [495, 0]
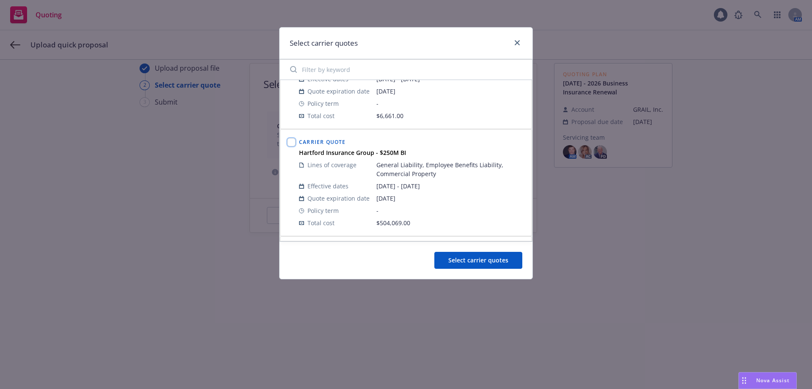
click at [292, 141] on input "checkbox" at bounding box center [291, 142] width 8 height 8
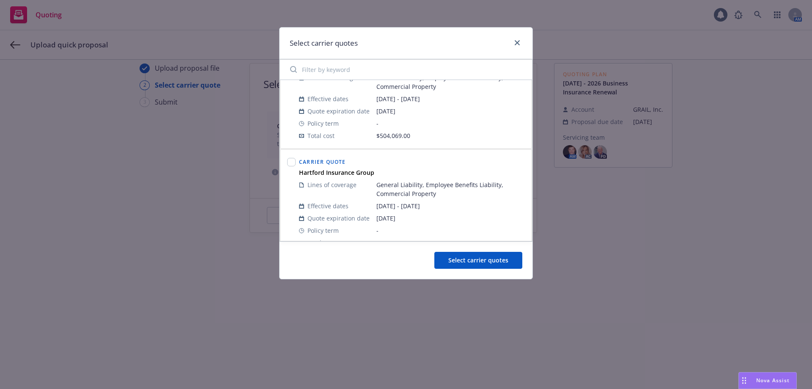
scroll to position [589, 0]
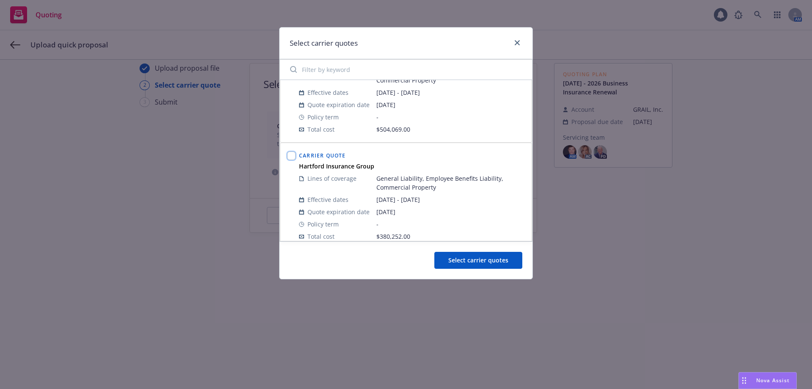
click at [293, 158] on input "checkbox" at bounding box center [291, 155] width 8 height 8
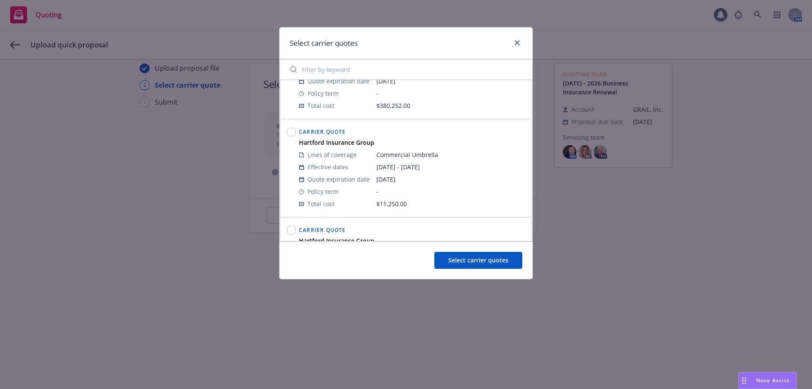
scroll to position [723, 0]
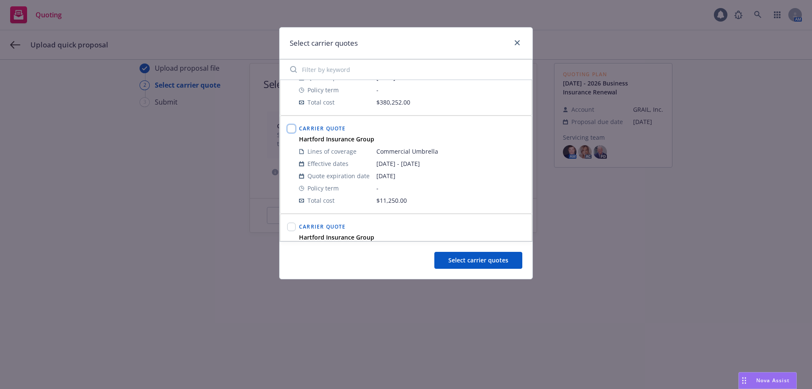
click at [292, 129] on input "checkbox" at bounding box center [291, 128] width 8 height 8
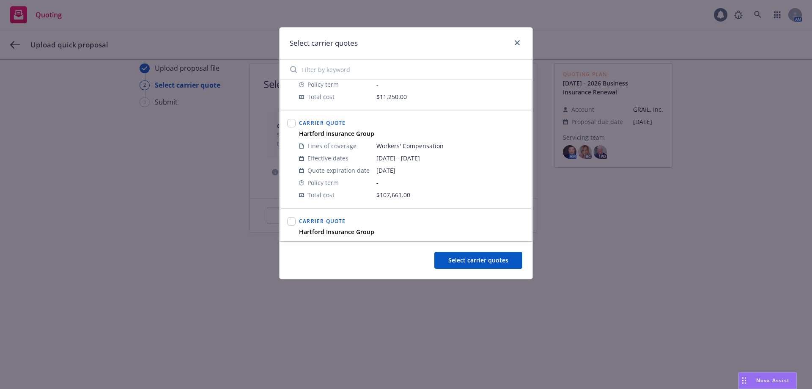
scroll to position [836, 0]
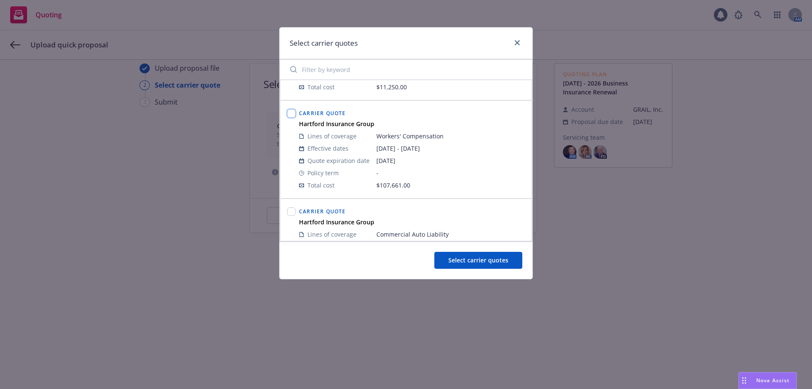
click at [290, 115] on input "checkbox" at bounding box center [291, 113] width 8 height 8
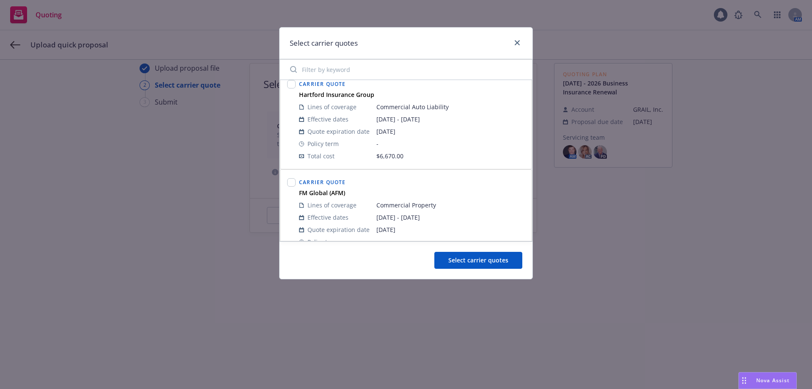
scroll to position [937, 0]
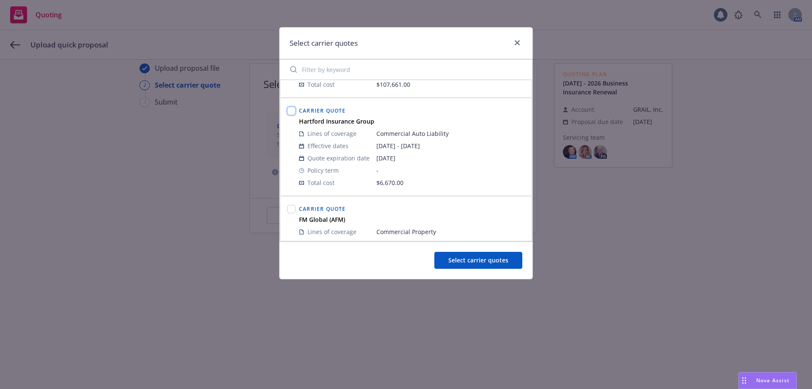
click at [290, 109] on input "checkbox" at bounding box center [291, 111] width 8 height 8
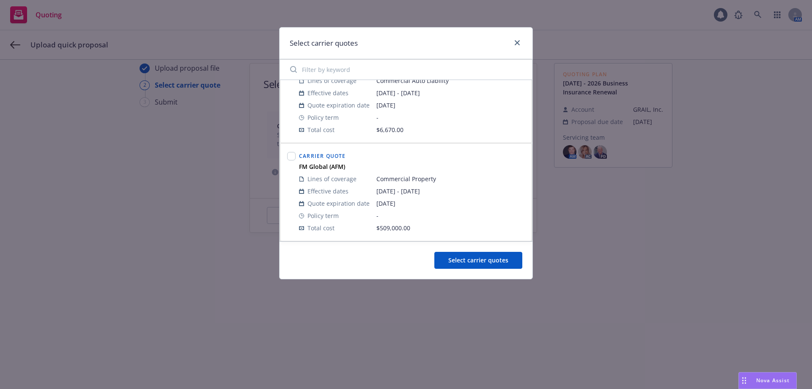
scroll to position [990, 0]
click at [291, 152] on input "checkbox" at bounding box center [291, 155] width 8 height 8
click at [487, 261] on span "Select carrier quotes" at bounding box center [479, 260] width 60 height 8
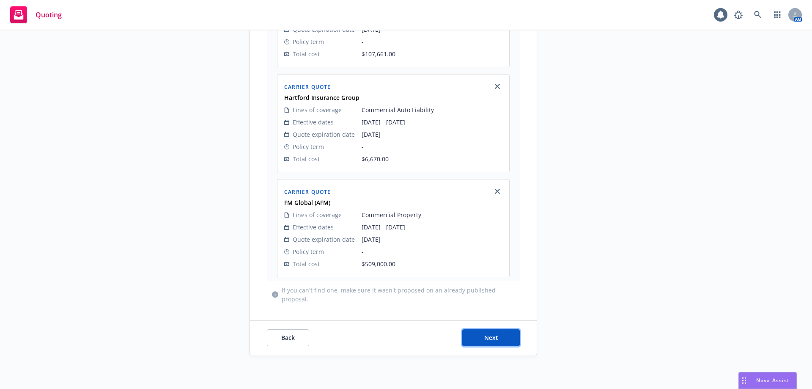
click at [484, 339] on span "Next" at bounding box center [491, 337] width 14 height 8
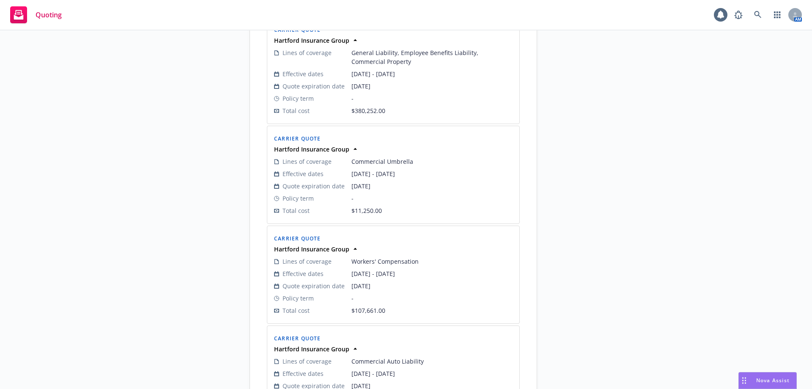
scroll to position [1083, 0]
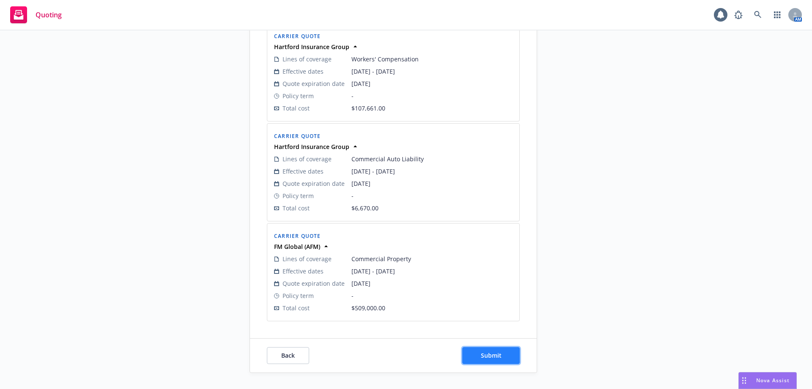
click at [489, 351] on span "Submit" at bounding box center [491, 355] width 21 height 8
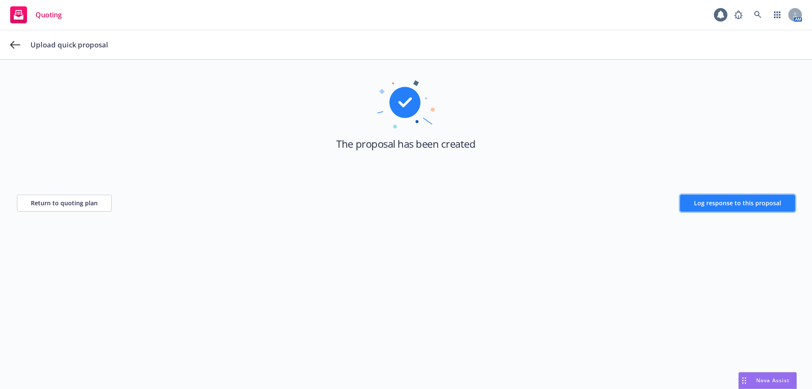
click at [714, 206] on span "Log response to this proposal" at bounding box center [737, 203] width 87 height 8
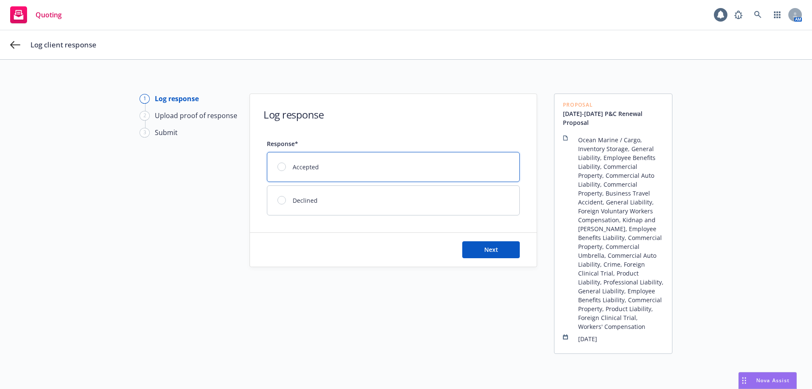
click at [311, 164] on span "Accepted" at bounding box center [306, 166] width 26 height 9
click at [490, 244] on button "Next" at bounding box center [491, 249] width 58 height 17
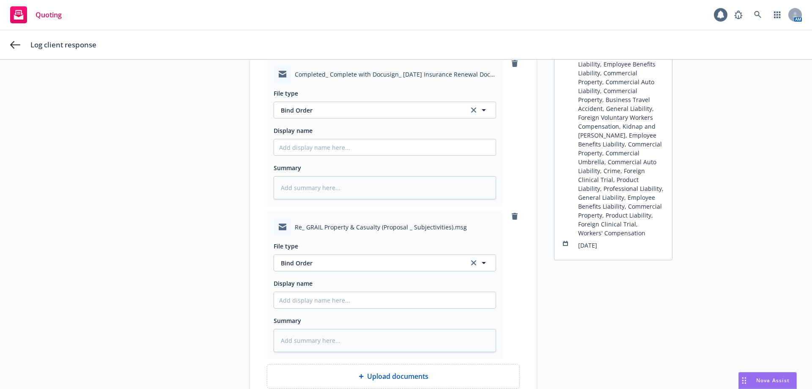
scroll to position [246, 0]
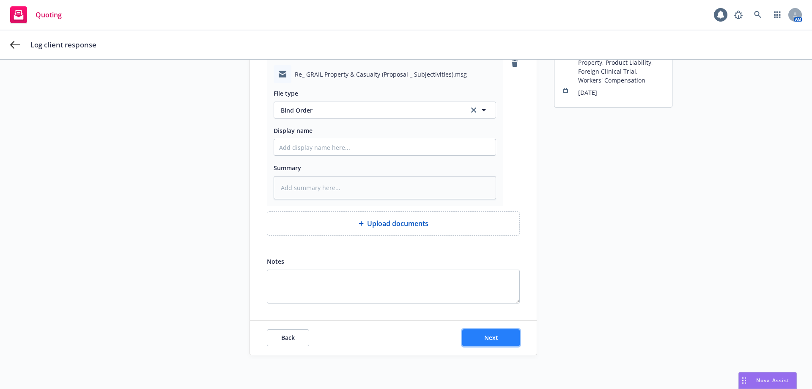
click at [480, 335] on button "Next" at bounding box center [491, 337] width 58 height 17
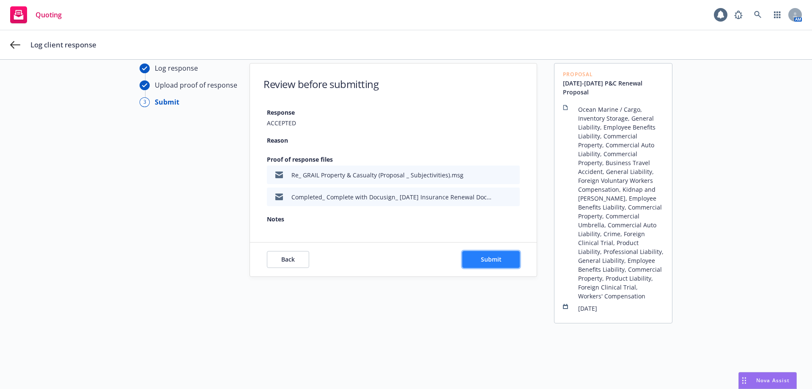
click at [477, 255] on button "Submit" at bounding box center [491, 259] width 58 height 17
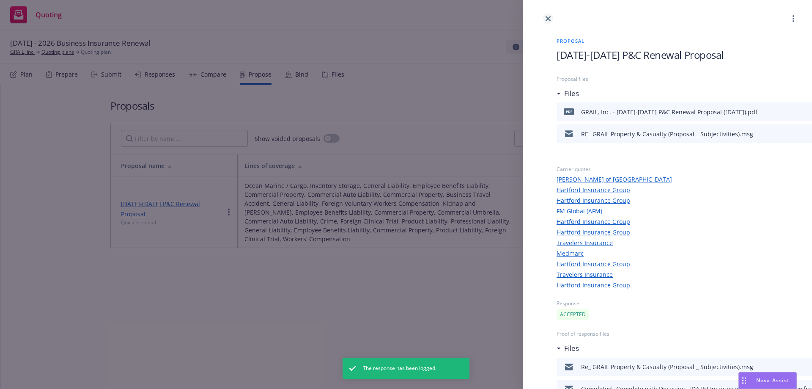
click at [545, 18] on link "close" at bounding box center [548, 19] width 10 height 10
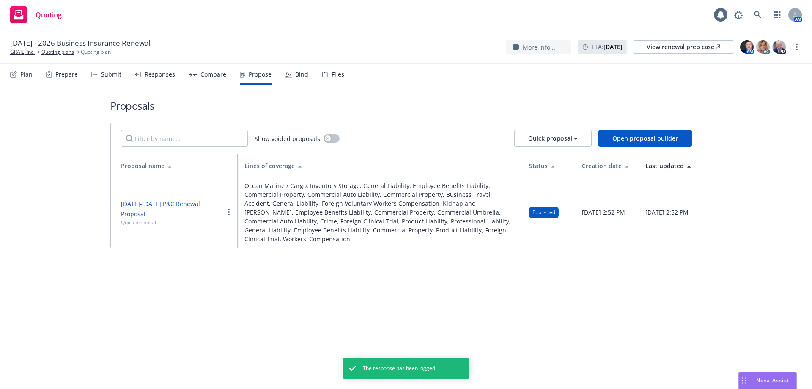
click at [300, 76] on div "Bind" at bounding box center [301, 74] width 13 height 7
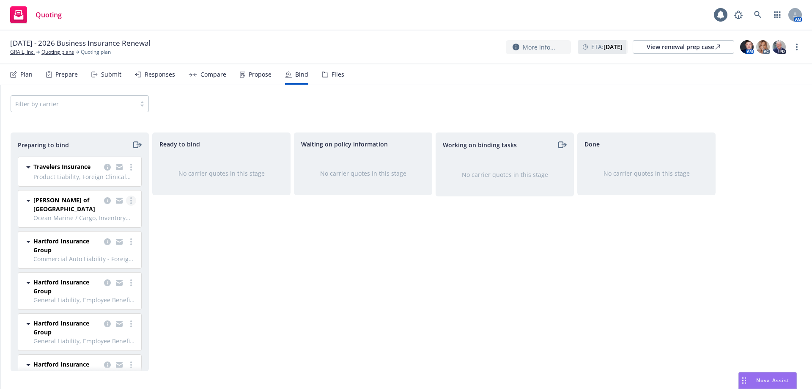
click at [126, 201] on link "more" at bounding box center [131, 200] width 10 height 10
click at [99, 236] on span "Log bind order" at bounding box center [78, 235] width 62 height 8
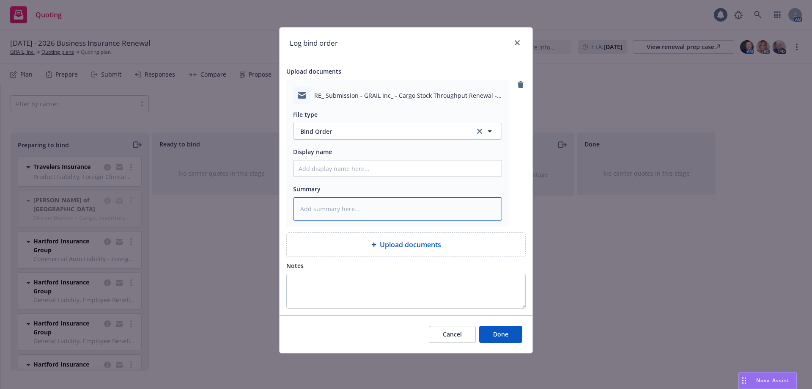
drag, startPoint x: 326, startPoint y: 208, endPoint x: 332, endPoint y: 212, distance: 7.5
click at [332, 212] on textarea at bounding box center [397, 208] width 209 height 23
click at [498, 333] on span "Done" at bounding box center [500, 334] width 15 height 8
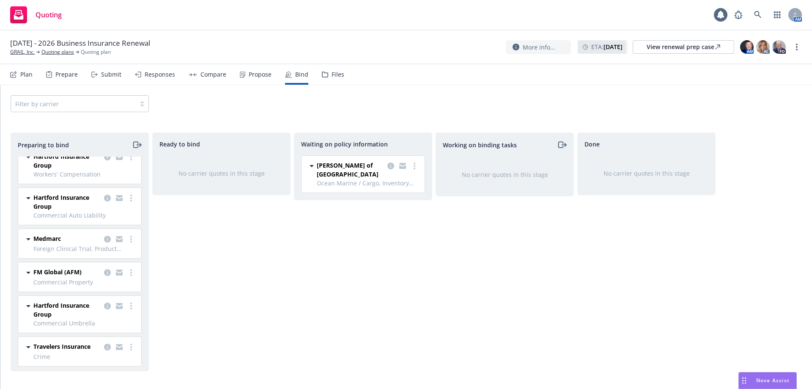
scroll to position [169, 0]
click at [127, 344] on link "more" at bounding box center [131, 344] width 10 height 10
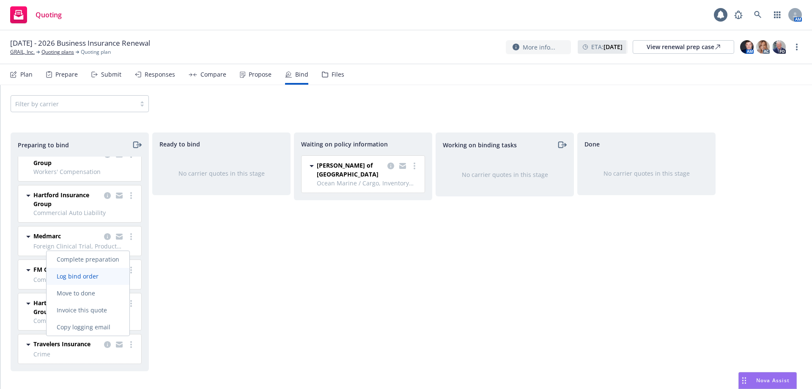
click at [98, 276] on span "Log bind order" at bounding box center [78, 276] width 62 height 8
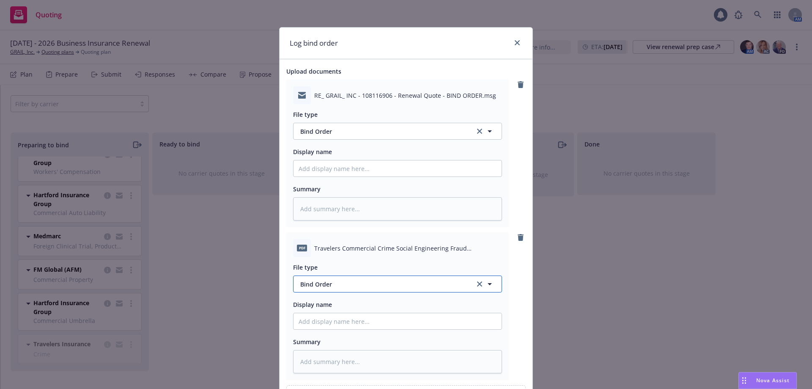
click at [333, 287] on span "Bind Order" at bounding box center [383, 284] width 166 height 9
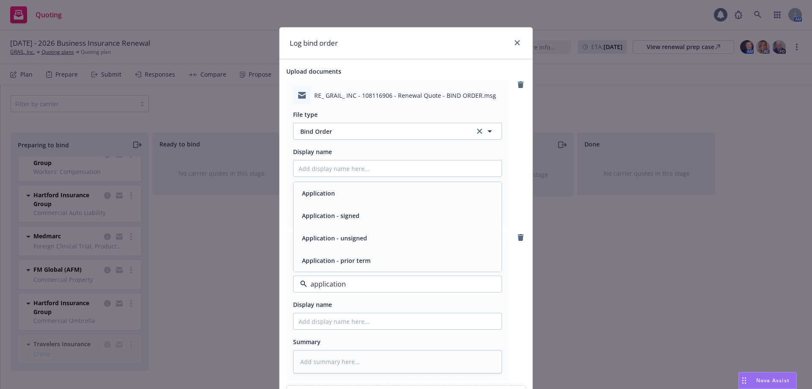
click at [325, 213] on span "Application - signed" at bounding box center [331, 215] width 58 height 9
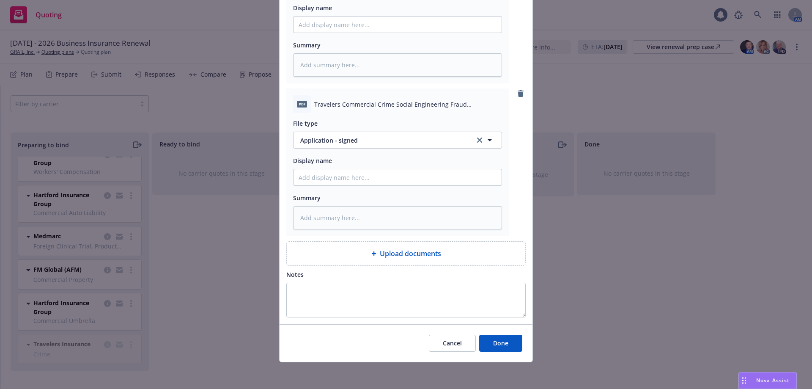
scroll to position [144, 0]
click at [500, 343] on span "Done" at bounding box center [500, 342] width 15 height 8
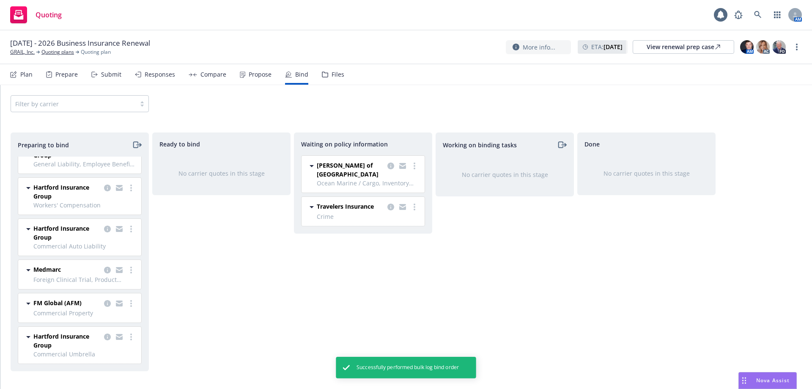
scroll to position [136, 0]
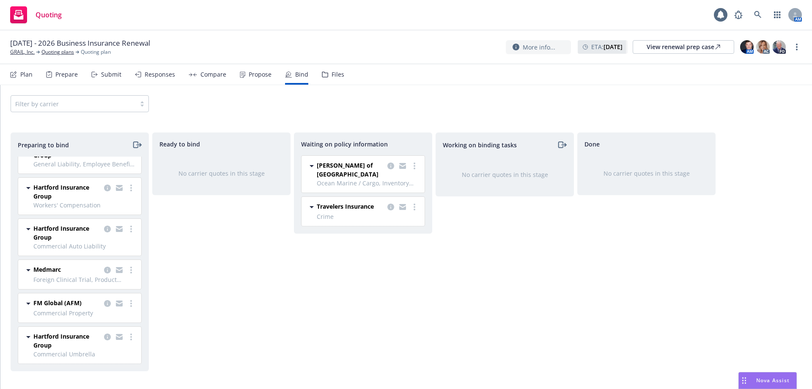
click at [275, 342] on div "Ready to bind No carrier quotes in this stage" at bounding box center [221, 251] width 138 height 239
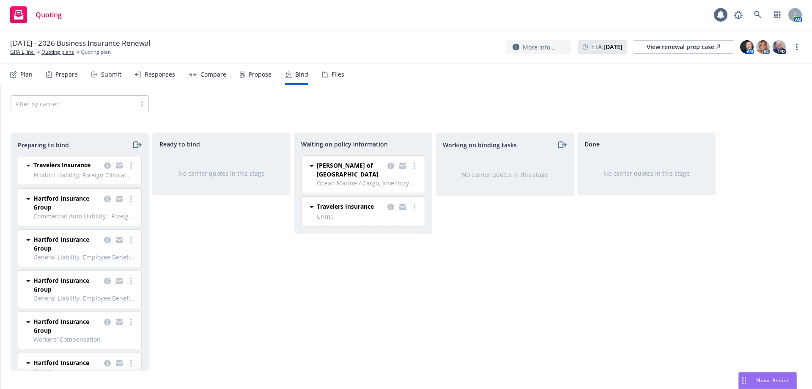
scroll to position [0, 0]
click at [126, 170] on link "more" at bounding box center [131, 167] width 10 height 10
click at [103, 202] on span "Log bind order" at bounding box center [78, 201] width 62 height 8
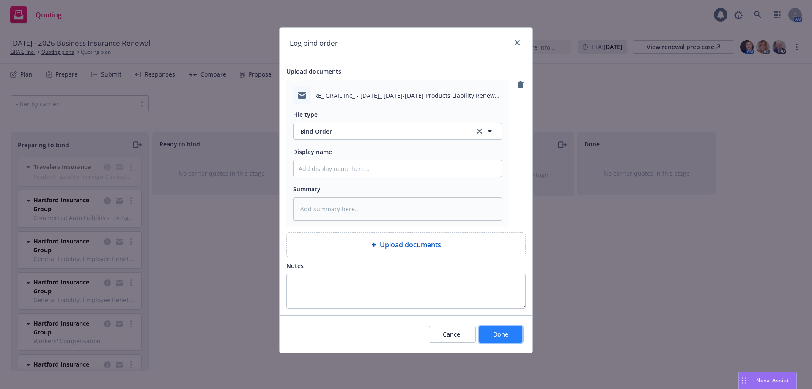
click at [493, 333] on button "Done" at bounding box center [500, 334] width 43 height 17
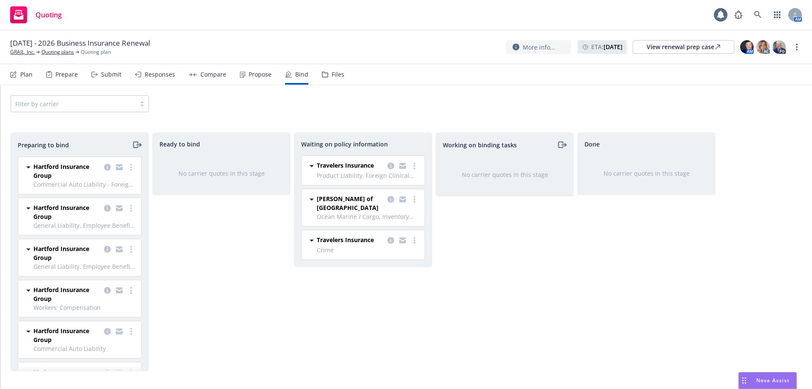
click at [604, 249] on div "Done No carrier quotes in this stage" at bounding box center [647, 251] width 138 height 239
drag, startPoint x: 146, startPoint y: 218, endPoint x: 144, endPoint y: 228, distance: 9.8
click at [144, 228] on div "Preparing to bind Hartford Insurance Group Commercial Auto Liability - Foreign …" at bounding box center [80, 251] width 138 height 239
click at [329, 79] on div "Files" at bounding box center [333, 74] width 22 height 20
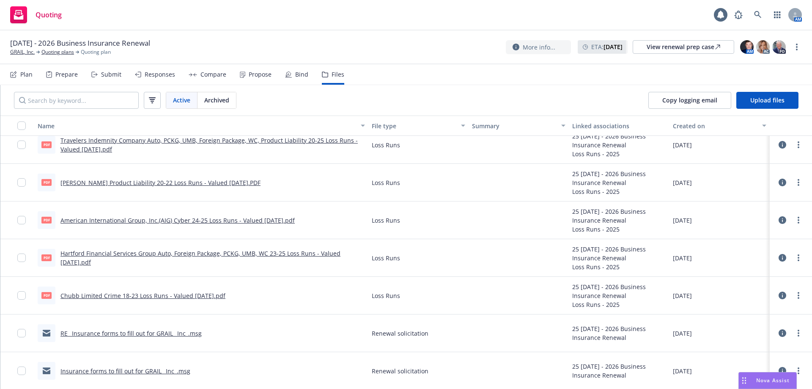
scroll to position [3027, 0]
click at [243, 140] on link "Travelers Indemnity Company Auto, PCKG, UMB, Foreign Package, WC, Product Liabi…" at bounding box center [209, 143] width 297 height 17
click at [281, 138] on link "Travelers Indemnity Company Auto, PCKG, UMB, Foreign Package, WC, Product Liabi…" at bounding box center [209, 143] width 297 height 17
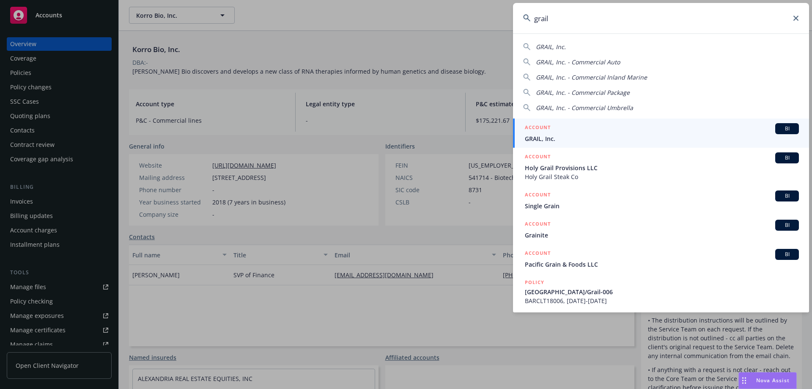
type input "grail"
click at [555, 133] on div "ACCOUNT BI" at bounding box center [662, 128] width 274 height 11
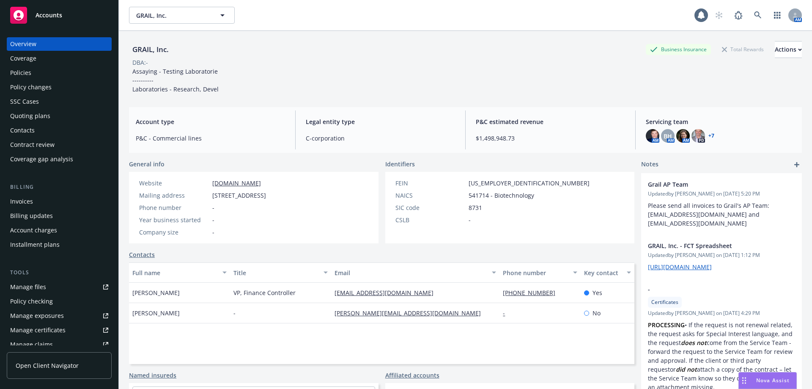
click at [64, 77] on div "Policies" at bounding box center [59, 73] width 98 height 14
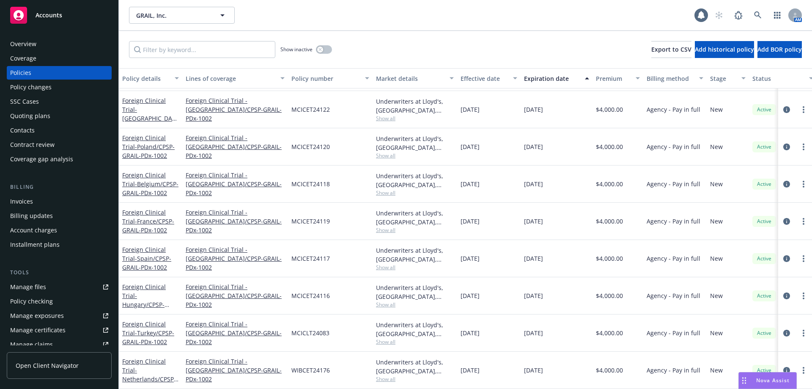
click at [44, 117] on div "Quoting plans" at bounding box center [30, 116] width 40 height 14
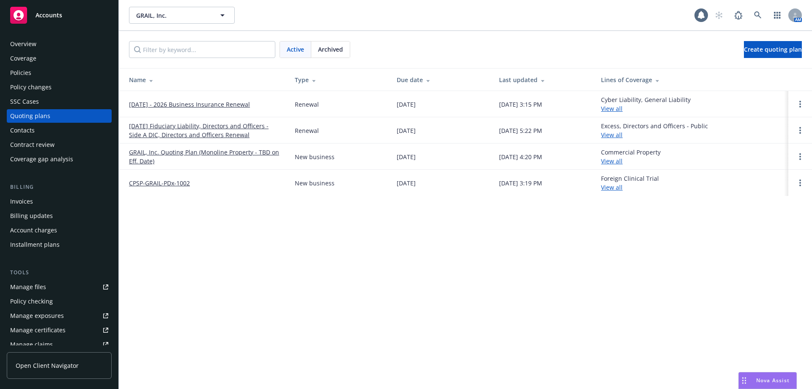
click at [206, 104] on link "[DATE] - 2026 Business Insurance Renewal" at bounding box center [189, 104] width 121 height 9
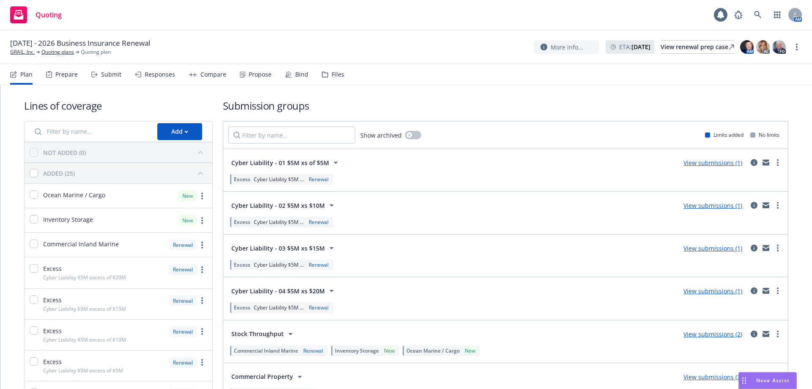
click at [332, 69] on div "Files" at bounding box center [333, 74] width 22 height 20
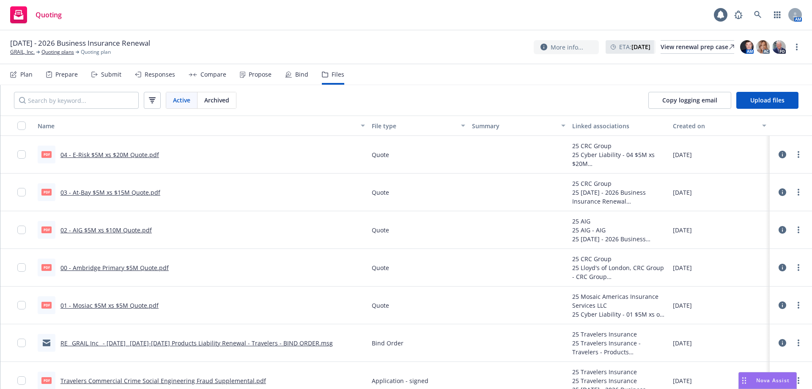
click at [287, 72] on icon at bounding box center [288, 74] width 7 height 7
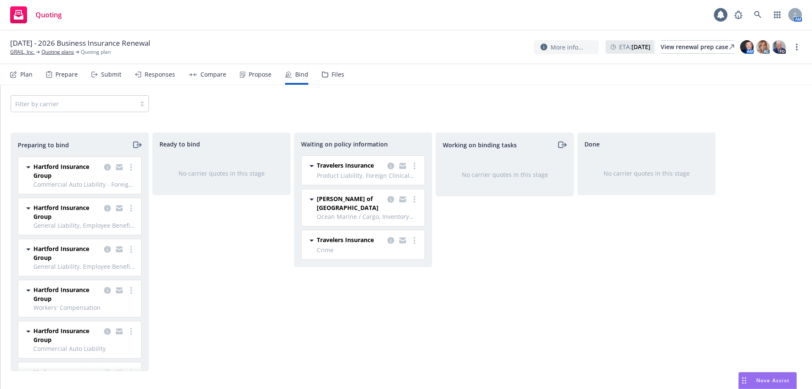
click at [138, 185] on div "Hartford Insurance Group Commercial Auto Liability - Foreign Contingent Auto Li…" at bounding box center [78, 264] width 134 height 214
click at [104, 249] on icon "copy logging email" at bounding box center [107, 249] width 7 height 7
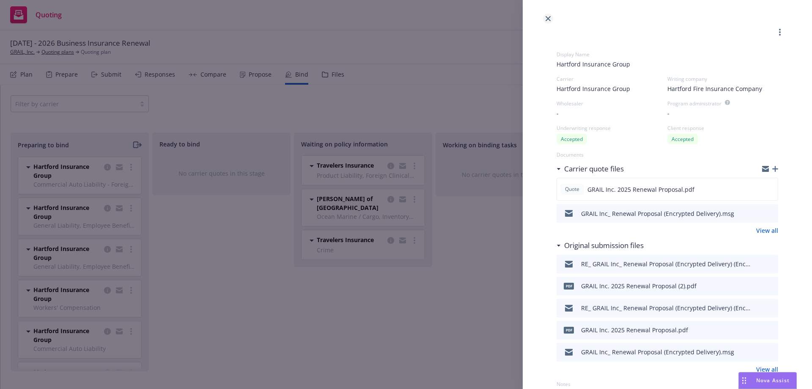
click at [546, 19] on icon "close" at bounding box center [548, 18] width 5 height 5
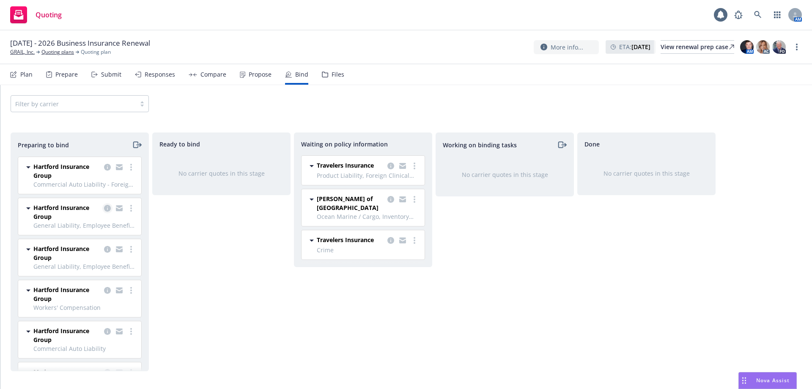
click at [105, 208] on link "copy logging email" at bounding box center [107, 208] width 10 height 10
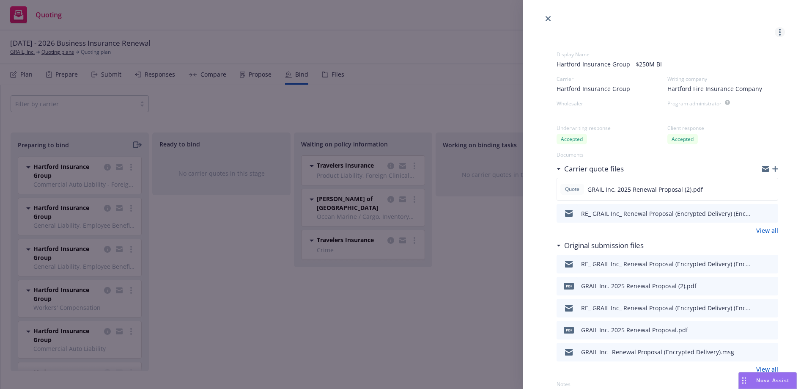
click at [775, 30] on link "more" at bounding box center [780, 32] width 10 height 10
click at [633, 64] on span "Hartford Insurance Group - $250M BI" at bounding box center [668, 64] width 222 height 9
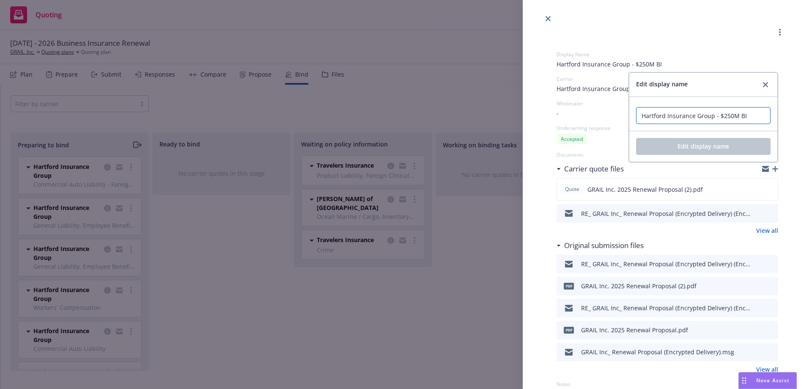
drag, startPoint x: 727, startPoint y: 117, endPoint x: 714, endPoint y: 118, distance: 12.3
click at [714, 118] on input "Hartford Insurance Group - $250M BI" at bounding box center [703, 115] width 135 height 17
type input "Hartford Insurance Group - $300M BI"
click at [689, 144] on span "Edit display name" at bounding box center [704, 146] width 52 height 8
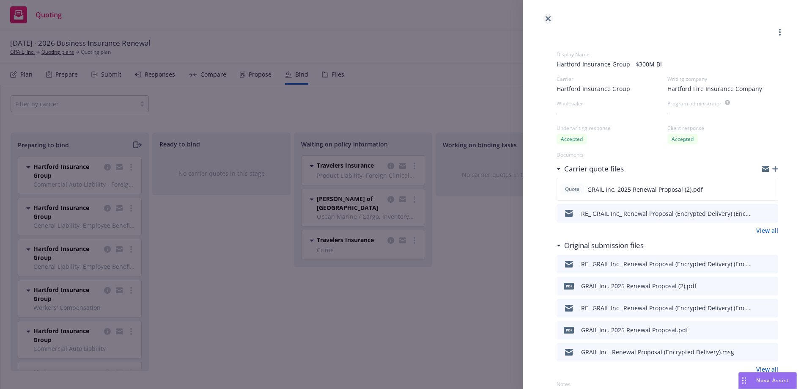
click at [552, 18] on link "close" at bounding box center [548, 19] width 10 height 10
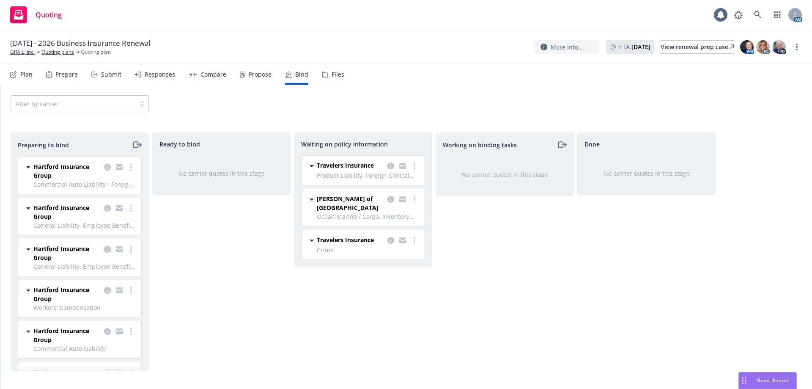
click at [104, 250] on icon "copy logging email" at bounding box center [107, 249] width 7 height 7
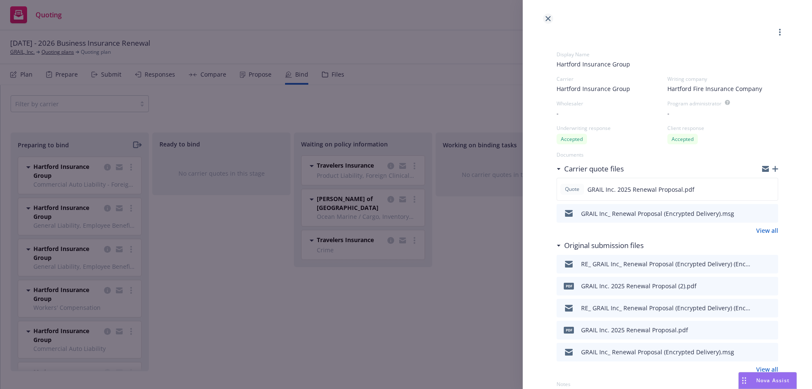
click at [545, 20] on link "close" at bounding box center [548, 19] width 10 height 10
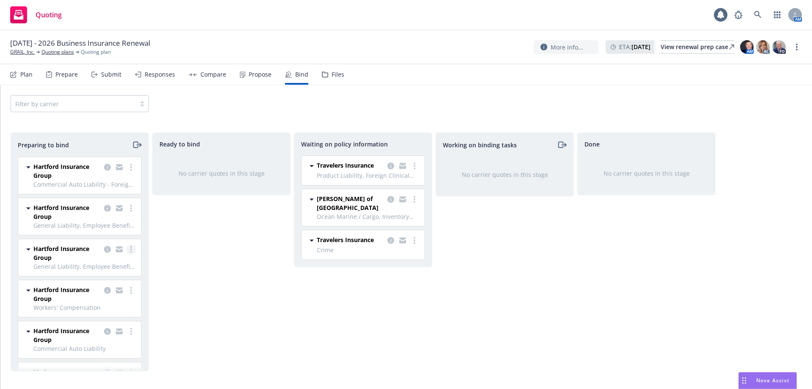
click at [127, 252] on link "more" at bounding box center [131, 249] width 10 height 10
click at [99, 299] on span "Move to done" at bounding box center [76, 300] width 59 height 8
click at [128, 208] on link "more" at bounding box center [131, 208] width 10 height 10
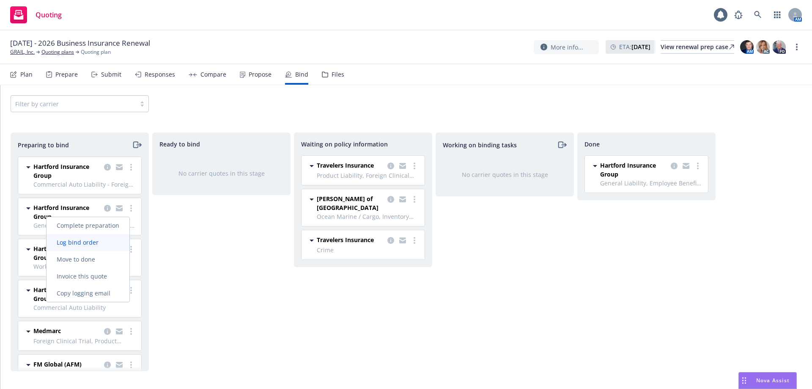
click at [101, 240] on span "Log bind order" at bounding box center [78, 242] width 62 height 8
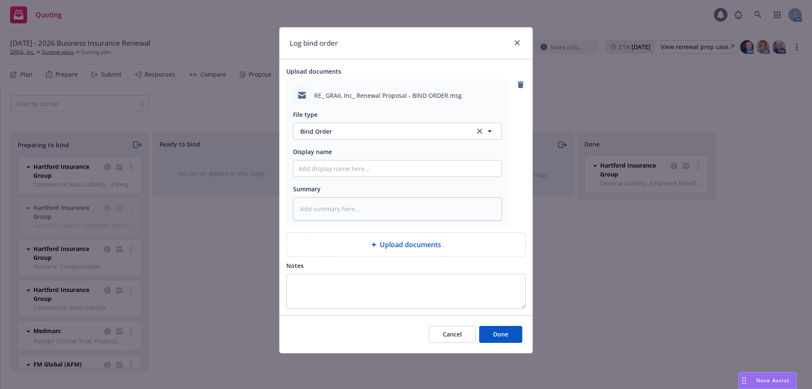
type textarea "x"
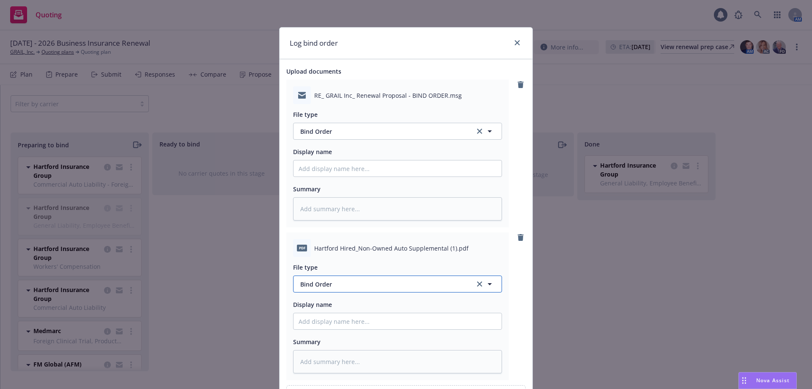
click at [364, 283] on span "Bind Order" at bounding box center [383, 284] width 166 height 9
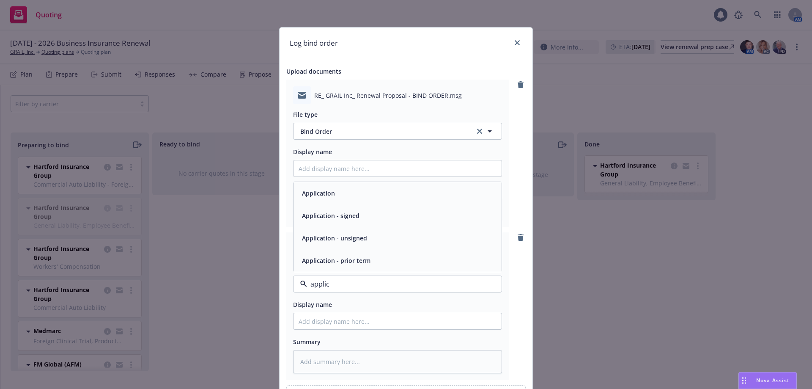
type input "applica"
click at [395, 215] on div "Application - signed" at bounding box center [398, 215] width 198 height 12
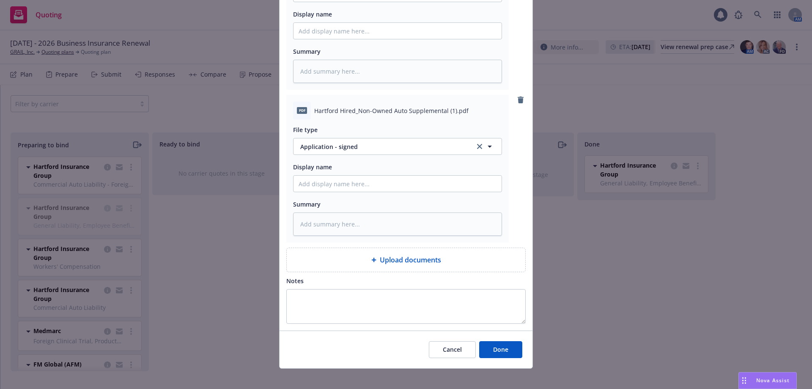
scroll to position [144, 0]
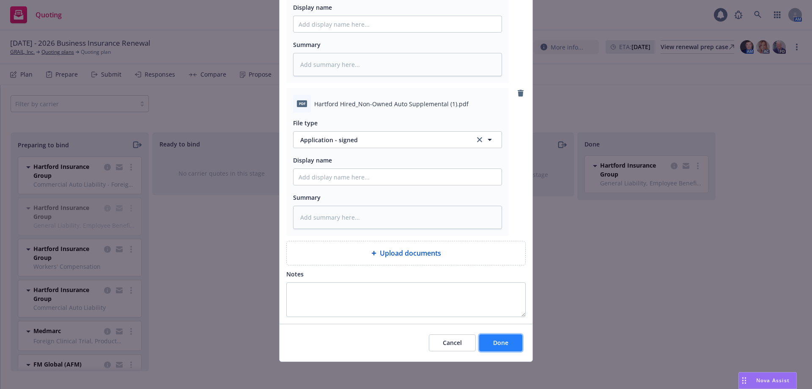
click at [494, 337] on button "Done" at bounding box center [500, 342] width 43 height 17
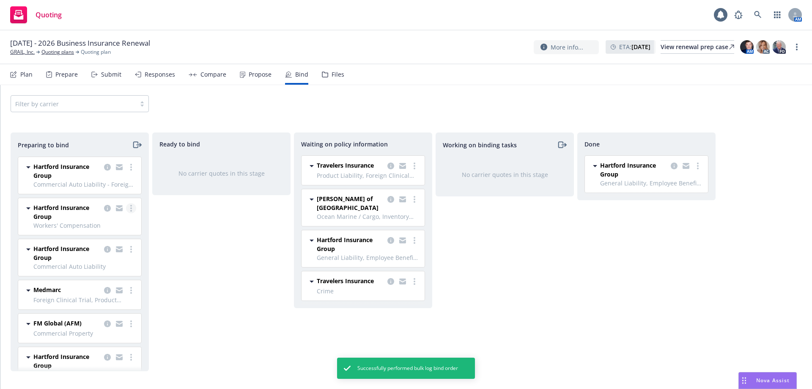
click at [127, 207] on link "more" at bounding box center [131, 208] width 10 height 10
click at [99, 239] on span "Log bind order" at bounding box center [78, 242] width 62 height 8
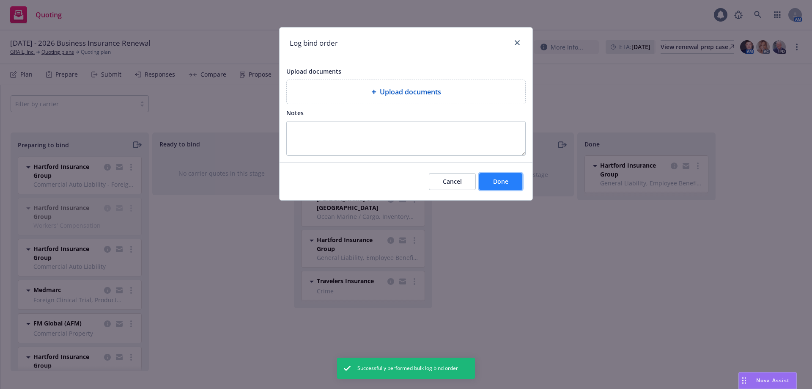
click at [498, 186] on button "Done" at bounding box center [500, 181] width 43 height 17
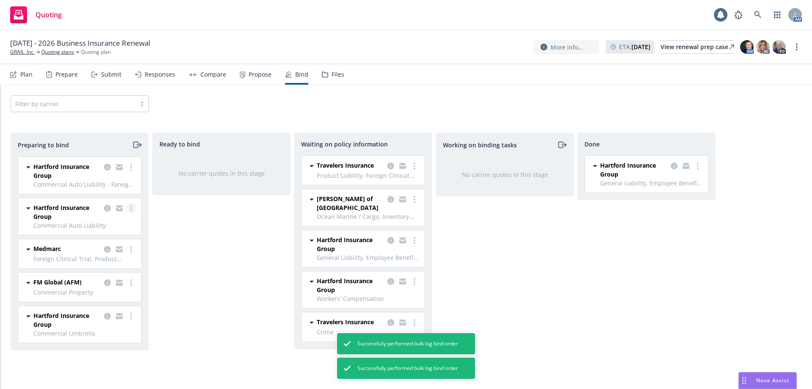
click at [134, 209] on link "more" at bounding box center [131, 208] width 10 height 10
click at [104, 243] on span "Log bind order" at bounding box center [84, 242] width 62 height 8
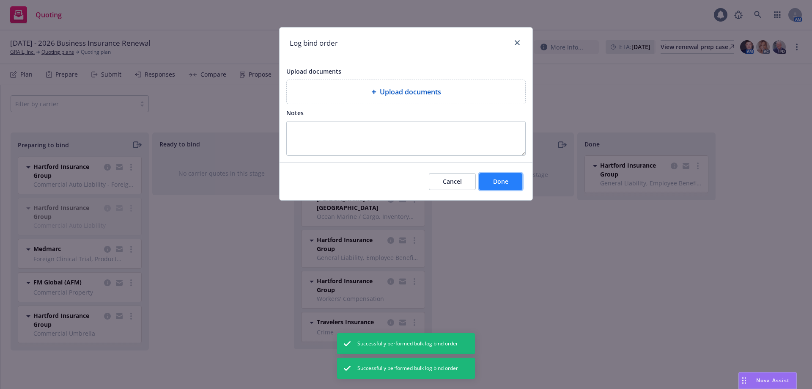
click at [511, 186] on button "Done" at bounding box center [500, 181] width 43 height 17
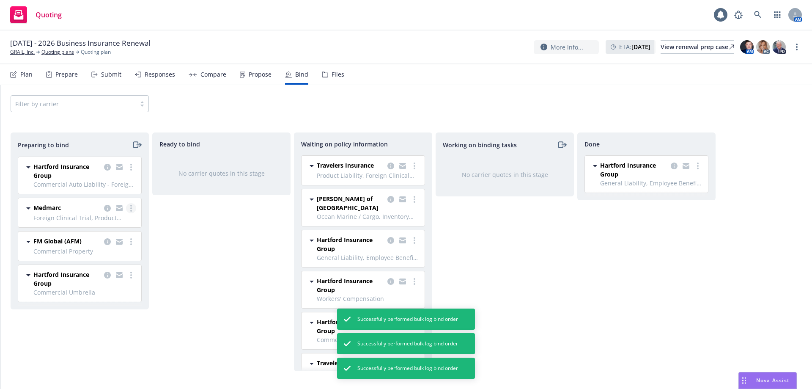
click at [131, 206] on circle "more" at bounding box center [131, 206] width 2 height 2
click at [206, 227] on div "Ready to bind No carrier quotes in this stage" at bounding box center [221, 251] width 138 height 239
click at [132, 274] on icon "more" at bounding box center [131, 275] width 2 height 7
click at [102, 311] on span "Log bind order" at bounding box center [84, 309] width 62 height 8
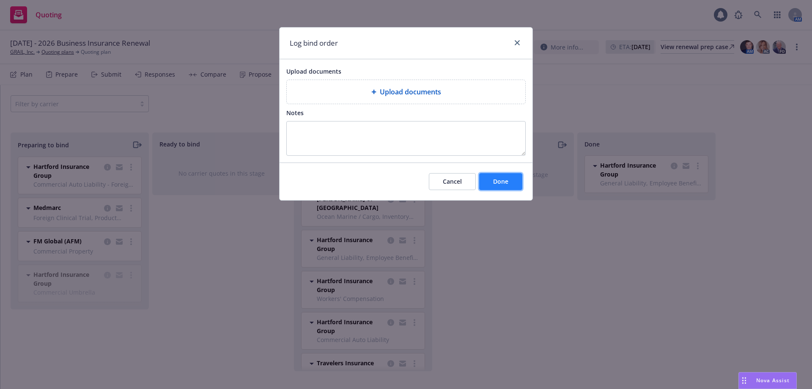
click at [506, 181] on span "Done" at bounding box center [500, 181] width 15 height 8
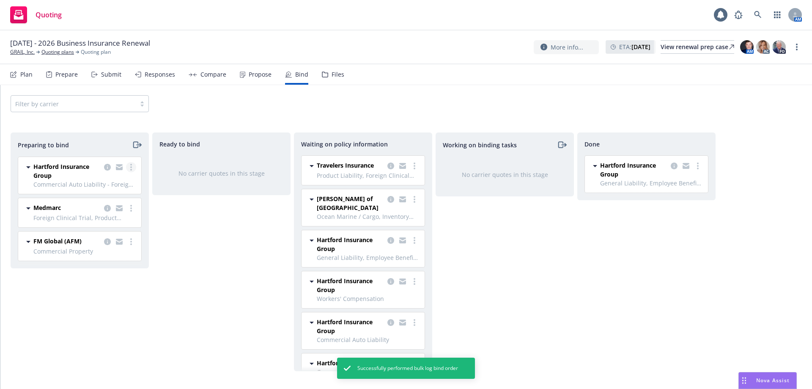
click at [133, 167] on link "more" at bounding box center [131, 167] width 10 height 10
click at [103, 198] on span "Log bind order" at bounding box center [84, 201] width 62 height 8
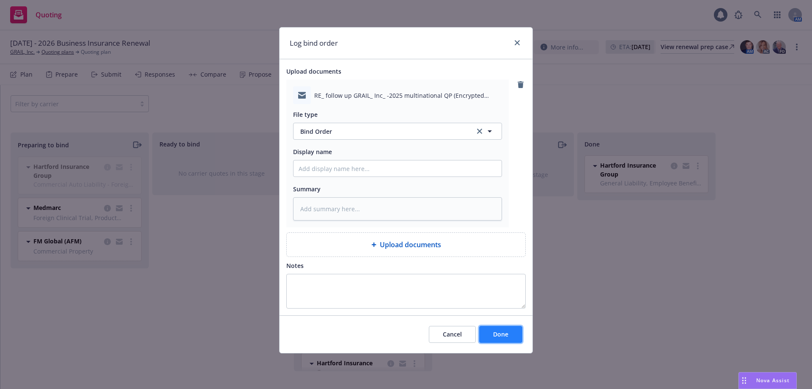
click at [493, 333] on span "Done" at bounding box center [500, 334] width 15 height 8
type textarea "x"
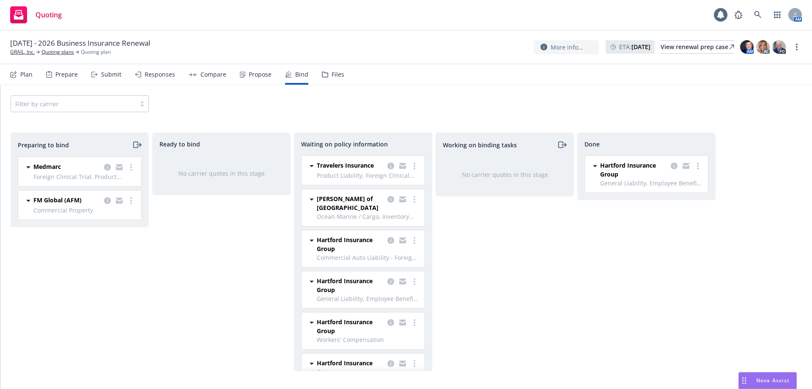
scroll to position [94, 0]
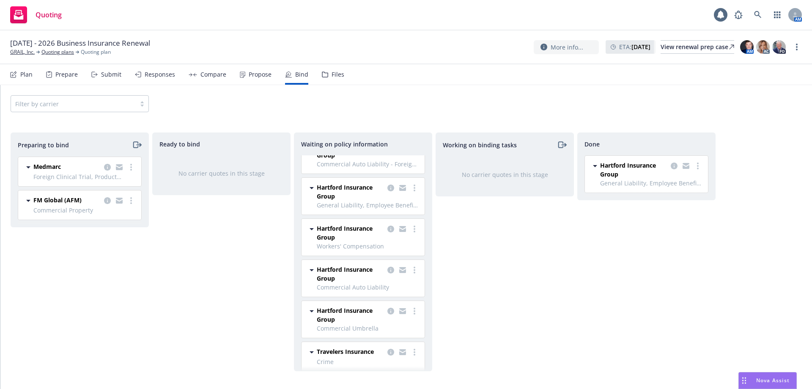
click at [755, 383] on div "Nova Assist" at bounding box center [773, 380] width 47 height 7
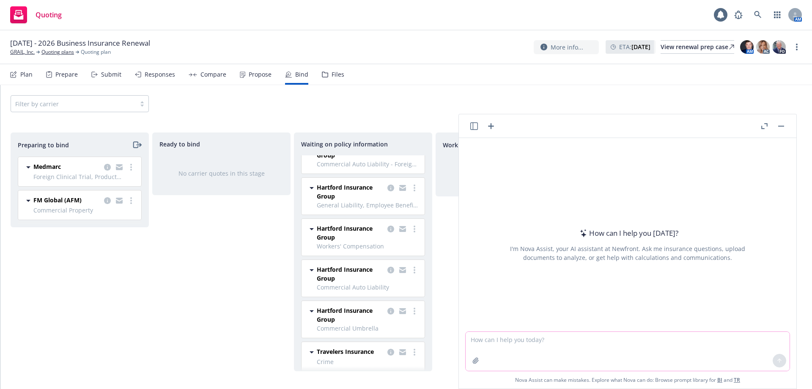
click at [532, 346] on textarea at bounding box center [628, 351] width 324 height 39
type textarea "what are the differences between builders risk and OCIP insurance?"
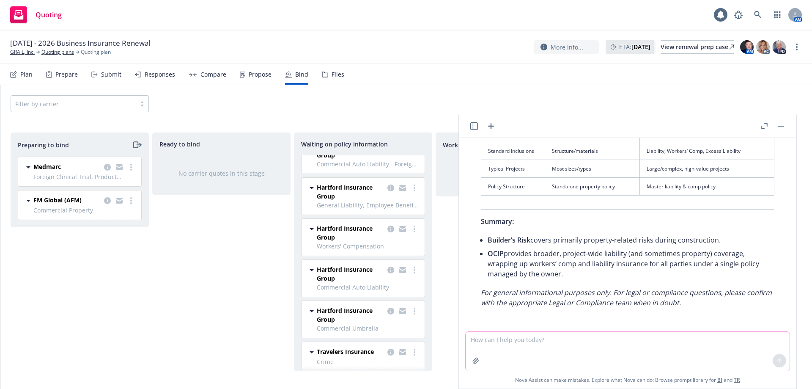
scroll to position [575, 0]
click at [546, 351] on textarea at bounding box center [628, 351] width 324 height 39
type textarea "does a tenant usually purchase an OCIP insurance policy>"
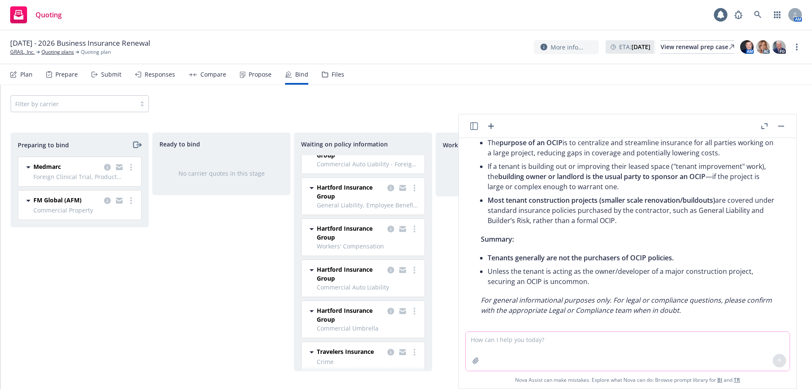
scroll to position [866, 0]
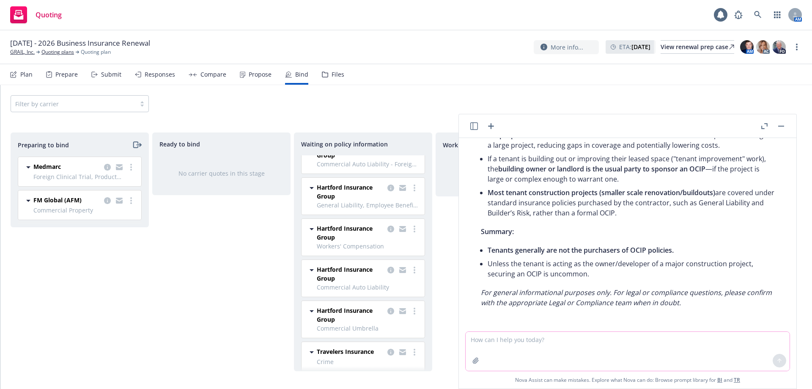
click at [522, 347] on textarea at bounding box center [628, 351] width 324 height 39
click at [468, 338] on textarea "difference between OCP and builders risk insurance?" at bounding box center [628, 351] width 324 height 40
type textarea "can you tell me the difference between OCP and builders risk insurance?"
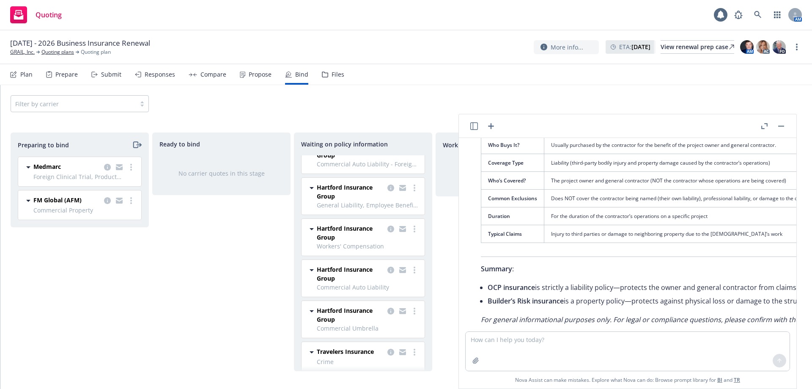
scroll to position [1170, 0]
